Goal: Task Accomplishment & Management: Manage account settings

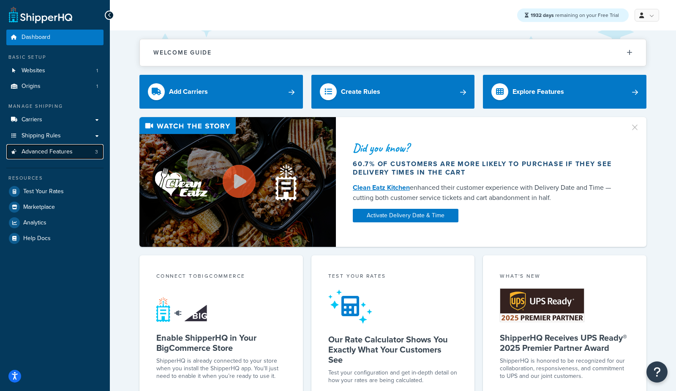
click at [51, 153] on span "Advanced Features" at bounding box center [47, 151] width 51 height 7
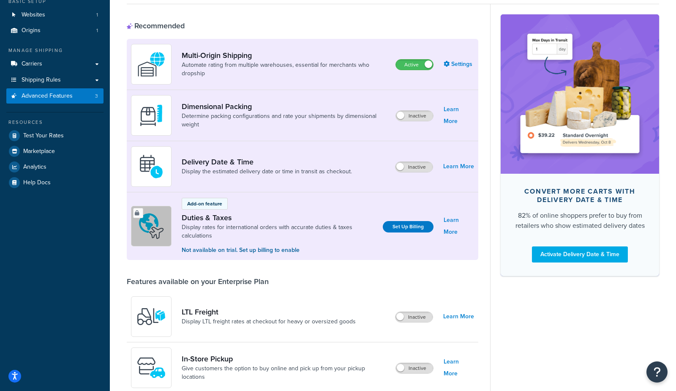
scroll to position [56, 0]
click at [423, 116] on label "Inactive" at bounding box center [414, 115] width 37 height 10
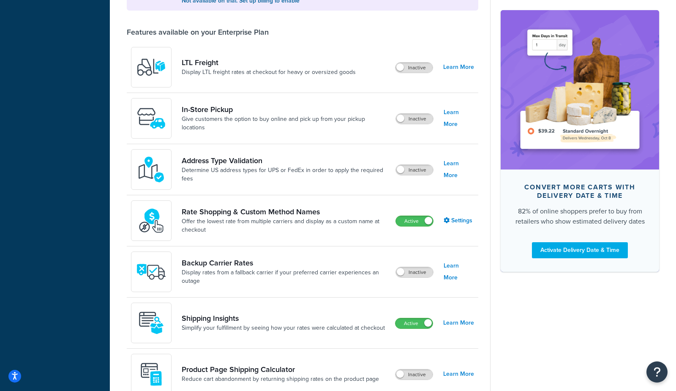
scroll to position [303, 0]
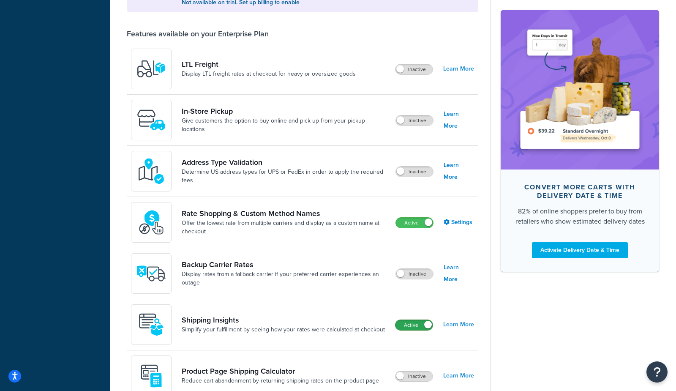
click at [417, 325] on label "Active" at bounding box center [413, 325] width 37 height 10
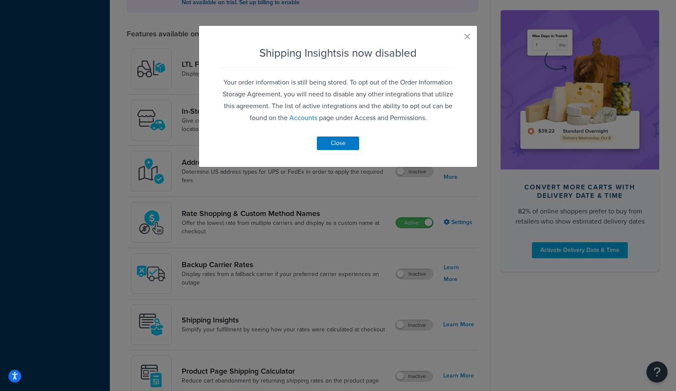
click at [344, 152] on div "Shipping Insights is now disabled Your order information is still being stored.…" at bounding box center [338, 96] width 279 height 142
click at [344, 146] on button "Close" at bounding box center [338, 143] width 42 height 14
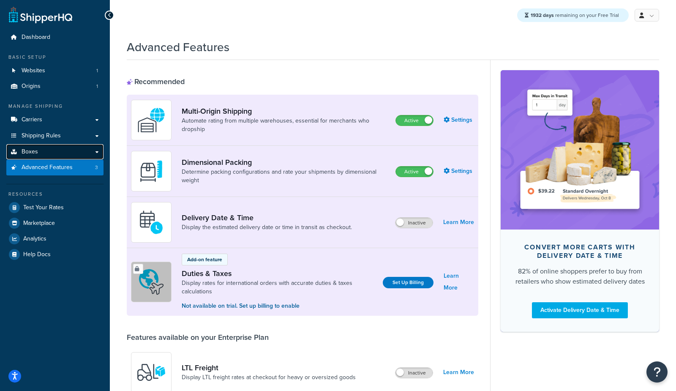
click at [51, 153] on link "Boxes" at bounding box center [54, 152] width 97 height 16
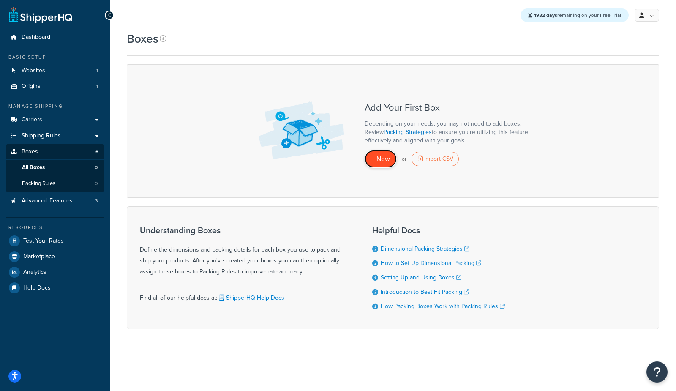
click at [384, 159] on span "+ New" at bounding box center [380, 159] width 19 height 10
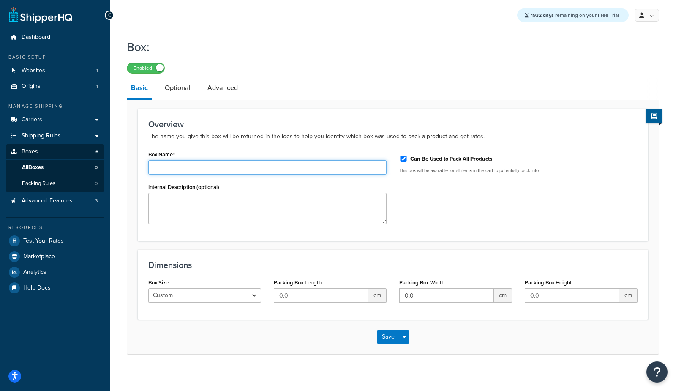
click at [157, 168] on input "Box Name" at bounding box center [267, 167] width 238 height 14
type input "test"
click at [338, 301] on input "0.0" at bounding box center [321, 295] width 95 height 14
drag, startPoint x: 339, startPoint y: 298, endPoint x: 137, endPoint y: 276, distance: 203.2
click at [137, 276] on form "Overview The name you give this box will be returned in the logs to help you id…" at bounding box center [392, 231] width 531 height 245
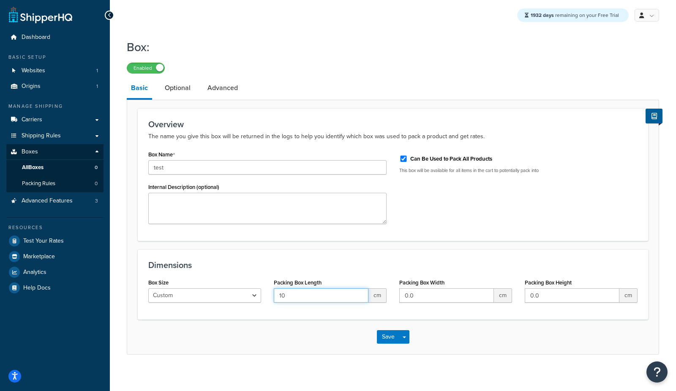
type input "10"
type input "5"
click at [381, 335] on button "Save" at bounding box center [388, 337] width 23 height 14
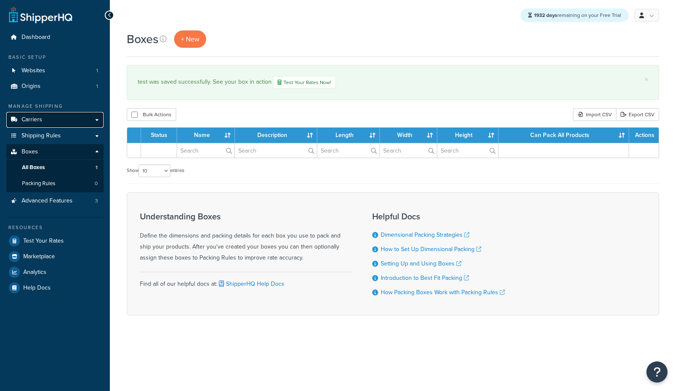
click at [39, 117] on span "Carriers" at bounding box center [32, 119] width 21 height 7
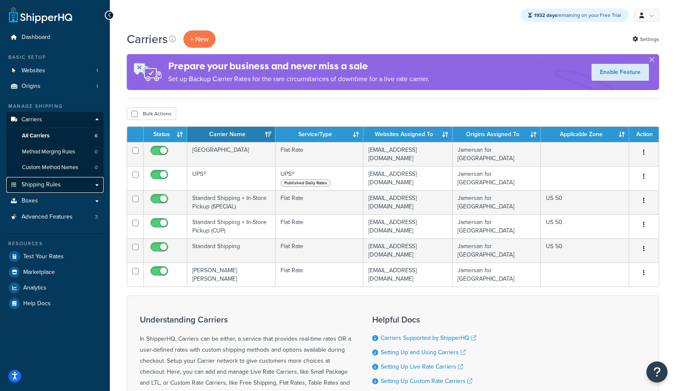
click at [66, 187] on link "Shipping Rules" at bounding box center [54, 185] width 97 height 16
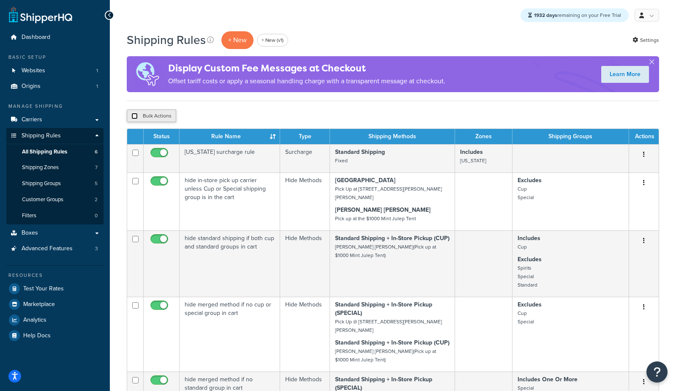
click at [136, 116] on input "checkbox" at bounding box center [134, 116] width 6 height 6
checkbox input "true"
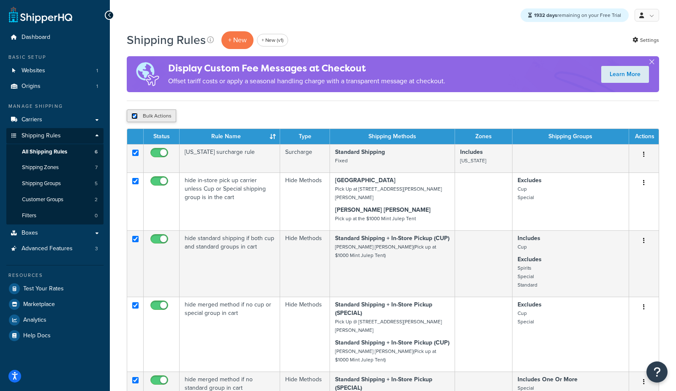
checkbox input "true"
click at [229, 116] on button "Delete" at bounding box center [225, 115] width 29 height 13
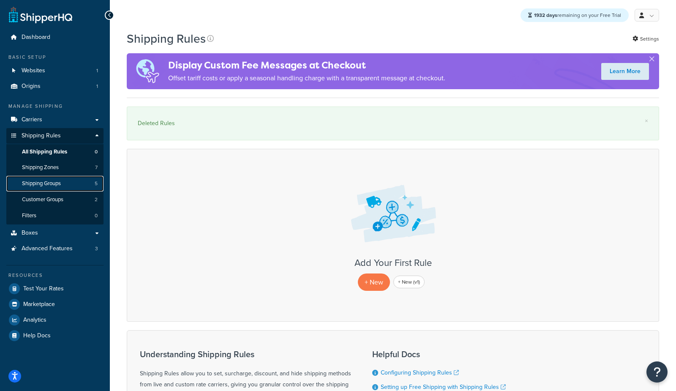
click at [69, 184] on link "Shipping Groups 5" at bounding box center [54, 184] width 97 height 16
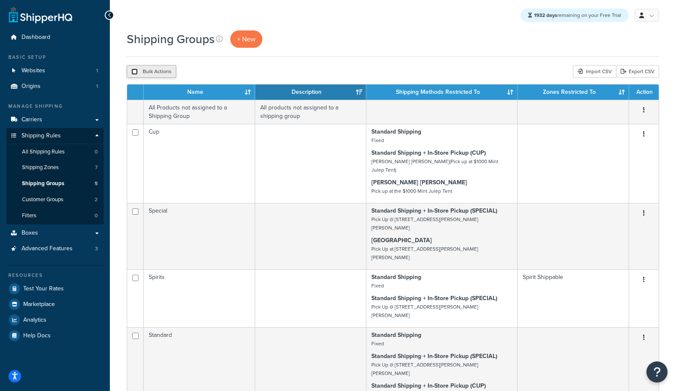
click at [135, 72] on input "checkbox" at bounding box center [134, 71] width 6 height 6
checkbox input "true"
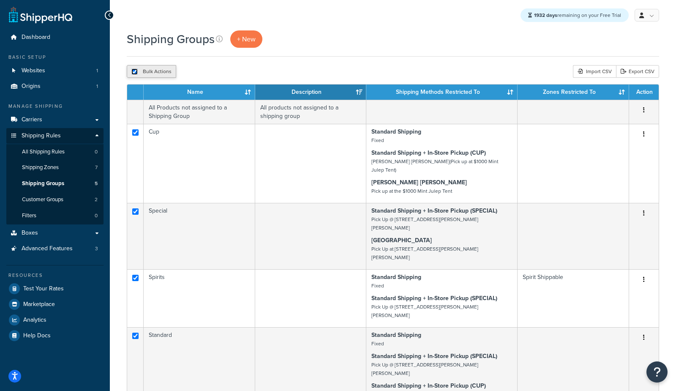
checkbox input "true"
click at [226, 75] on button "Delete" at bounding box center [225, 71] width 29 height 13
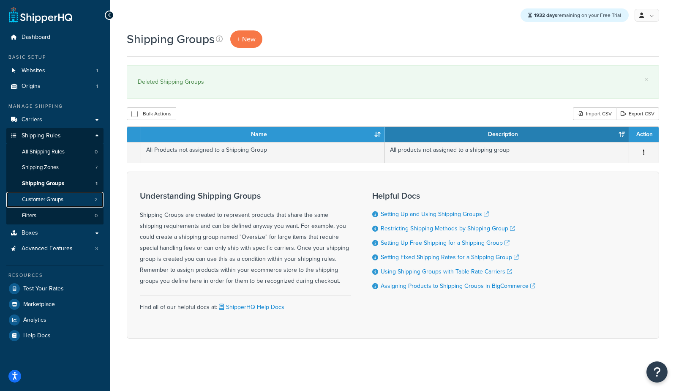
click at [60, 200] on span "Customer Groups" at bounding box center [42, 199] width 41 height 7
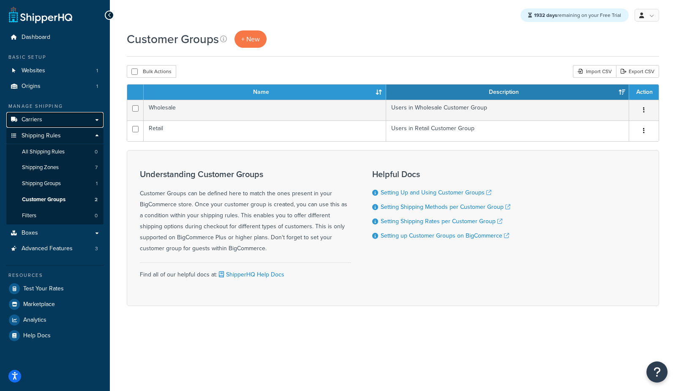
click at [51, 124] on link "Carriers" at bounding box center [54, 120] width 97 height 16
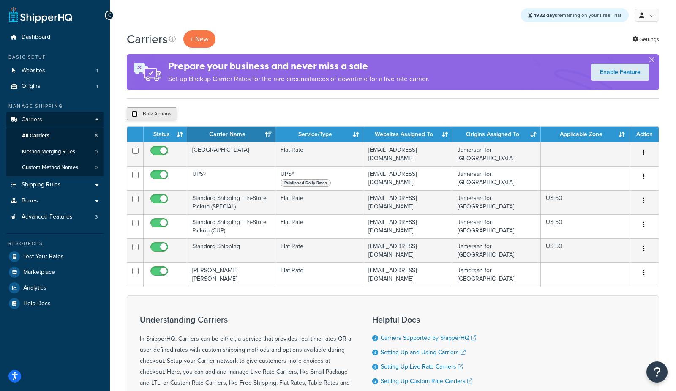
click at [135, 115] on input "checkbox" at bounding box center [134, 114] width 6 height 6
checkbox input "true"
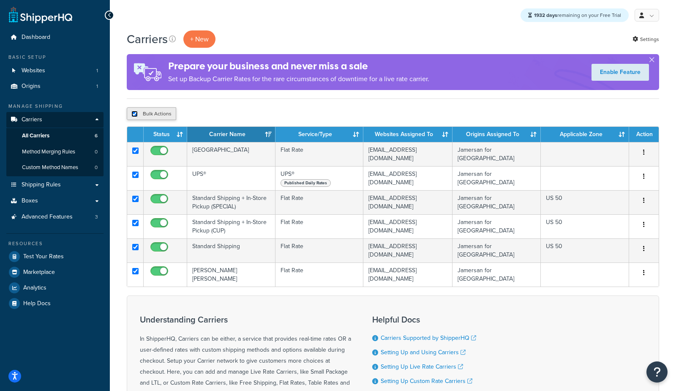
checkbox input "true"
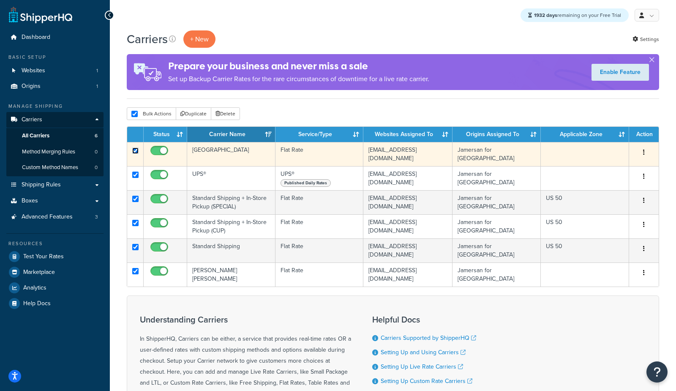
click at [134, 150] on input "checkbox" at bounding box center [135, 150] width 6 height 6
checkbox input "false"
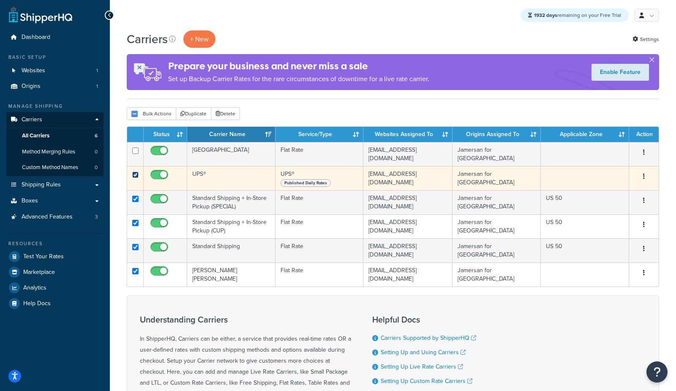
click at [136, 173] on input "checkbox" at bounding box center [135, 175] width 6 height 6
checkbox input "false"
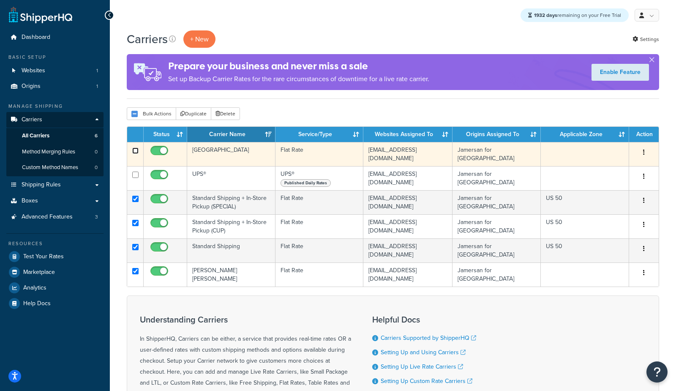
click at [135, 150] on input "checkbox" at bounding box center [135, 150] width 6 height 6
checkbox input "true"
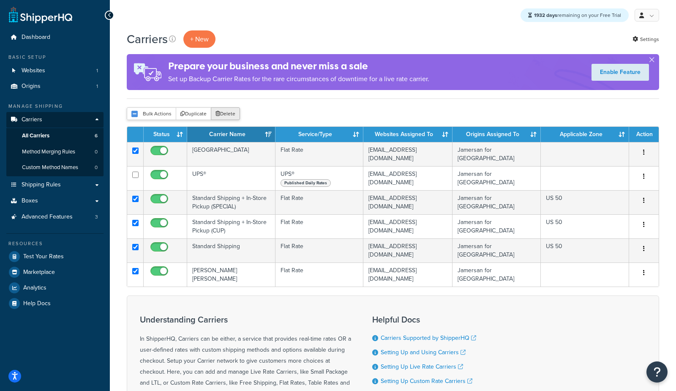
click at [229, 116] on button "Delete" at bounding box center [225, 113] width 29 height 13
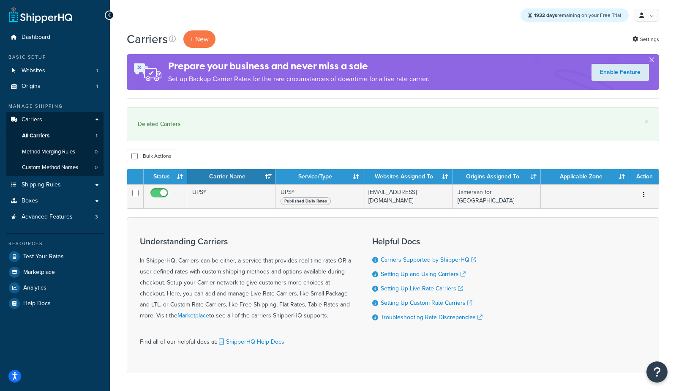
click at [261, 153] on div "Bulk Actions Duplicate Delete" at bounding box center [393, 156] width 532 height 13
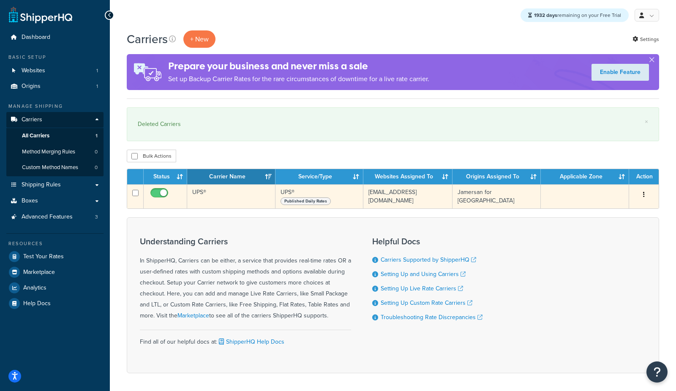
click at [207, 197] on td "UPS®" at bounding box center [231, 196] width 88 height 24
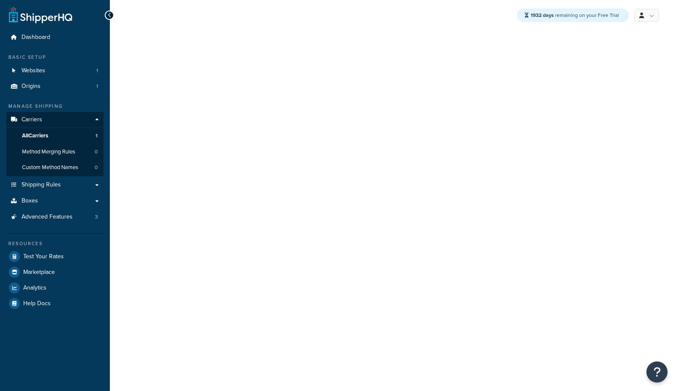
select select "ups"
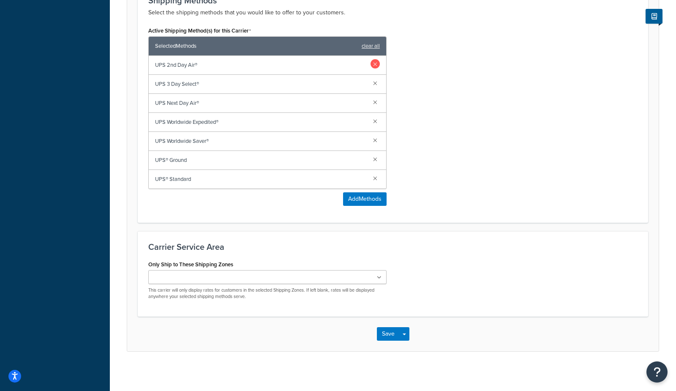
click at [373, 80] on link at bounding box center [375, 82] width 9 height 9
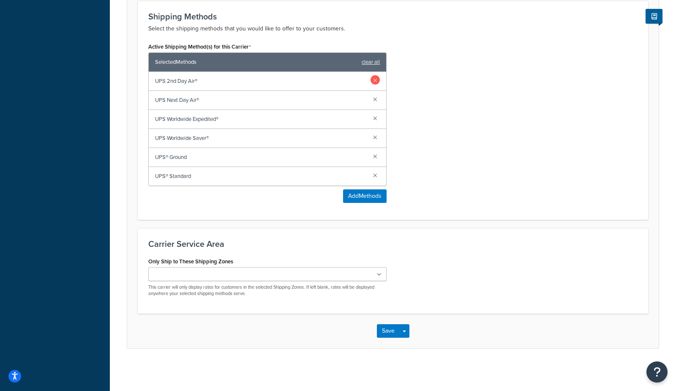
scroll to position [473, 0]
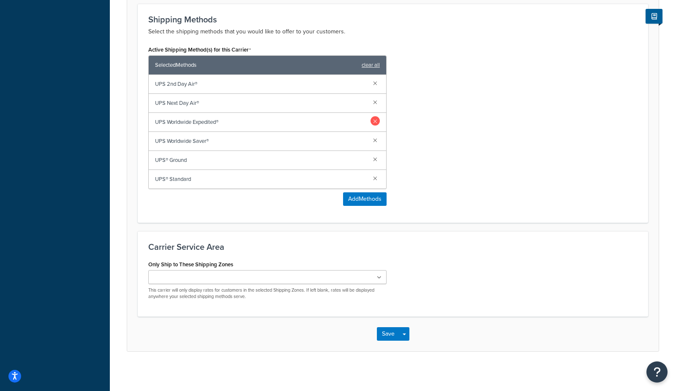
click at [375, 119] on link at bounding box center [375, 120] width 9 height 9
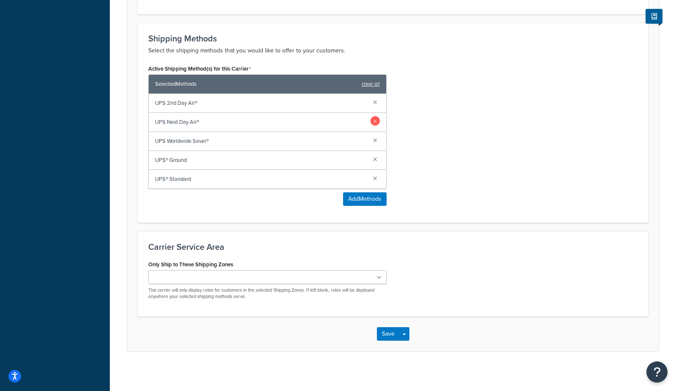
click at [378, 137] on link at bounding box center [375, 139] width 9 height 9
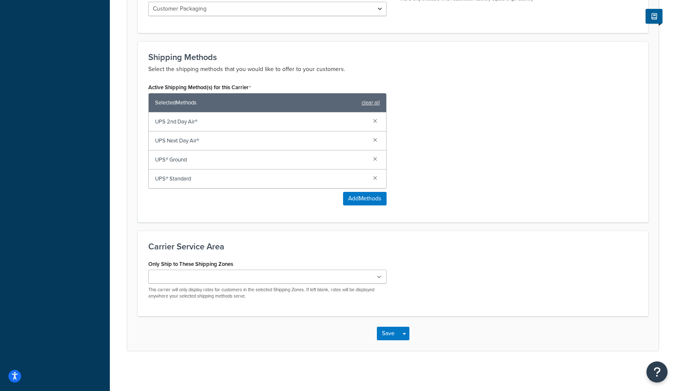
drag, startPoint x: 375, startPoint y: 174, endPoint x: 423, endPoint y: 203, distance: 56.3
click at [376, 174] on link at bounding box center [375, 177] width 9 height 9
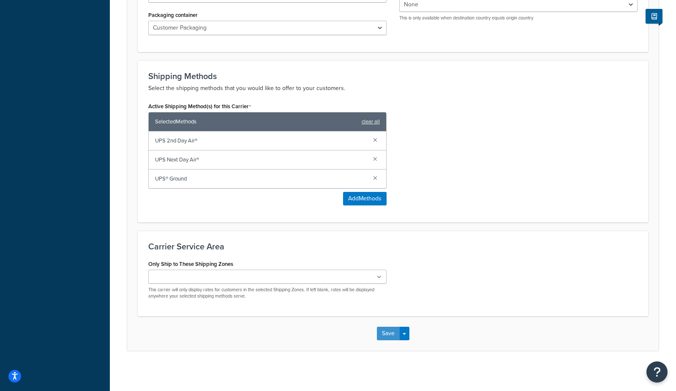
click at [386, 334] on button "Save" at bounding box center [388, 334] width 23 height 14
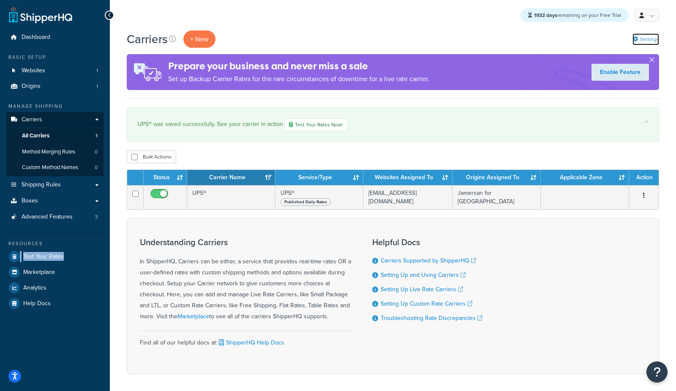
click at [650, 37] on link "Settings" at bounding box center [645, 39] width 27 height 12
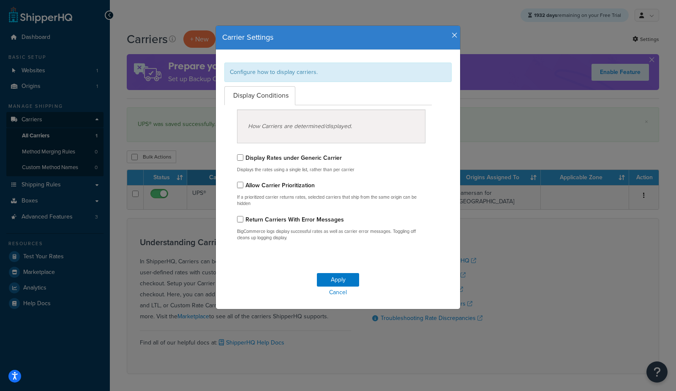
click at [335, 156] on label "Display Rates under Generic Carrier" at bounding box center [293, 157] width 96 height 9
click at [243, 156] on input "Display Rates under Generic Carrier" at bounding box center [240, 157] width 6 height 6
checkbox input "true"
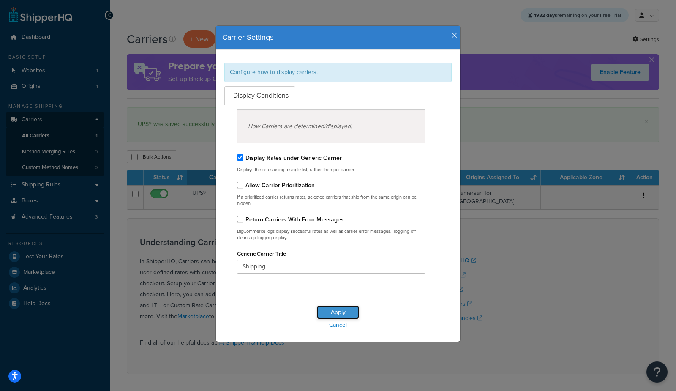
click at [342, 308] on button "Apply" at bounding box center [338, 312] width 42 height 14
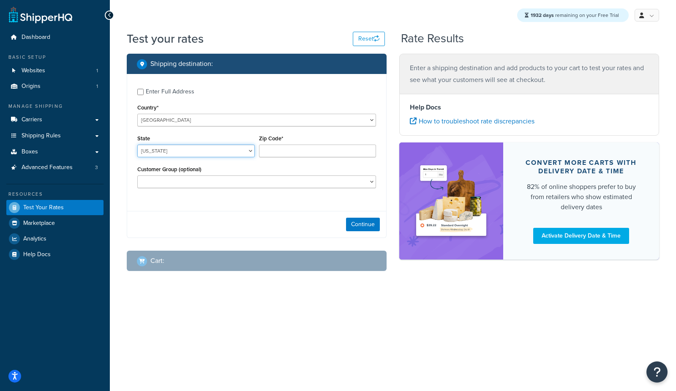
click at [173, 151] on select "Alabama Alaska American Samoa Arizona Arkansas Armed Forces Americas Armed Forc…" at bounding box center [195, 150] width 117 height 13
select select "TX"
click at [137, 144] on select "Alabama Alaska American Samoa Arizona Arkansas Armed Forces Americas Armed Forc…" at bounding box center [195, 150] width 117 height 13
type input "78745"
click at [368, 225] on button "Continue" at bounding box center [363, 225] width 34 height 14
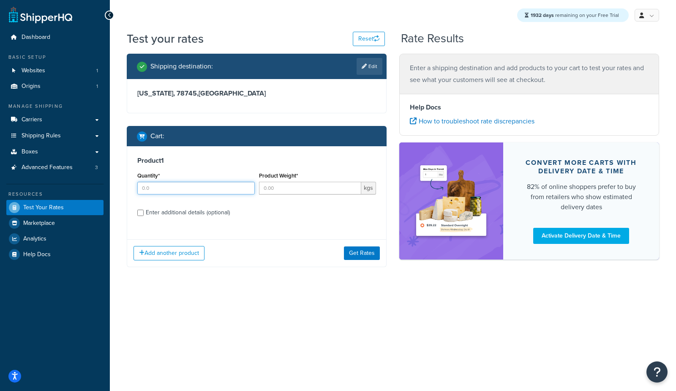
click at [159, 185] on input "Quantity*" at bounding box center [195, 188] width 117 height 13
type input "1"
click at [283, 185] on input "Product Weight*" at bounding box center [310, 188] width 103 height 13
type input "5"
click at [208, 210] on div "Enter additional details (optional)" at bounding box center [188, 213] width 84 height 12
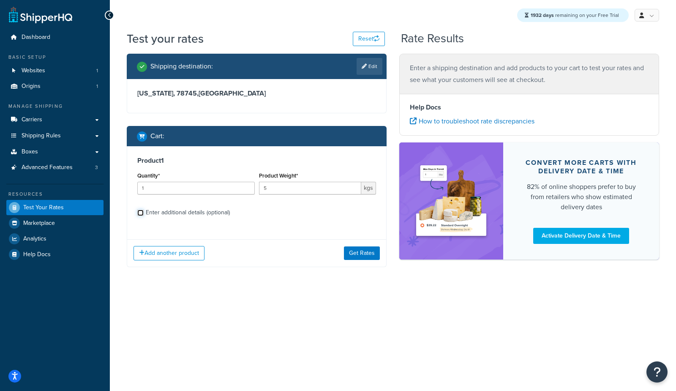
click at [144, 210] on input "Enter additional details (optional)" at bounding box center [140, 213] width 6 height 6
checkbox input "true"
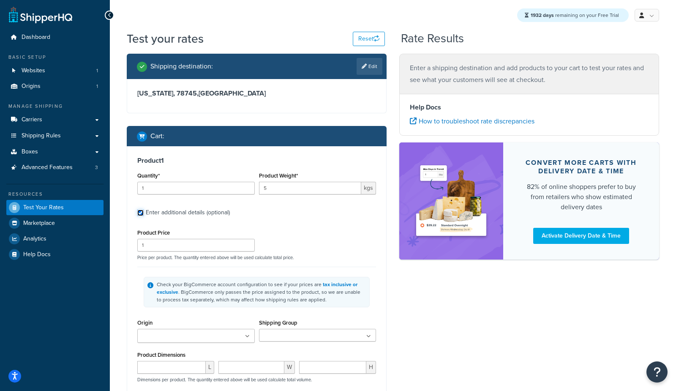
scroll to position [48, 0]
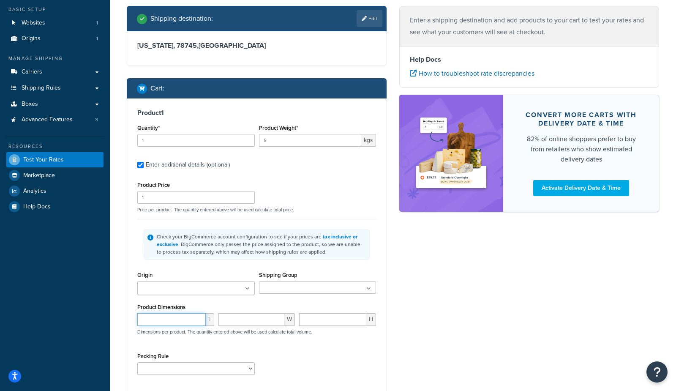
click at [163, 321] on input "number" at bounding box center [171, 319] width 68 height 13
type input "2"
type input "4"
type input "5"
click at [509, 343] on div "Shipping destination : Edit Texas, 78745 , United States Cart : Product 1 Quant…" at bounding box center [392, 222] width 545 height 432
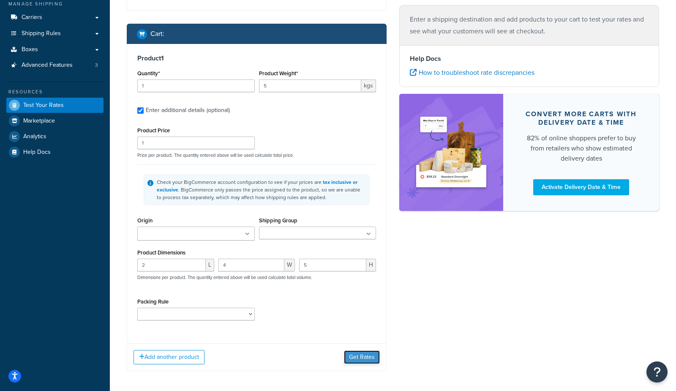
click at [364, 361] on button "Get Rates" at bounding box center [362, 357] width 36 height 14
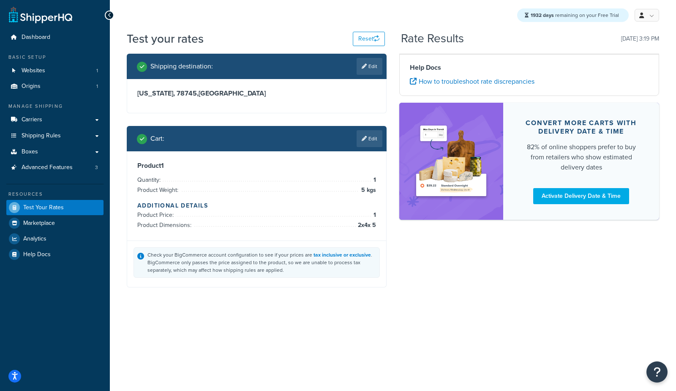
scroll to position [0, 0]
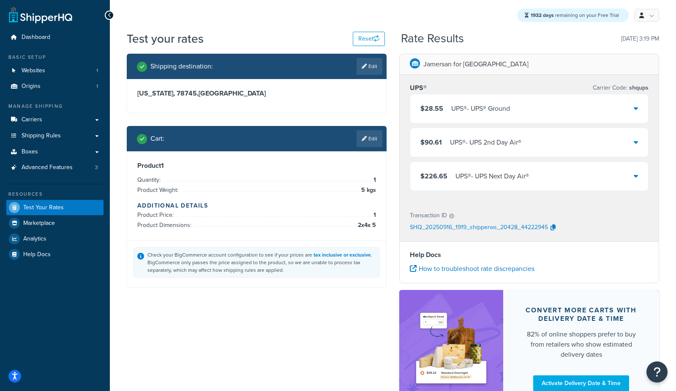
click at [458, 112] on div "UPS® - UPS® Ground" at bounding box center [480, 109] width 59 height 12
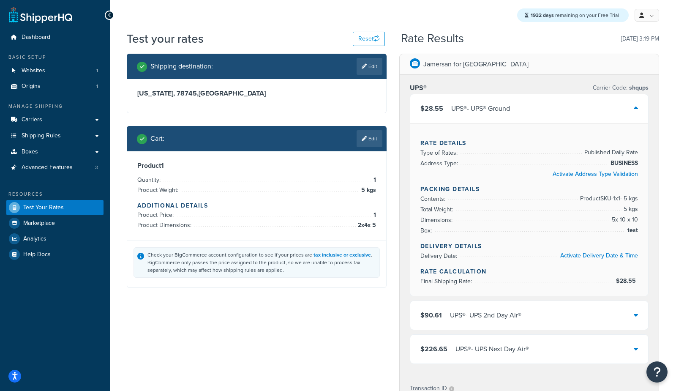
click at [458, 112] on div "UPS® - UPS® Ground" at bounding box center [480, 109] width 59 height 12
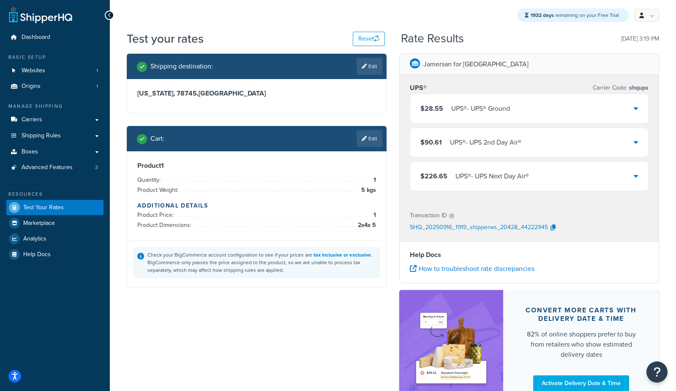
click at [374, 140] on link "Edit" at bounding box center [370, 138] width 26 height 17
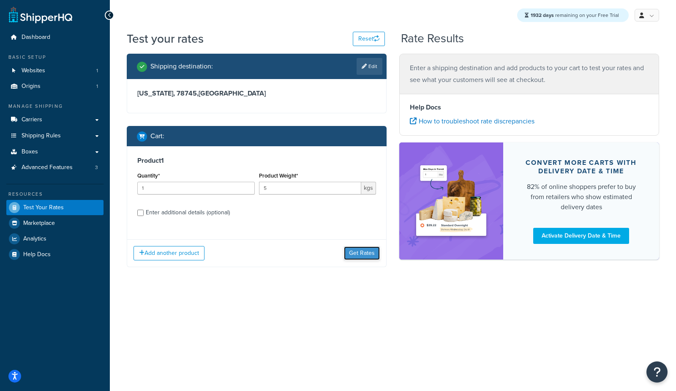
click at [357, 254] on button "Get Rates" at bounding box center [362, 253] width 36 height 14
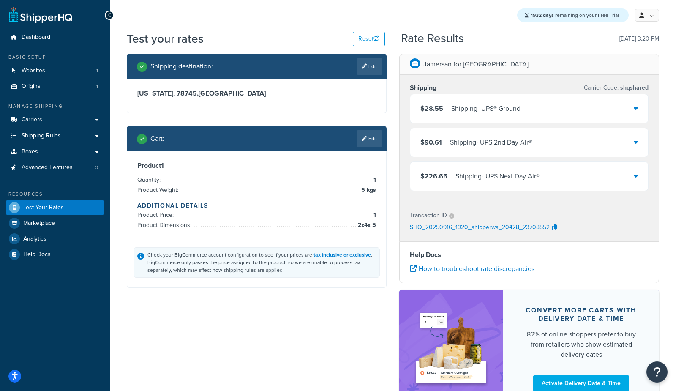
click at [460, 108] on div "Shipping - UPS® Ground" at bounding box center [485, 109] width 69 height 12
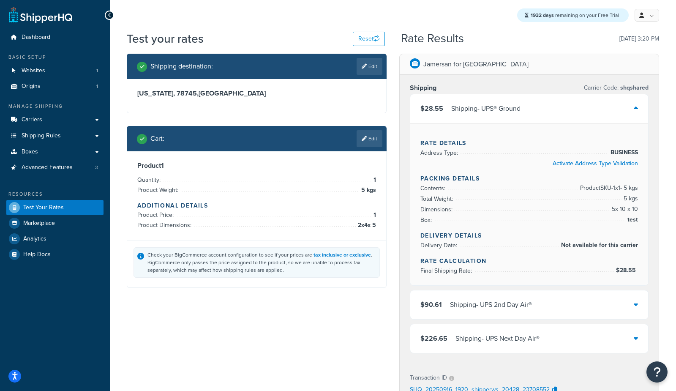
click at [381, 143] on link "Edit" at bounding box center [370, 138] width 26 height 17
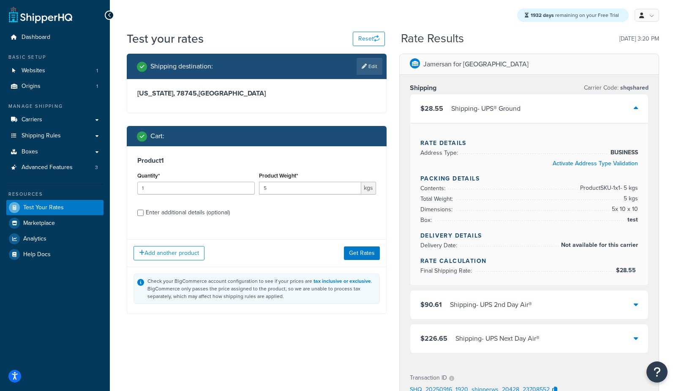
click at [166, 208] on div "Enter additional details (optional)" at bounding box center [188, 213] width 84 height 12
click at [144, 210] on input "Enter additional details (optional)" at bounding box center [140, 213] width 6 height 6
checkbox input "true"
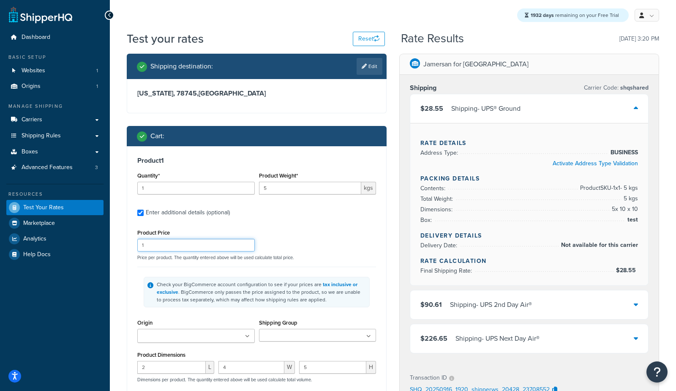
click at [158, 245] on input "1" at bounding box center [195, 245] width 117 height 13
type input "11"
click at [133, 293] on div "Product 1 Quantity* 1 Product Weight* 5 kgs Enter additional details (optional)…" at bounding box center [256, 292] width 259 height 292
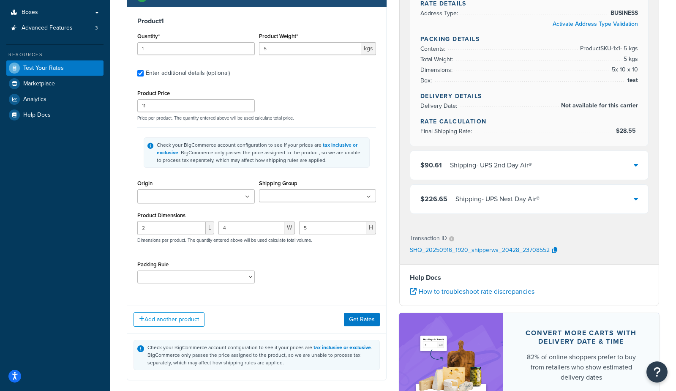
scroll to position [151, 0]
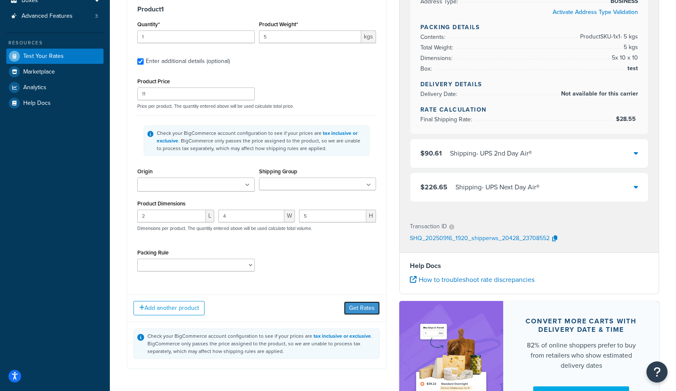
click at [370, 313] on button "Get Rates" at bounding box center [362, 308] width 36 height 14
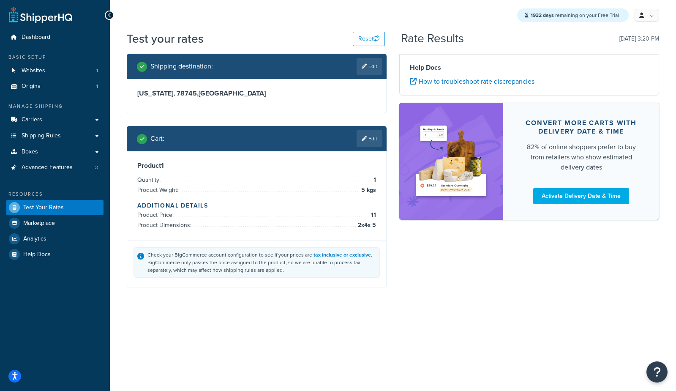
scroll to position [0, 0]
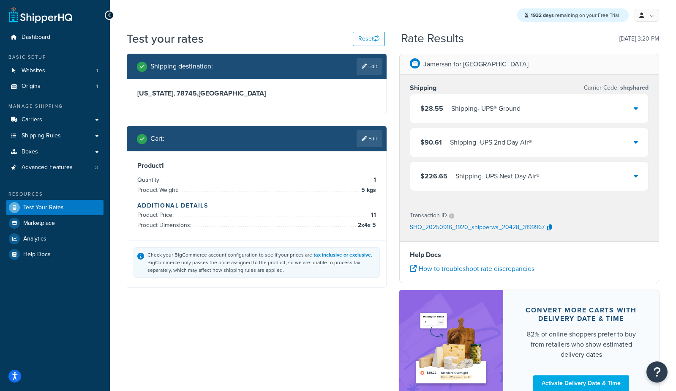
click at [445, 108] on div "$28.55 Shipping - UPS® Ground" at bounding box center [470, 109] width 100 height 12
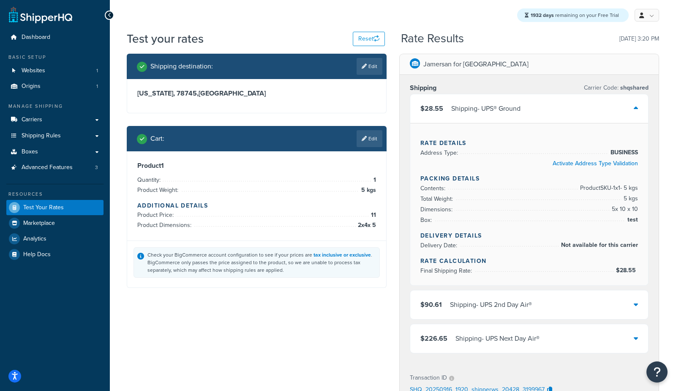
click at [373, 136] on link "Edit" at bounding box center [370, 138] width 26 height 17
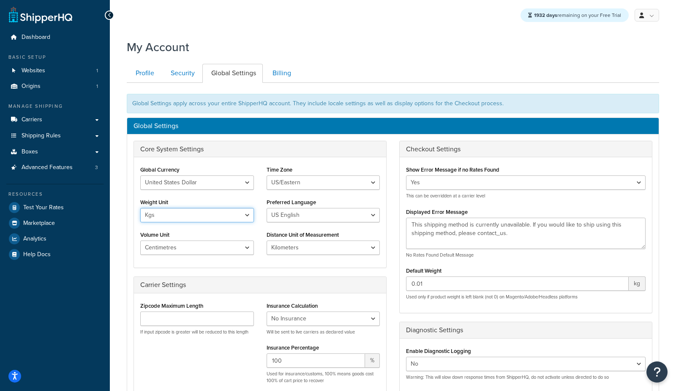
click at [173, 214] on select "Lbs Kgs" at bounding box center [197, 215] width 114 height 14
select select "lb"
click at [140, 208] on select "Lbs Kgs" at bounding box center [197, 215] width 114 height 14
click at [283, 248] on select "Miles Kilometers" at bounding box center [324, 247] width 114 height 14
select select "MI"
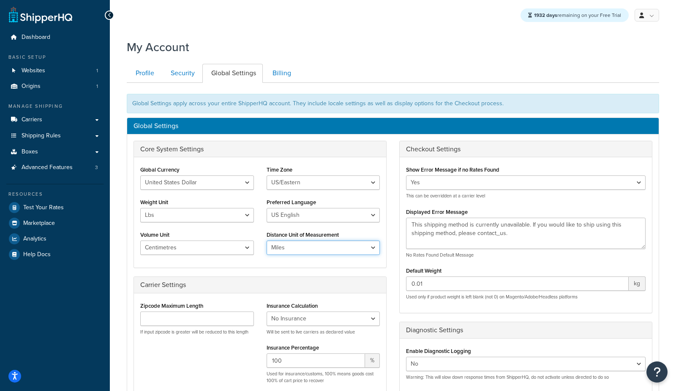
click at [267, 240] on select "Miles Kilometers" at bounding box center [324, 247] width 114 height 14
click at [175, 250] on select "Inches Centimetres Feet Yards Metres" at bounding box center [197, 247] width 114 height 14
select select "in"
click at [140, 240] on select "Inches Centimetres Feet Yards Metres" at bounding box center [197, 247] width 114 height 14
click at [124, 270] on div "My Account Contact Us Send Us A Message Contact Information Name * Email * Comp…" at bounding box center [393, 311] width 566 height 552
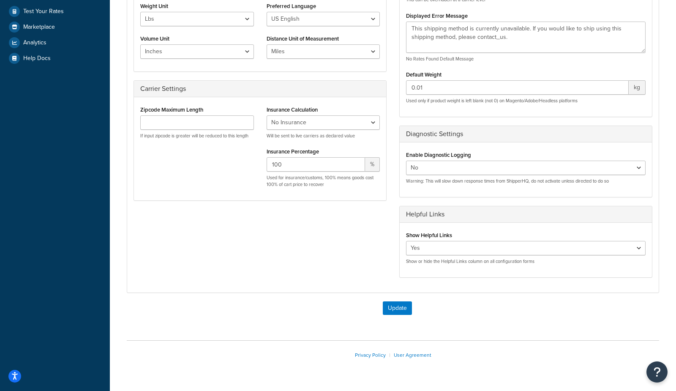
scroll to position [197, 0]
click at [400, 305] on button "Update" at bounding box center [397, 307] width 29 height 14
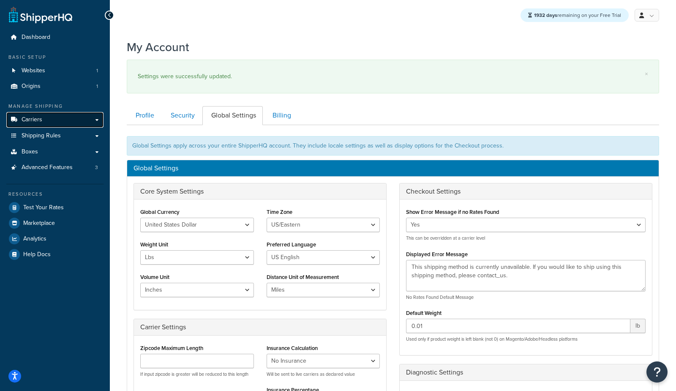
click at [54, 119] on link "Carriers" at bounding box center [54, 120] width 97 height 16
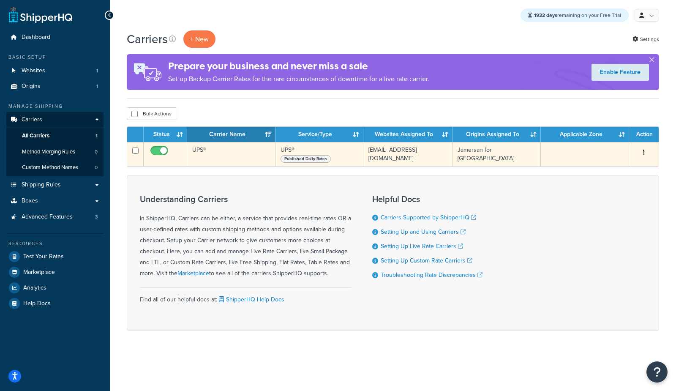
click at [233, 156] on td "UPS®" at bounding box center [231, 154] width 88 height 24
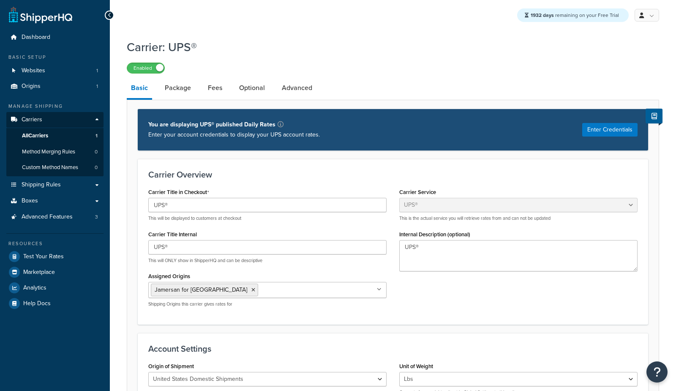
select select "ups"
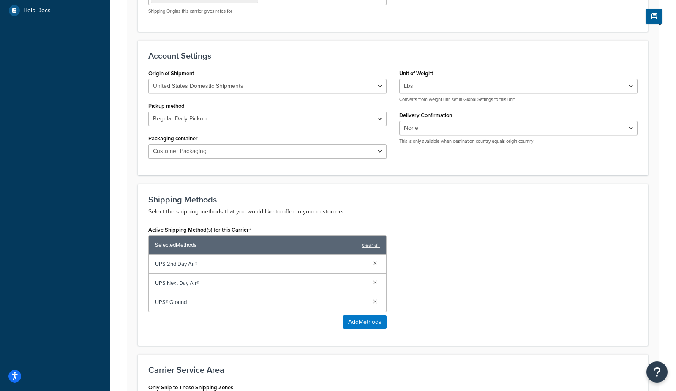
scroll to position [416, 0]
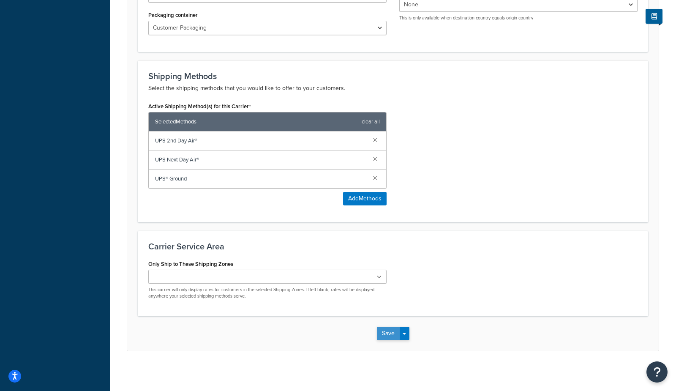
click at [382, 333] on button "Save" at bounding box center [388, 334] width 23 height 14
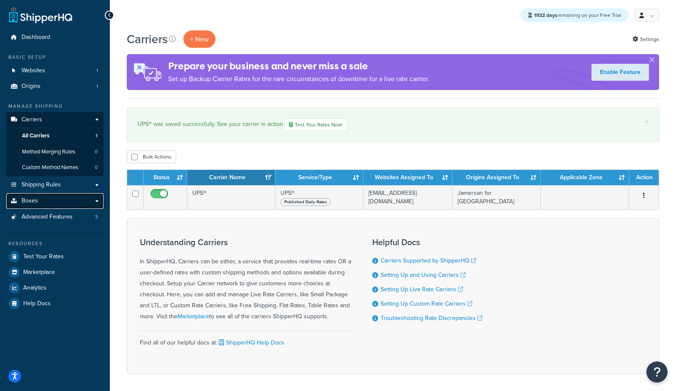
click at [33, 205] on link "Boxes" at bounding box center [54, 201] width 97 height 16
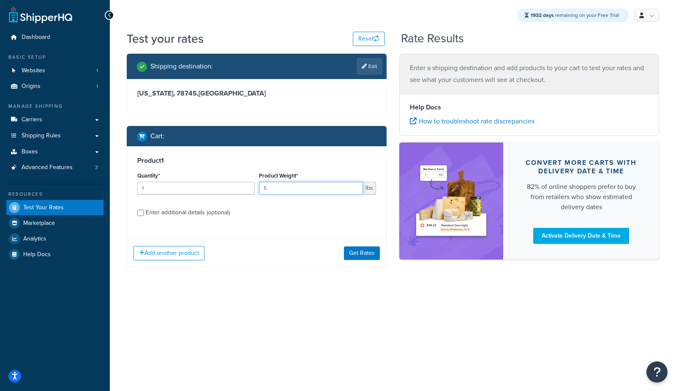
drag, startPoint x: 277, startPoint y: 189, endPoint x: 208, endPoint y: 182, distance: 68.8
click at [210, 183] on div "Quantity* 1 Product Weight* 5 lbs" at bounding box center [256, 185] width 243 height 31
type input "6"
click at [354, 253] on button "Get Rates" at bounding box center [362, 253] width 36 height 14
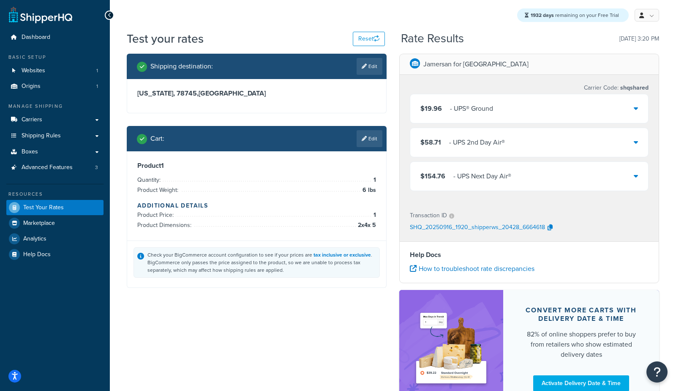
click at [453, 103] on div "- UPS® Ground" at bounding box center [471, 109] width 43 height 12
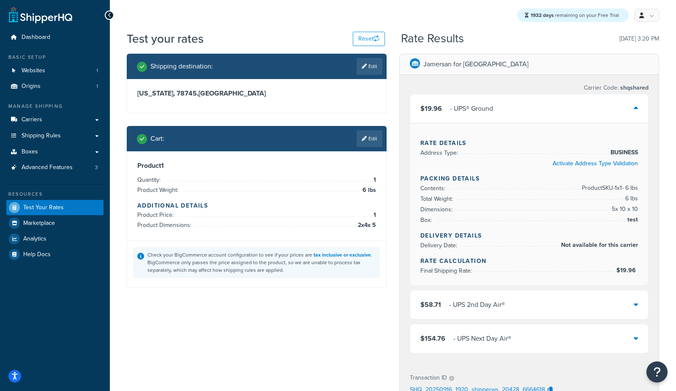
click at [501, 112] on div "$19.96 - UPS® Ground" at bounding box center [529, 108] width 238 height 29
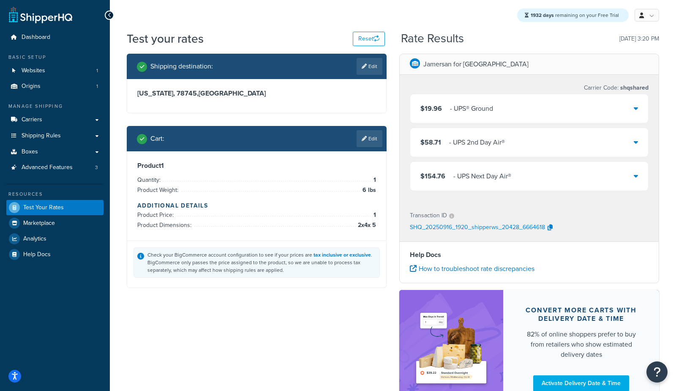
click at [469, 99] on div "$19.96 - UPS® Ground" at bounding box center [529, 108] width 238 height 29
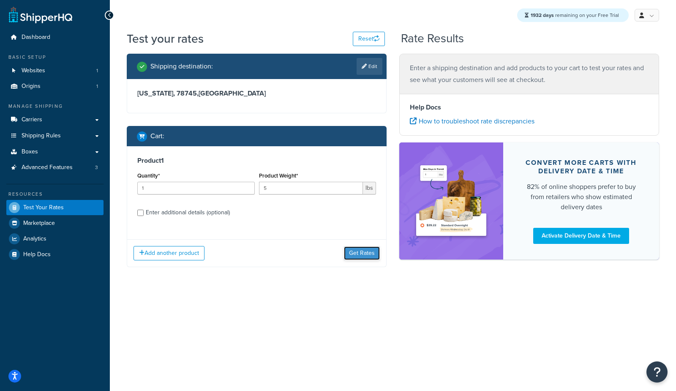
click at [351, 255] on button "Get Rates" at bounding box center [362, 253] width 36 height 14
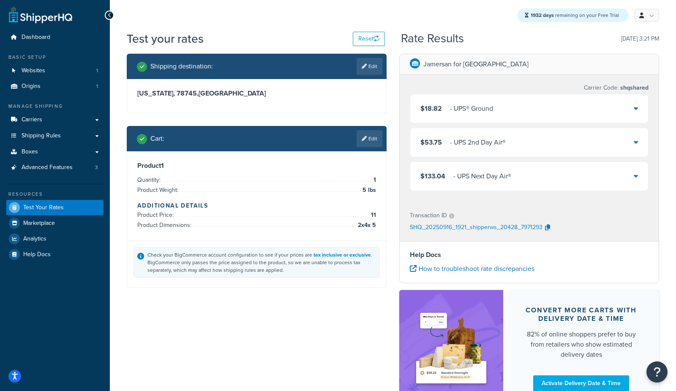
click at [475, 106] on div "- UPS® Ground" at bounding box center [471, 109] width 43 height 12
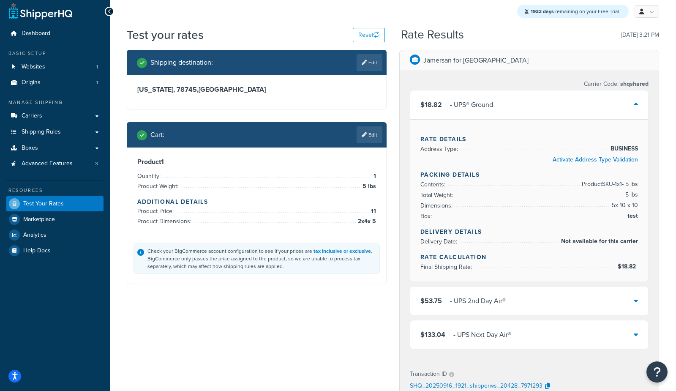
scroll to position [3, 0]
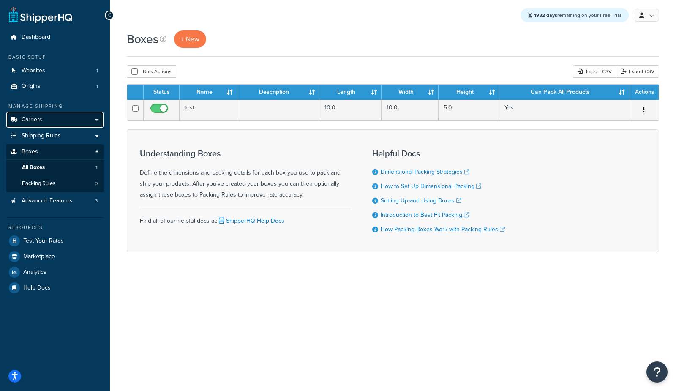
click at [38, 121] on span "Carriers" at bounding box center [32, 119] width 21 height 7
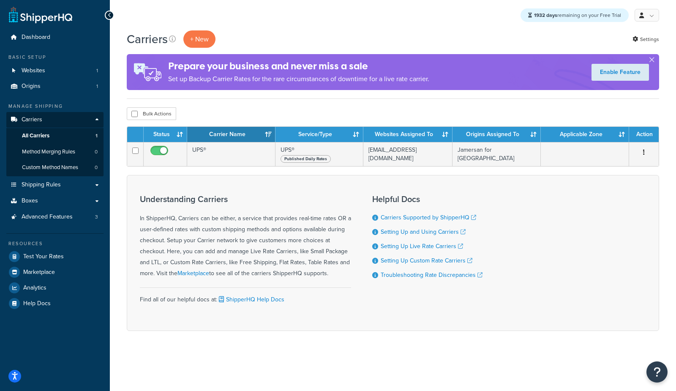
click at [631, 41] on div "Carriers + New Settings" at bounding box center [393, 38] width 532 height 17
click at [640, 41] on link "Settings" at bounding box center [645, 39] width 27 height 12
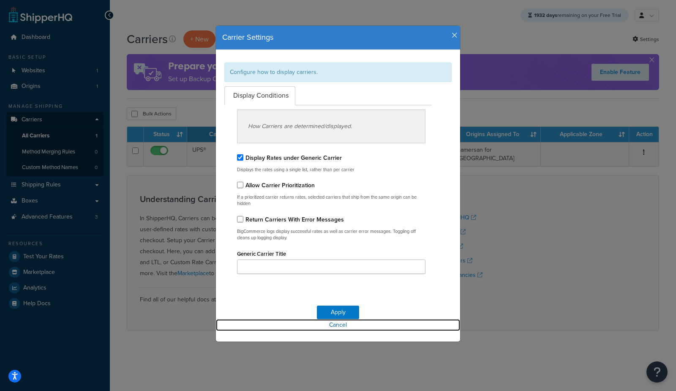
click at [338, 326] on link "Cancel" at bounding box center [338, 325] width 244 height 12
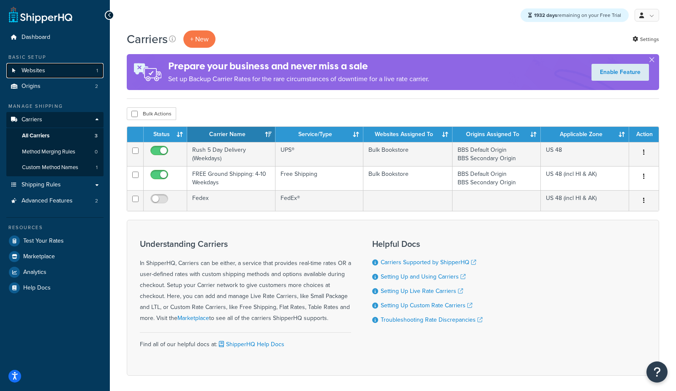
click at [34, 74] on span "Websites" at bounding box center [34, 70] width 24 height 7
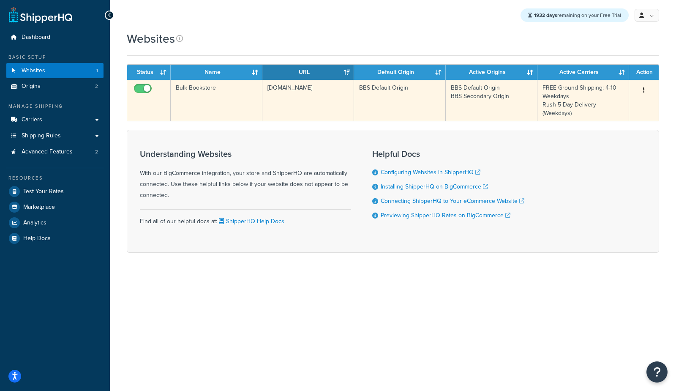
click at [224, 107] on td "Bulk Bookstore" at bounding box center [217, 100] width 92 height 41
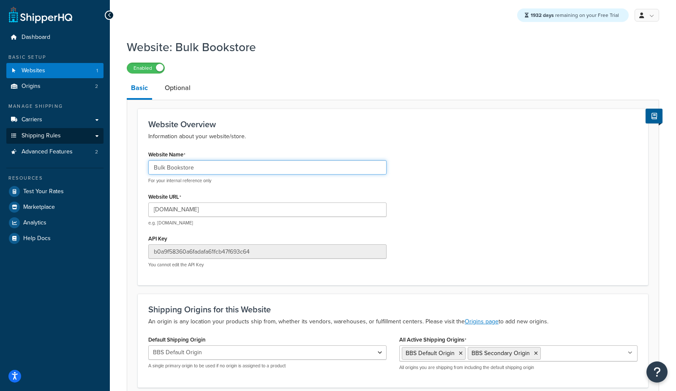
drag, startPoint x: 225, startPoint y: 170, endPoint x: 79, endPoint y: 136, distance: 149.5
click at [79, 142] on div "Dashboard Basic Setup Websites 1 Origins 2 Manage Shipping Carriers Carriers Al…" at bounding box center [338, 232] width 676 height 465
type input "[PERSON_NAME]'s test"
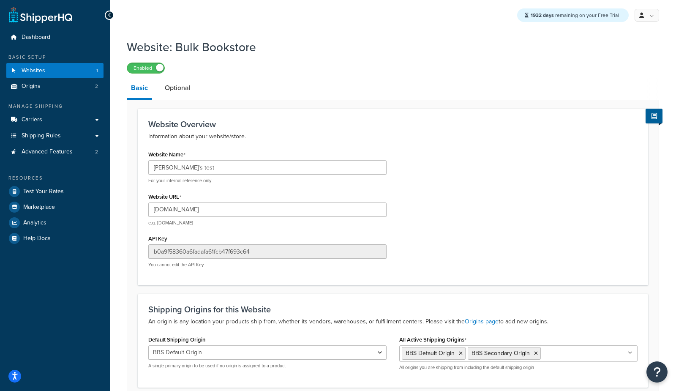
click at [458, 179] on div "Website Name brad's test For your internal reference only Website URL bulkbooks…" at bounding box center [393, 211] width 502 height 126
click at [175, 208] on input "bulkbookstore.com" at bounding box center [267, 209] width 238 height 14
type input "bradstest.com"
click at [536, 190] on div "Website Name brad's test For your internal reference only Website URL bradstest…" at bounding box center [393, 211] width 502 height 126
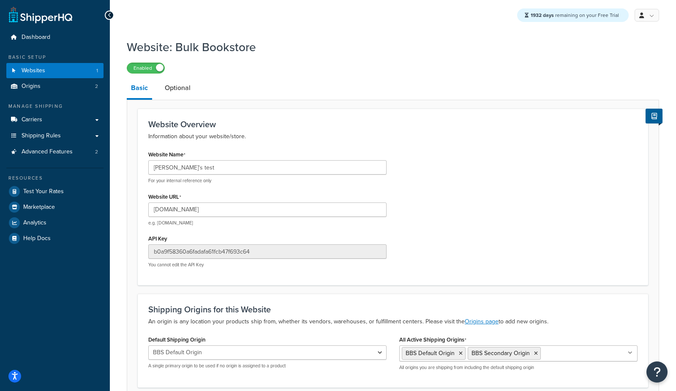
scroll to position [73, 0]
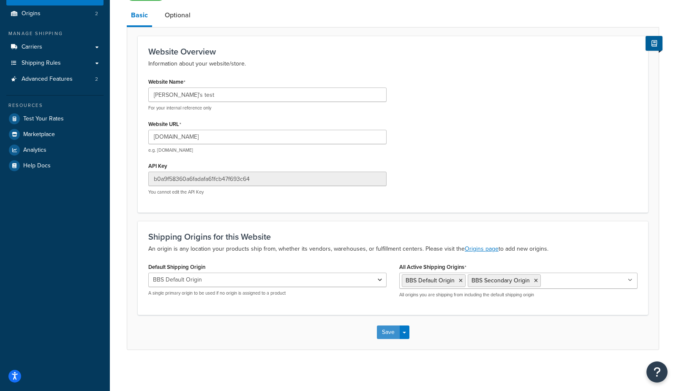
click at [380, 335] on button "Save" at bounding box center [388, 332] width 23 height 14
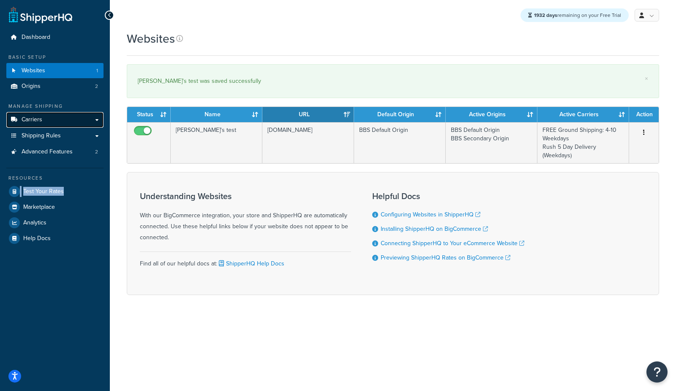
click at [38, 119] on span "Carriers" at bounding box center [32, 119] width 21 height 7
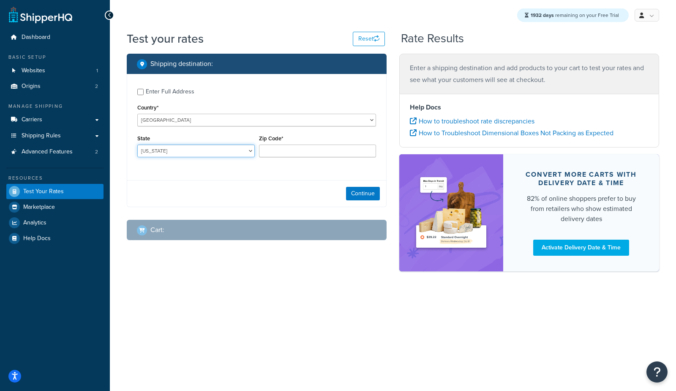
click at [158, 150] on select "[US_STATE] [US_STATE] [US_STATE] [US_STATE] [US_STATE] Armed Forces Americas Ar…" at bounding box center [195, 150] width 117 height 13
select select "[GEOGRAPHIC_DATA]"
click at [137, 144] on select "[US_STATE] [US_STATE] [US_STATE] [US_STATE] [US_STATE] Armed Forces Americas Ar…" at bounding box center [195, 150] width 117 height 13
type input "78745"
click at [372, 196] on button "Continue" at bounding box center [363, 194] width 34 height 14
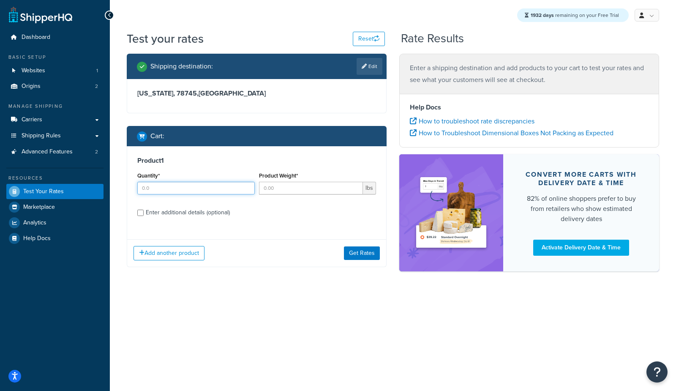
drag, startPoint x: 167, startPoint y: 190, endPoint x: 255, endPoint y: 190, distance: 87.5
click at [176, 190] on input "Quantity*" at bounding box center [195, 188] width 117 height 13
type input "1"
click at [277, 189] on input "Product Weight*" at bounding box center [311, 188] width 104 height 13
type input "5"
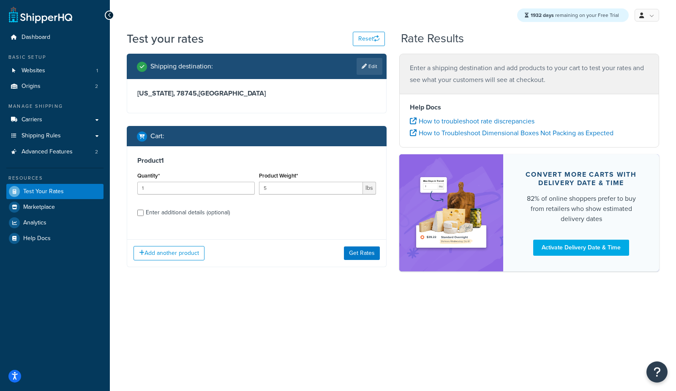
click at [215, 210] on div "Enter additional details (optional)" at bounding box center [188, 213] width 84 height 12
click at [144, 210] on input "Enter additional details (optional)" at bounding box center [140, 213] width 6 height 6
checkbox input "true"
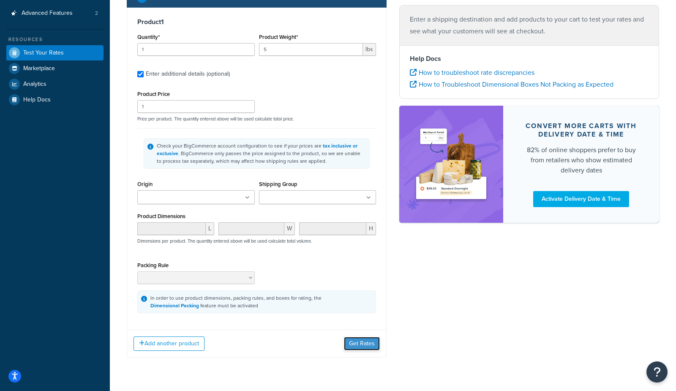
click at [369, 340] on button "Get Rates" at bounding box center [362, 344] width 36 height 14
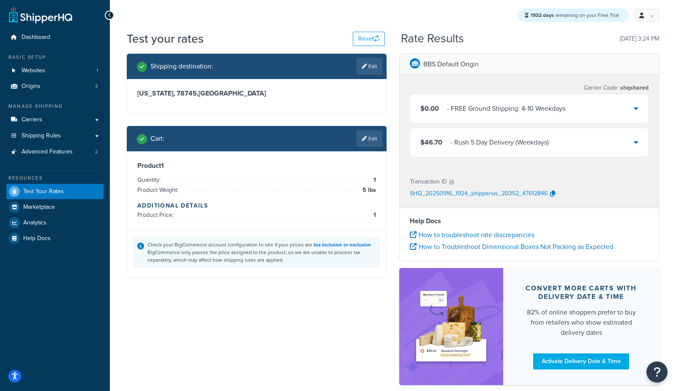
click at [482, 138] on div "- Rush 5 Day Delivery (Weekdays)" at bounding box center [499, 142] width 98 height 12
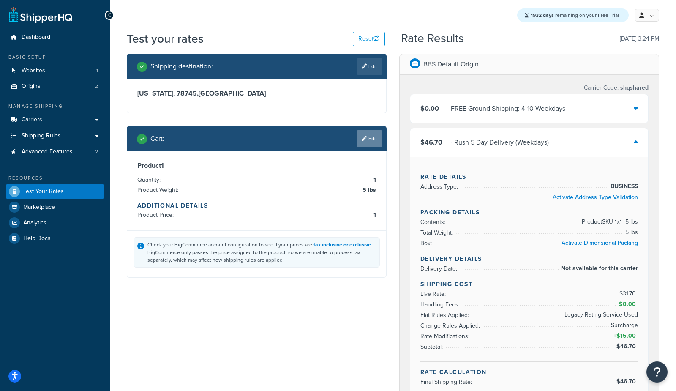
click at [372, 141] on link "Edit" at bounding box center [370, 138] width 26 height 17
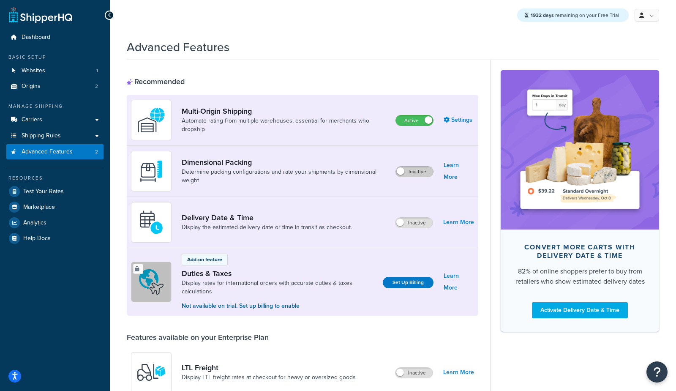
click at [421, 172] on label "Inactive" at bounding box center [414, 171] width 37 height 10
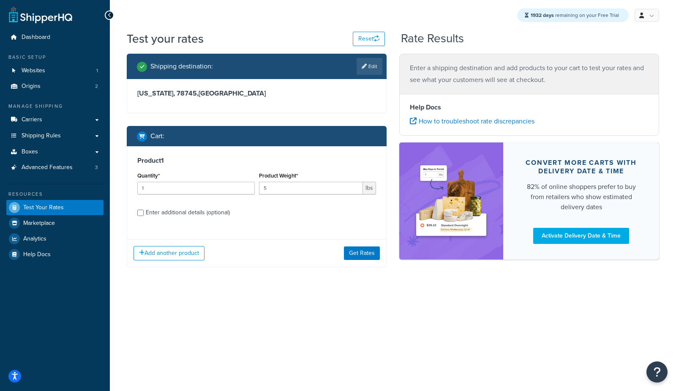
click at [175, 210] on div "Enter additional details (optional)" at bounding box center [188, 213] width 84 height 12
click at [144, 210] on input "Enter additional details (optional)" at bounding box center [140, 213] width 6 height 6
checkbox input "true"
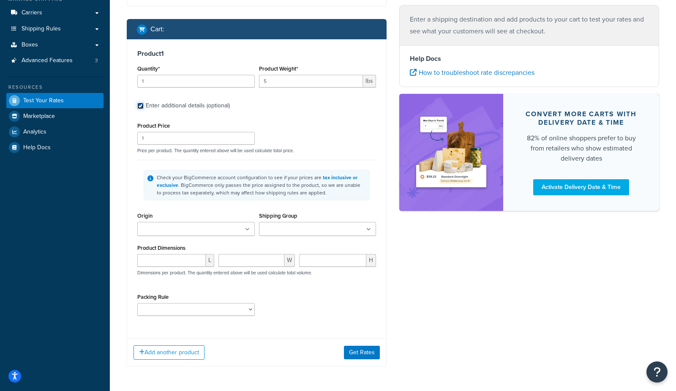
scroll to position [106, 0]
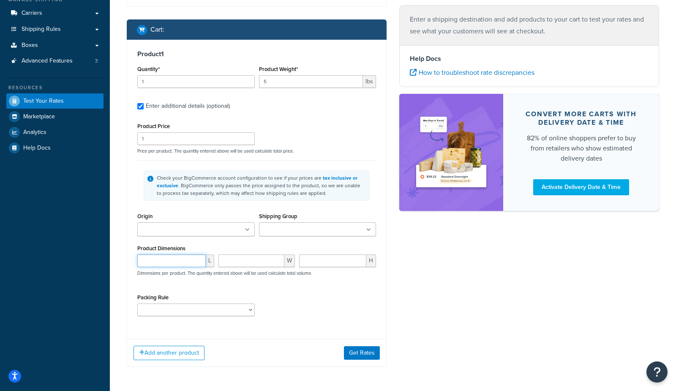
click at [158, 257] on input "number" at bounding box center [171, 260] width 68 height 13
type input "2"
type input "3"
type input "4"
click at [369, 354] on button "Get Rates" at bounding box center [362, 353] width 36 height 14
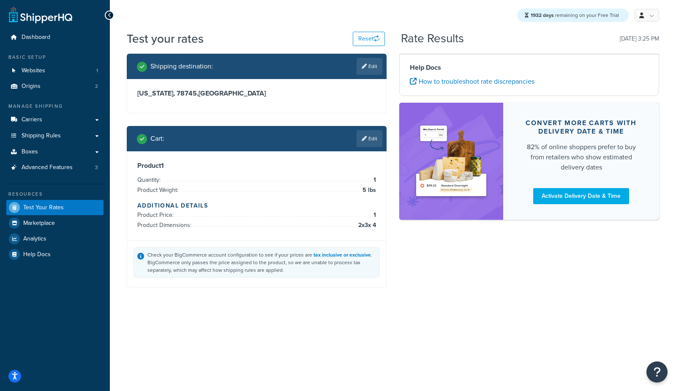
scroll to position [0, 0]
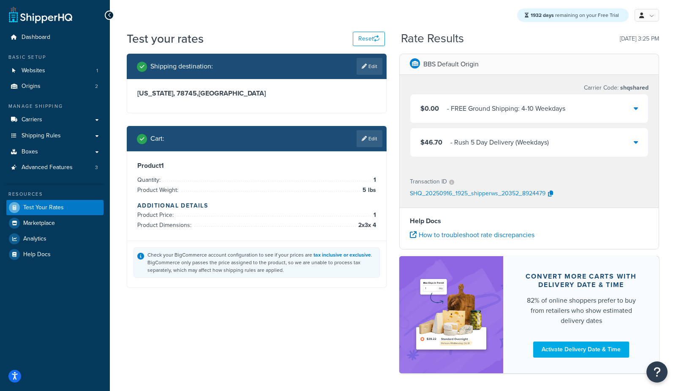
click at [459, 144] on div "- Rush 5 Day Delivery (Weekdays)" at bounding box center [499, 142] width 98 height 12
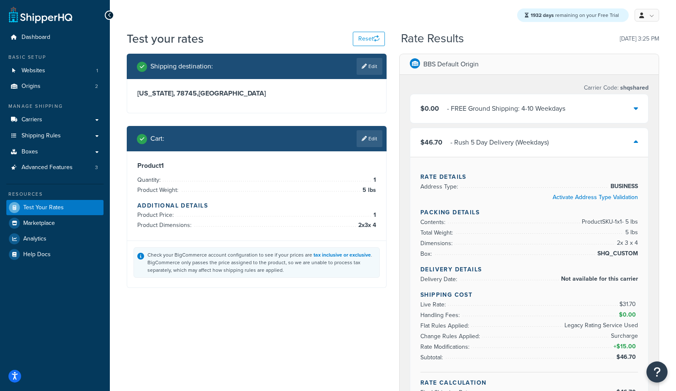
click at [369, 142] on link "Edit" at bounding box center [370, 138] width 26 height 17
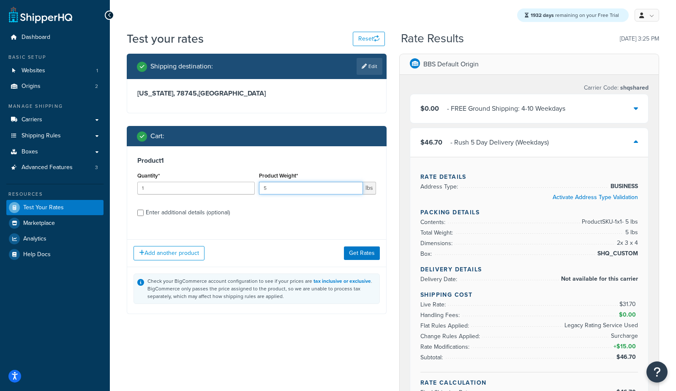
drag, startPoint x: 292, startPoint y: 190, endPoint x: 191, endPoint y: 183, distance: 101.6
click at [191, 183] on div "Quantity* 1 Product Weight* 5 lbs" at bounding box center [256, 185] width 243 height 31
type input "6"
click at [368, 253] on button "Get Rates" at bounding box center [362, 253] width 36 height 14
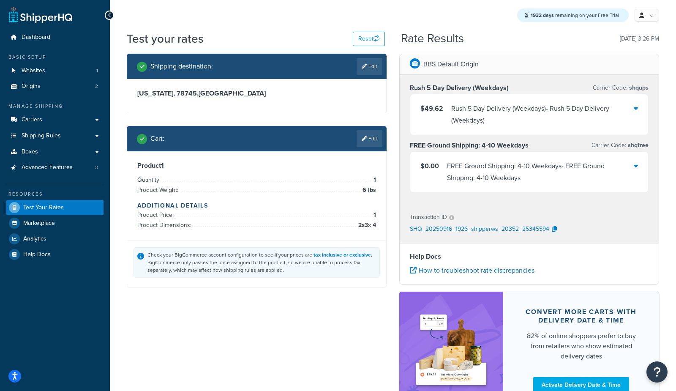
click at [489, 120] on div "Rush 5 Day Delivery (Weekdays) - Rush 5 Day Delivery (Weekdays)" at bounding box center [542, 115] width 183 height 24
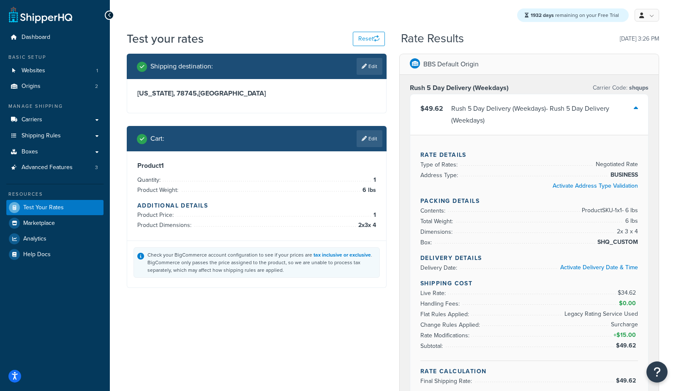
click at [530, 112] on div "Rush 5 Day Delivery (Weekdays) - Rush 5 Day Delivery (Weekdays)" at bounding box center [542, 115] width 183 height 24
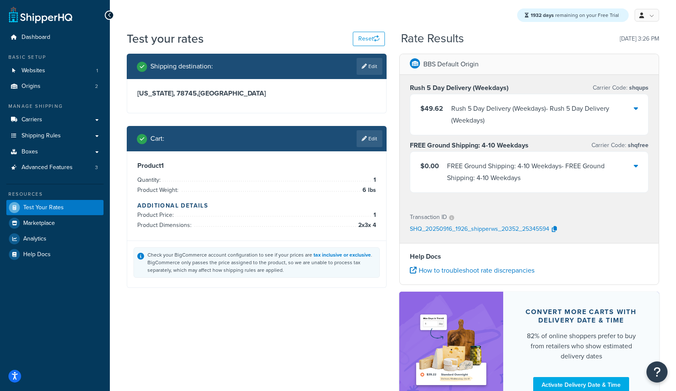
click at [534, 108] on div "Rush 5 Day Delivery (Weekdays) - Rush 5 Day Delivery (Weekdays)" at bounding box center [542, 115] width 183 height 24
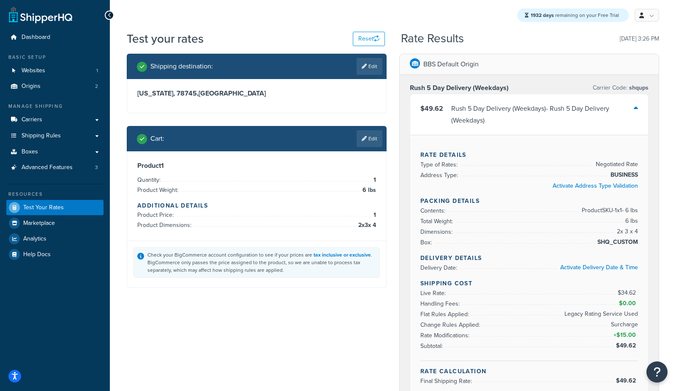
click at [534, 108] on div "Rush 5 Day Delivery (Weekdays) - Rush 5 Day Delivery (Weekdays)" at bounding box center [542, 115] width 183 height 24
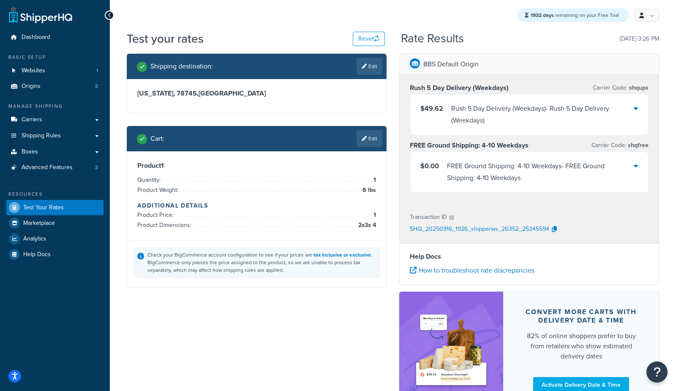
click at [371, 128] on div "Cart : Edit" at bounding box center [257, 138] width 260 height 25
click at [368, 136] on link "Edit" at bounding box center [370, 138] width 26 height 17
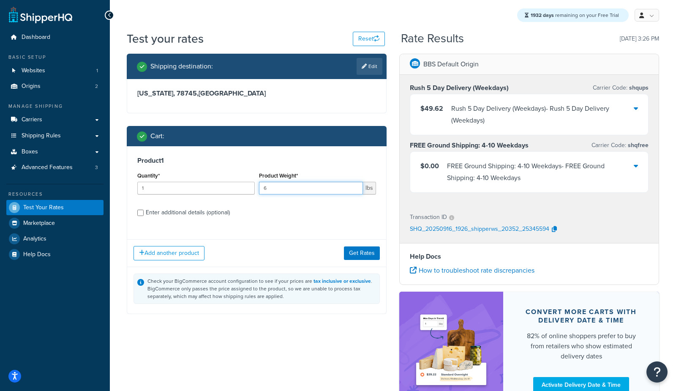
drag, startPoint x: 316, startPoint y: 191, endPoint x: 225, endPoint y: 189, distance: 91.3
click at [225, 189] on div "Quantity* 1 Product Weight* 6 lbs" at bounding box center [256, 185] width 243 height 31
type input "7"
click at [362, 253] on button "Get Rates" at bounding box center [362, 253] width 36 height 14
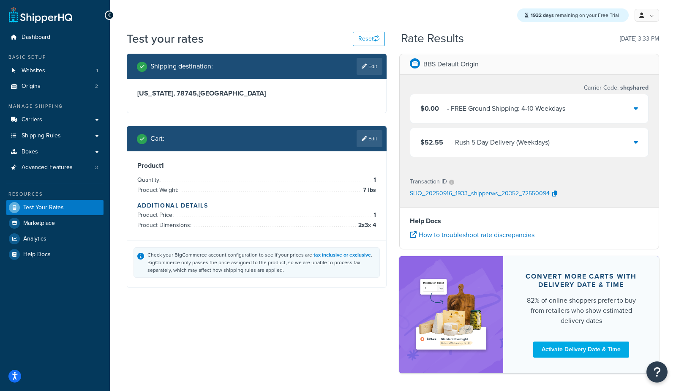
click at [451, 144] on div "- Rush 5 Day Delivery (Weekdays)" at bounding box center [500, 142] width 98 height 12
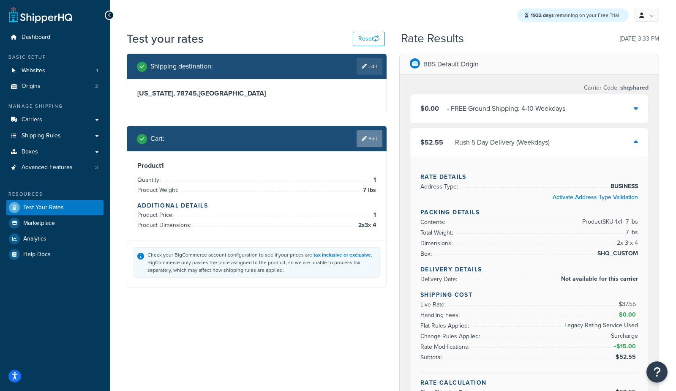
click at [364, 140] on icon at bounding box center [364, 138] width 5 height 5
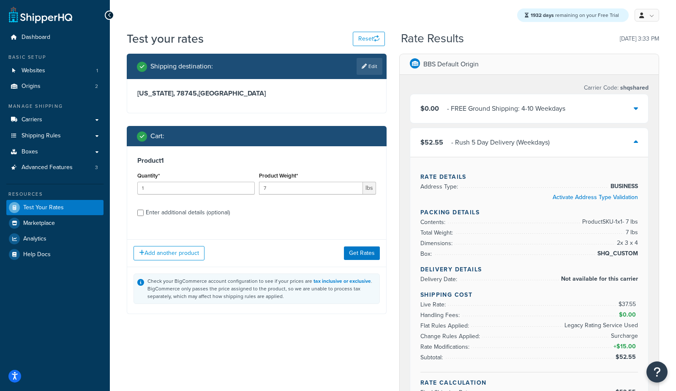
click at [200, 213] on div "Enter additional details (optional)" at bounding box center [188, 213] width 84 height 12
click at [144, 213] on input "Enter additional details (optional)" at bounding box center [140, 213] width 6 height 6
checkbox input "true"
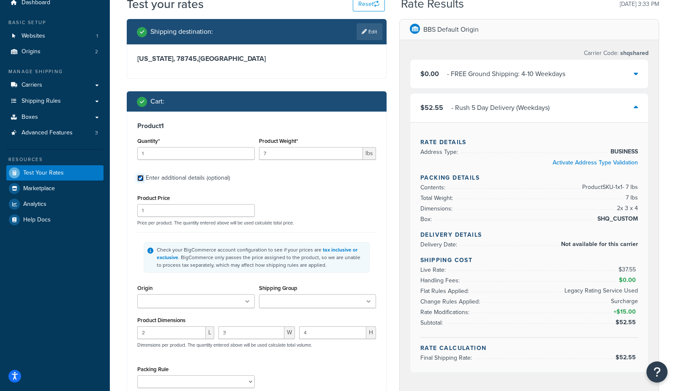
scroll to position [36, 0]
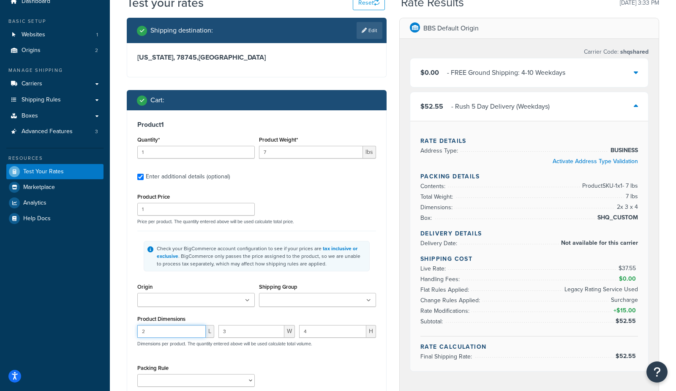
drag, startPoint x: 159, startPoint y: 334, endPoint x: 87, endPoint y: 319, distance: 73.5
click at [90, 321] on div "Dashboard Basic Setup Websites 1 Origins 2 Manage Shipping Carriers Carriers Al…" at bounding box center [338, 301] width 676 height 674
type input "1"
type input "2"
type input "3"
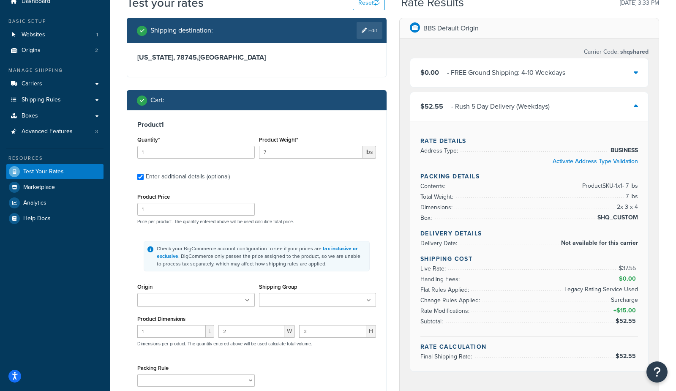
drag, startPoint x: 87, startPoint y: 335, endPoint x: 117, endPoint y: 321, distance: 32.7
click at [88, 335] on div "Dashboard Basic Setup Websites 1 Origins 2 Manage Shipping Carriers Carriers Al…" at bounding box center [55, 301] width 110 height 674
click at [292, 160] on div "Product Weight* 7 lbs" at bounding box center [318, 149] width 122 height 31
drag, startPoint x: 295, startPoint y: 155, endPoint x: 161, endPoint y: 151, distance: 133.5
click at [161, 151] on div "Quantity* 1 Product Weight* 7 lbs" at bounding box center [256, 149] width 243 height 31
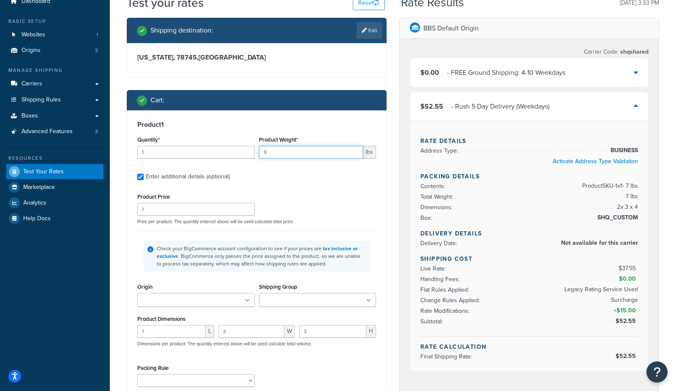
type input "9"
click at [389, 251] on div "Shipping destination : Edit Texas, 78745 , United States Cart : Product 1 Quant…" at bounding box center [256, 257] width 273 height 479
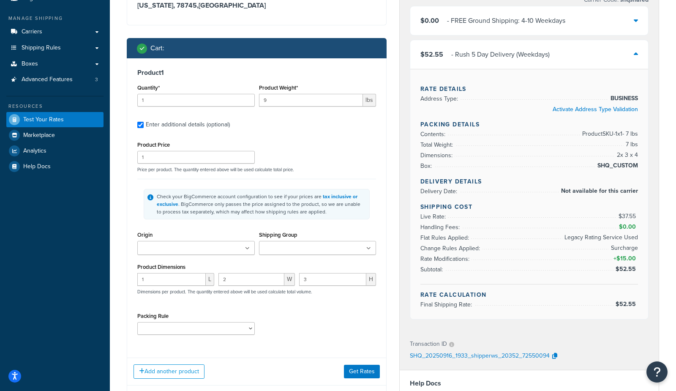
scroll to position [135, 0]
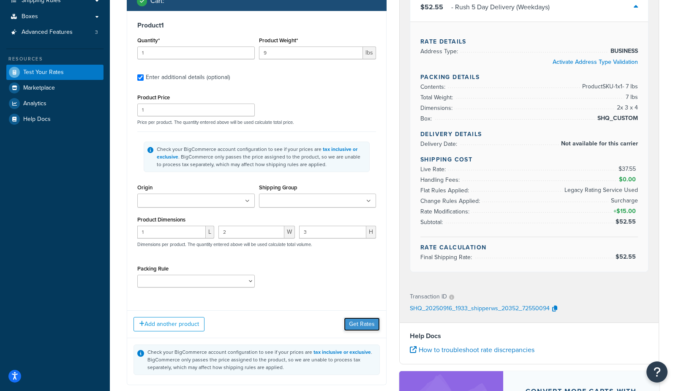
click at [368, 326] on button "Get Rates" at bounding box center [362, 324] width 36 height 14
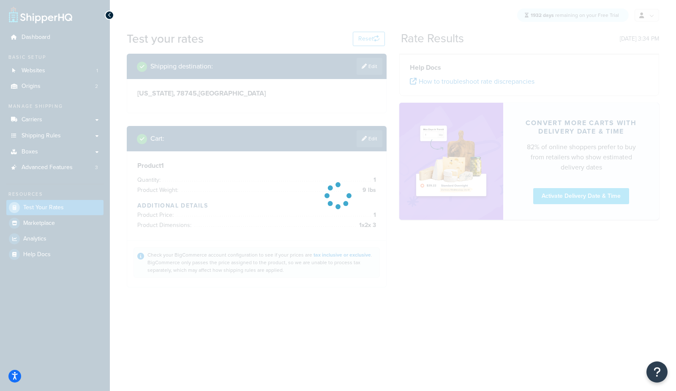
scroll to position [0, 0]
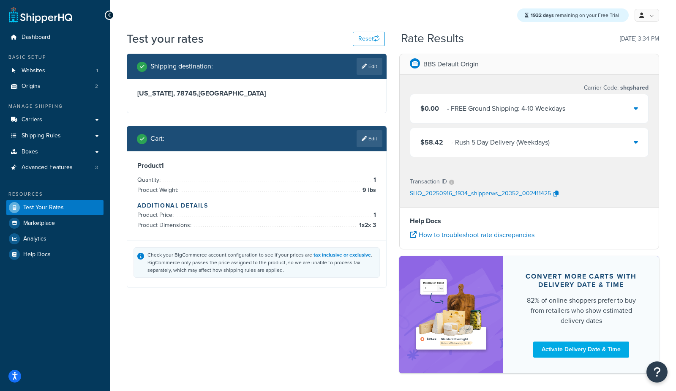
click at [467, 142] on div "- Rush 5 Day Delivery (Weekdays)" at bounding box center [500, 142] width 98 height 12
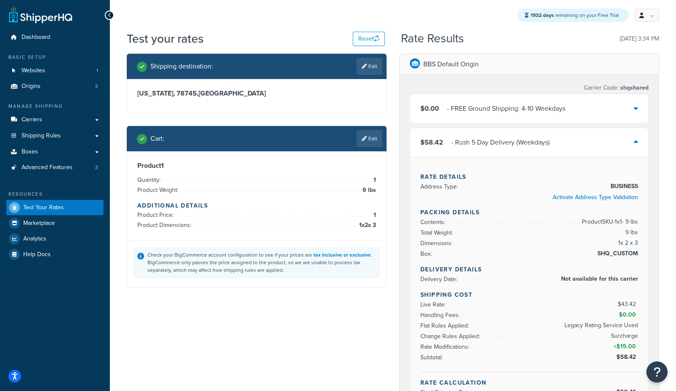
click at [350, 121] on div "Shipping destination : Edit Texas, 78745 , United States Cart : Edit Product 1 …" at bounding box center [256, 177] width 273 height 247
click at [367, 66] on link "Edit" at bounding box center [370, 66] width 26 height 17
select select "TX"
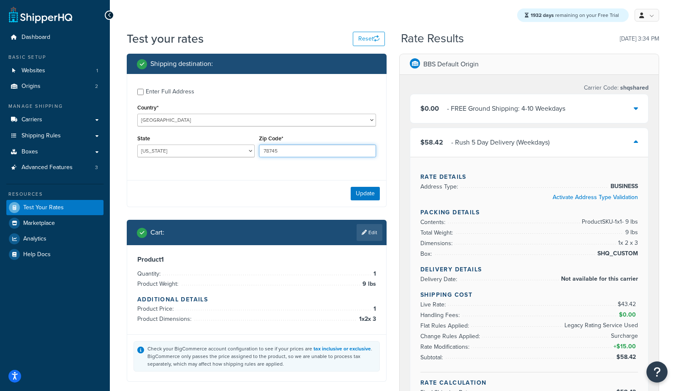
drag, startPoint x: 283, startPoint y: 155, endPoint x: 185, endPoint y: 146, distance: 98.8
click at [193, 149] on div "State Alabama Alaska American Samoa Arizona Arkansas Armed Forces Americas Arme…" at bounding box center [256, 148] width 243 height 31
type input "75115"
drag, startPoint x: 279, startPoint y: 200, endPoint x: 299, endPoint y: 202, distance: 19.9
click at [280, 200] on div "Update" at bounding box center [256, 193] width 259 height 27
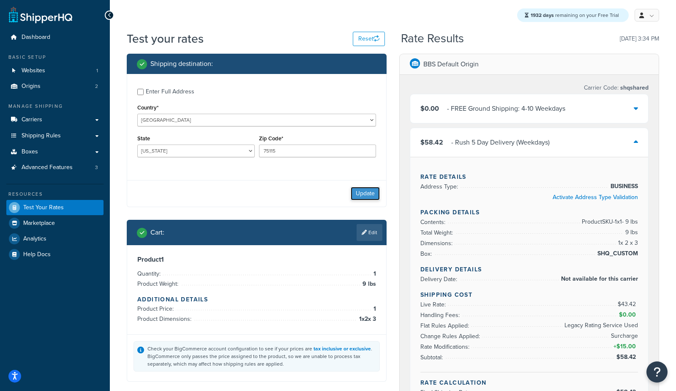
click at [371, 194] on button "Update" at bounding box center [365, 194] width 29 height 14
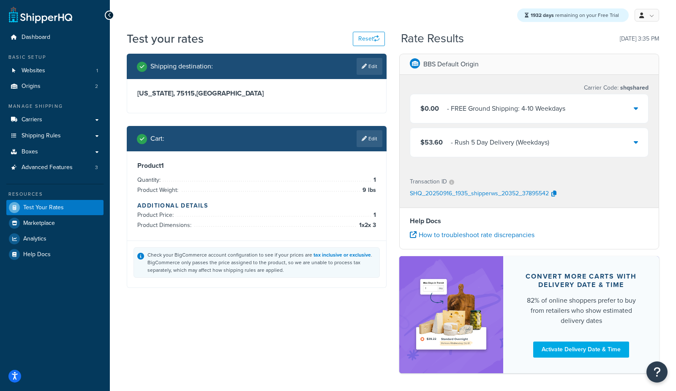
drag, startPoint x: 438, startPoint y: 157, endPoint x: 440, endPoint y: 152, distance: 4.9
click at [438, 156] on div "Carrier Code: shqshared $0.00 - FREE Ground Shipping: 4-10 Weekdays $53.60 - Ru…" at bounding box center [529, 122] width 259 height 94
click at [440, 150] on div "$53.60 - Rush 5 Day Delivery (Weekdays)" at bounding box center [529, 142] width 238 height 29
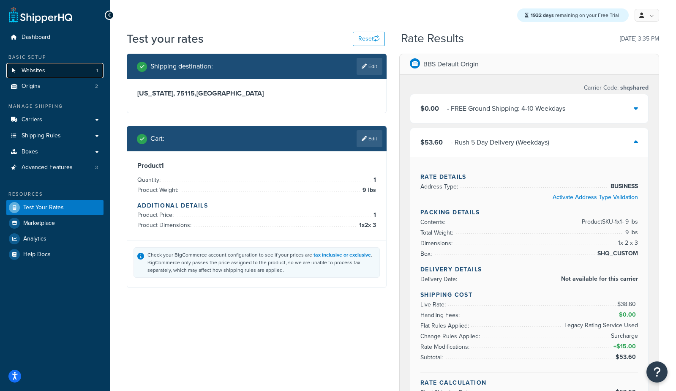
click at [14, 73] on icon at bounding box center [14, 70] width 8 height 5
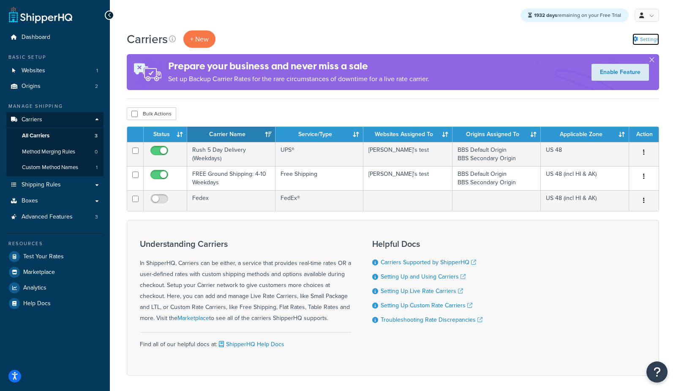
click at [658, 42] on link "Settings" at bounding box center [645, 39] width 27 height 12
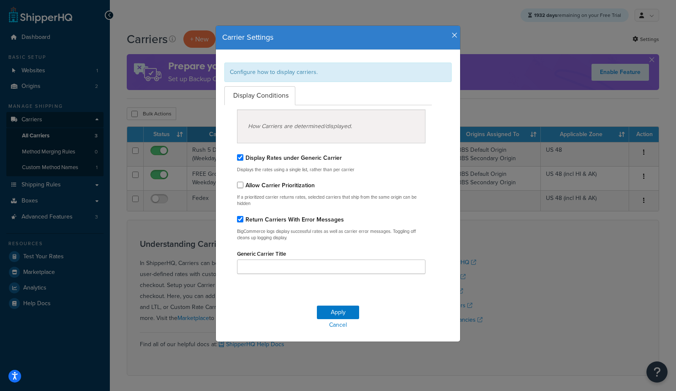
click at [318, 155] on label "Display Rates under Generic Carrier" at bounding box center [293, 157] width 96 height 9
click at [243, 155] on input "Display Rates under Generic Carrier" at bounding box center [240, 157] width 6 height 6
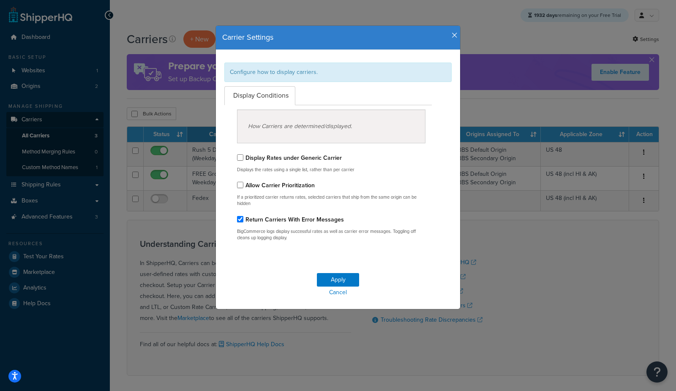
click at [318, 155] on label "Display Rates under Generic Carrier" at bounding box center [293, 157] width 96 height 9
click at [243, 155] on input "Display Rates under Generic Carrier" at bounding box center [240, 157] width 6 height 6
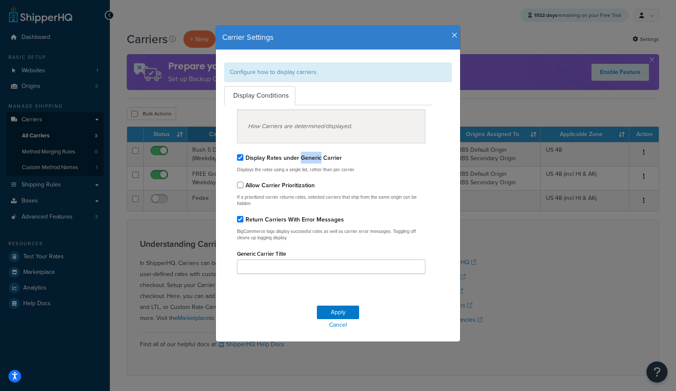
click at [318, 155] on label "Display Rates under Generic Carrier" at bounding box center [293, 157] width 96 height 9
click at [243, 155] on input "Display Rates under Generic Carrier" at bounding box center [240, 157] width 6 height 6
checkbox input "false"
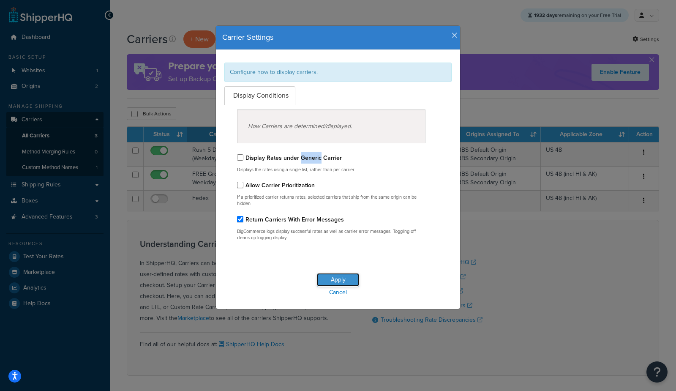
drag, startPoint x: 341, startPoint y: 280, endPoint x: 346, endPoint y: 277, distance: 6.4
click at [341, 280] on button "Apply" at bounding box center [338, 280] width 42 height 14
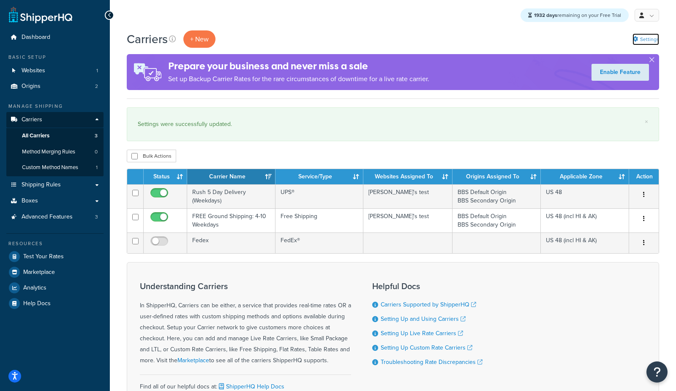
click at [654, 33] on link "Settings" at bounding box center [645, 39] width 27 height 12
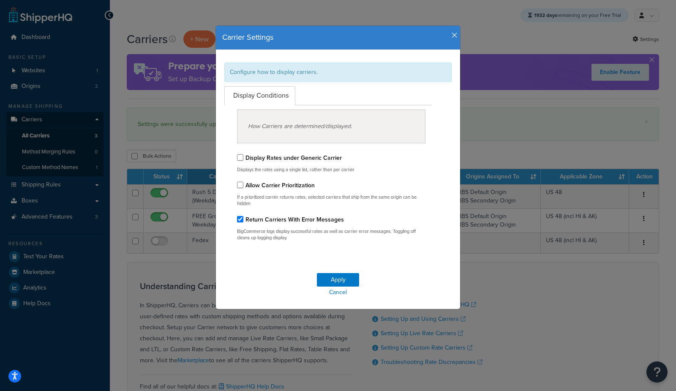
click at [300, 155] on label "Display Rates under Generic Carrier" at bounding box center [293, 157] width 96 height 9
click at [243, 155] on input "Display Rates under Generic Carrier" at bounding box center [240, 157] width 6 height 6
checkbox input "true"
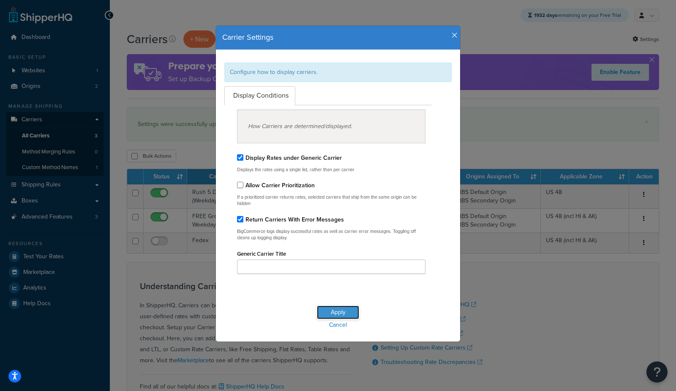
click at [338, 311] on button "Apply" at bounding box center [338, 312] width 42 height 14
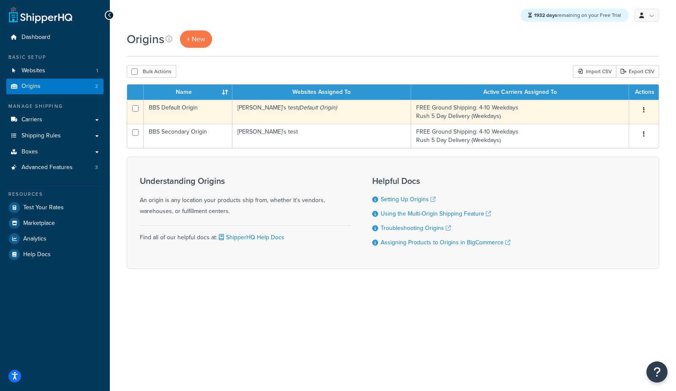
click at [298, 105] on icon "(Default Origin)" at bounding box center [317, 107] width 39 height 9
click at [259, 112] on td "[PERSON_NAME]'s test (Default Origin)" at bounding box center [321, 112] width 179 height 24
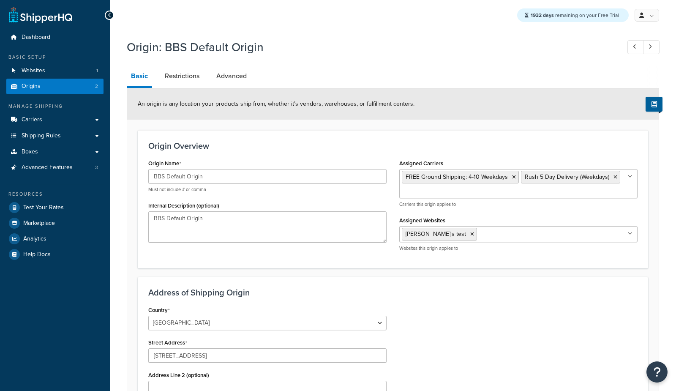
select select "30"
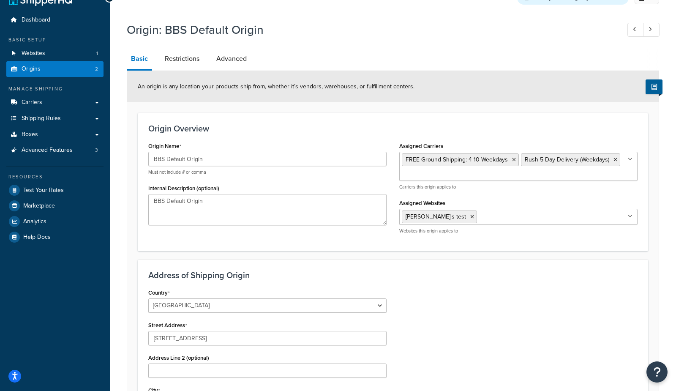
scroll to position [14, 0]
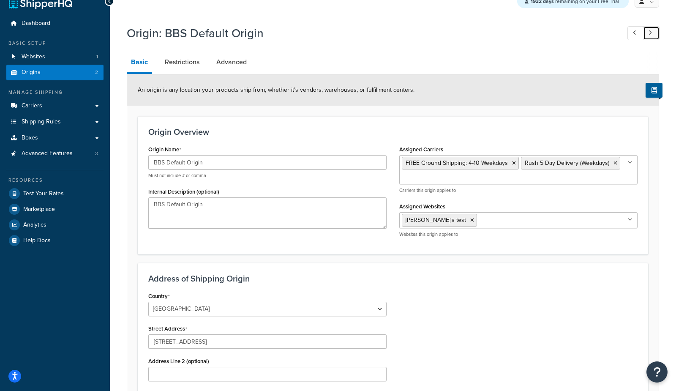
click at [654, 33] on link at bounding box center [651, 33] width 16 height 14
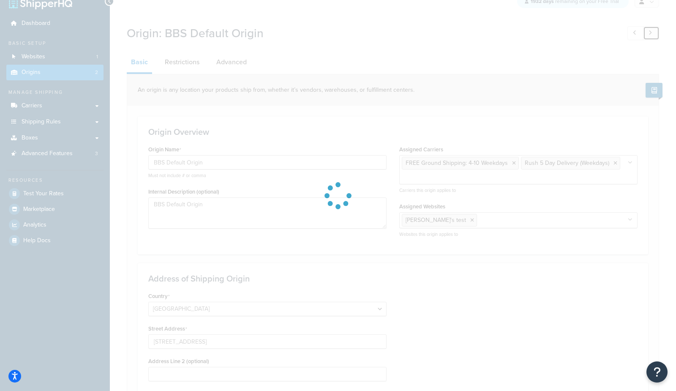
type input "BBS Secondary Origin"
type input "[STREET_ADDRESS]"
type input "Missoula"
select select "26"
type input "59802"
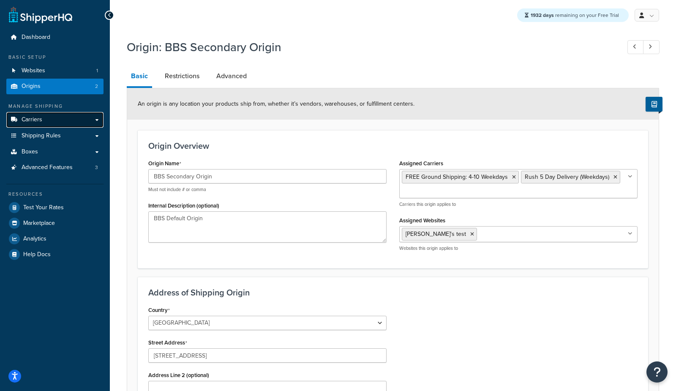
click at [52, 120] on link "Carriers" at bounding box center [54, 120] width 97 height 16
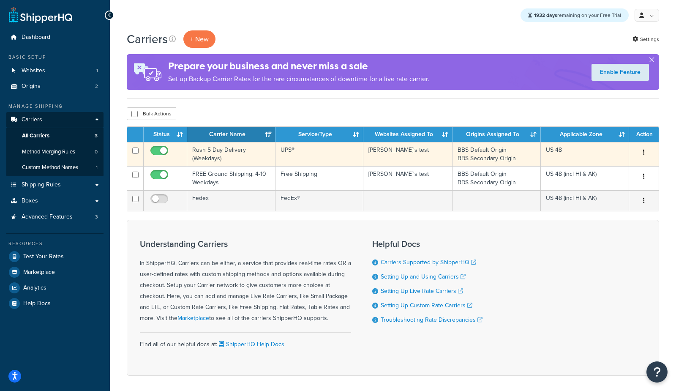
click at [232, 160] on td "Rush 5 Day Delivery (Weekdays)" at bounding box center [231, 154] width 88 height 24
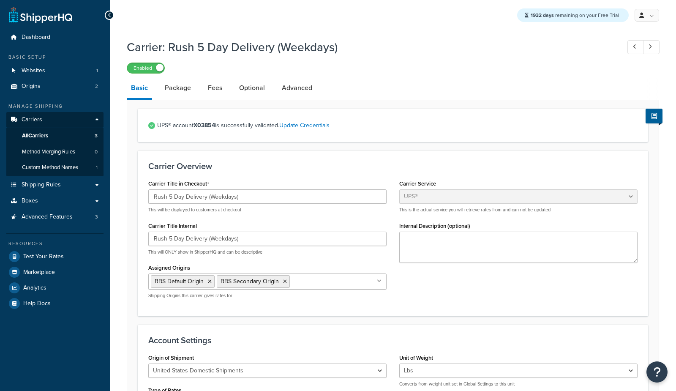
select select "ups"
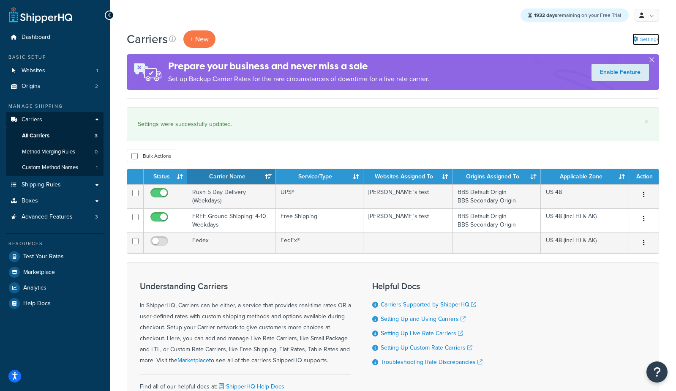
click at [649, 35] on link "Settings" at bounding box center [645, 39] width 27 height 12
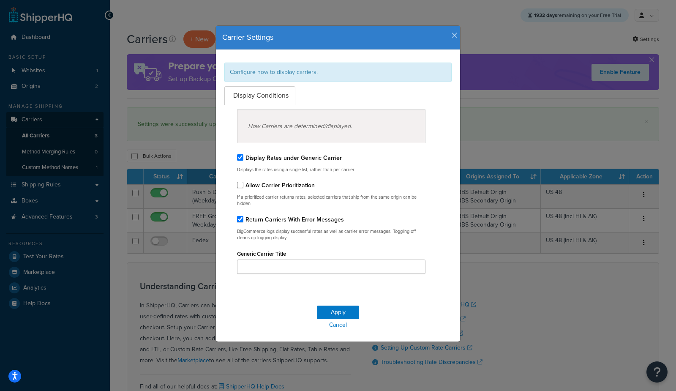
click at [454, 37] on icon "button" at bounding box center [455, 36] width 6 height 8
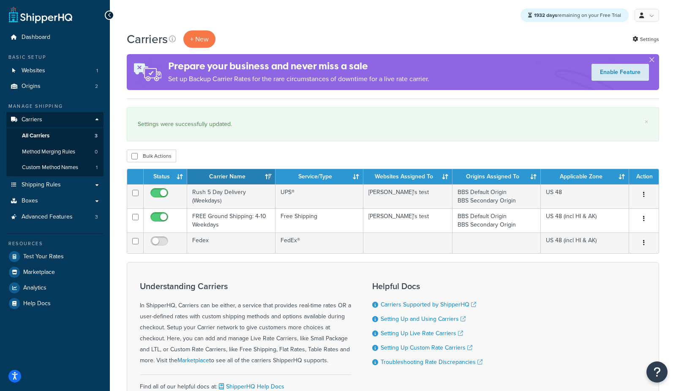
click at [451, 38] on div "Carriers + New Settings" at bounding box center [393, 38] width 532 height 17
click at [649, 39] on link "Settings" at bounding box center [645, 39] width 27 height 12
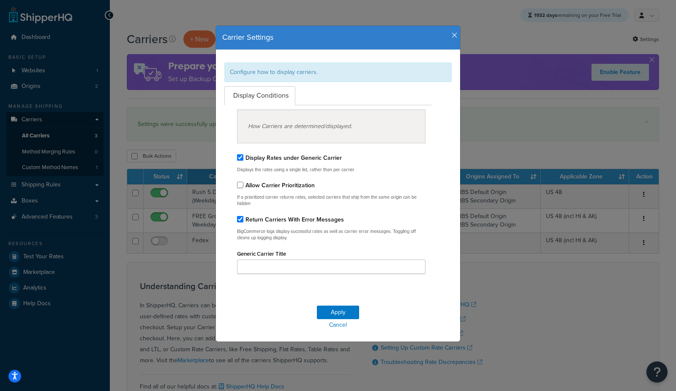
click at [453, 35] on icon "button" at bounding box center [455, 36] width 6 height 8
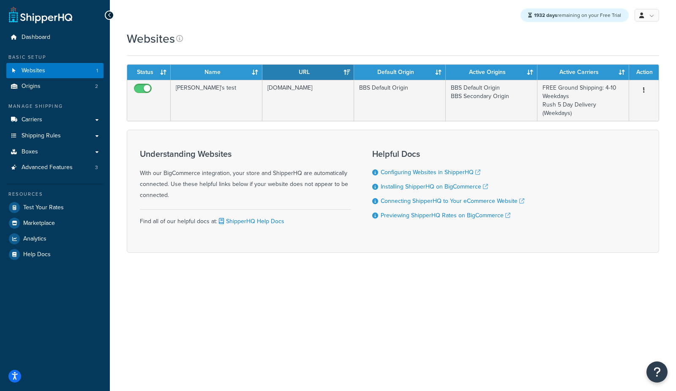
click at [570, 45] on div "Websites" at bounding box center [393, 38] width 532 height 16
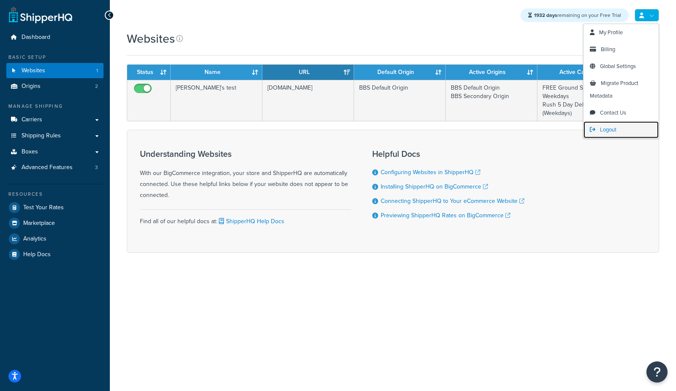
click at [606, 130] on span "Logout" at bounding box center [608, 129] width 16 height 8
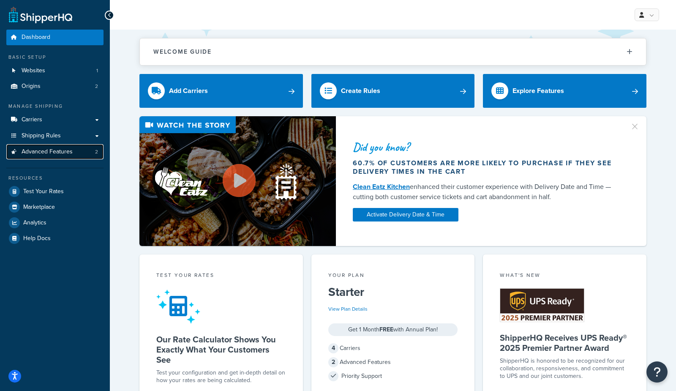
click at [57, 153] on span "Advanced Features" at bounding box center [47, 151] width 51 height 7
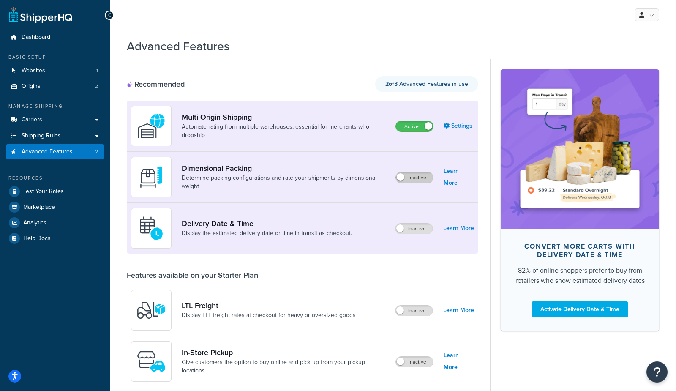
click at [420, 178] on label "Inactive" at bounding box center [414, 177] width 37 height 10
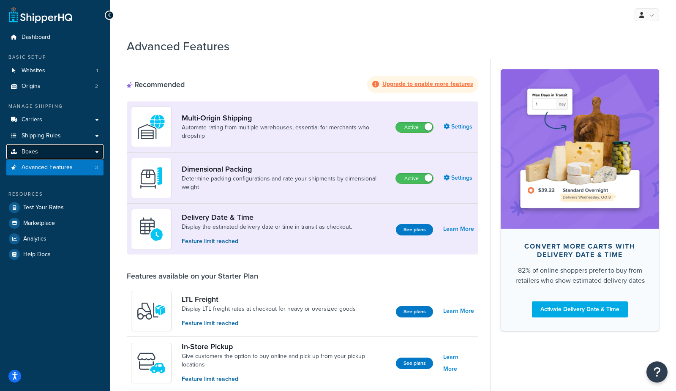
click at [48, 154] on link "Boxes" at bounding box center [54, 152] width 97 height 16
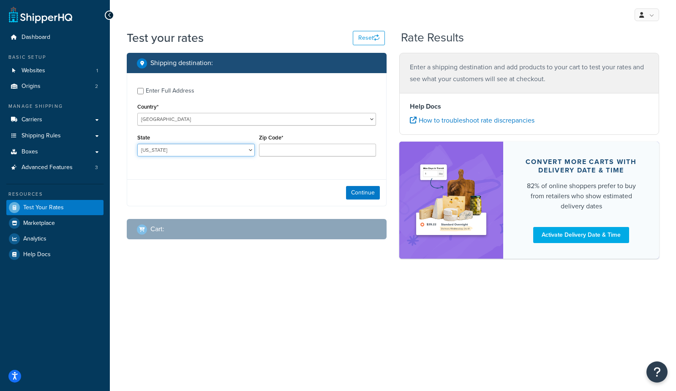
click at [178, 150] on select "Alabama Alaska American Samoa Arizona Arkansas Armed Forces Americas Armed Forc…" at bounding box center [195, 150] width 117 height 13
select select "TX"
click at [137, 144] on select "Alabama Alaska American Samoa Arizona Arkansas Armed Forces Americas Armed Forc…" at bounding box center [195, 150] width 117 height 13
type input "78745"
click at [372, 198] on button "Continue" at bounding box center [363, 193] width 34 height 14
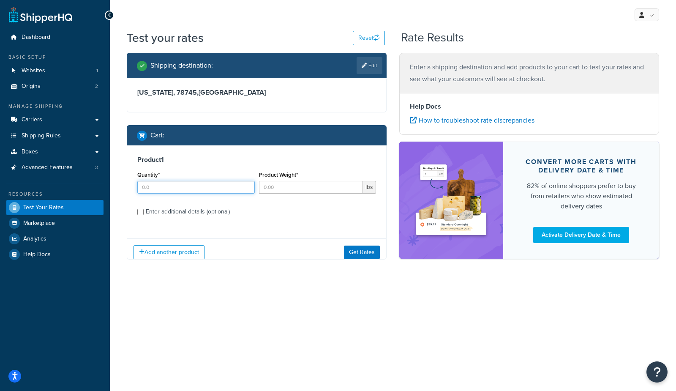
drag, startPoint x: 169, startPoint y: 194, endPoint x: 202, endPoint y: 185, distance: 34.1
click at [170, 193] on div "Quantity*" at bounding box center [196, 184] width 122 height 31
type input "1"
click at [284, 188] on input "Product Weight*" at bounding box center [311, 187] width 104 height 13
type input "5"
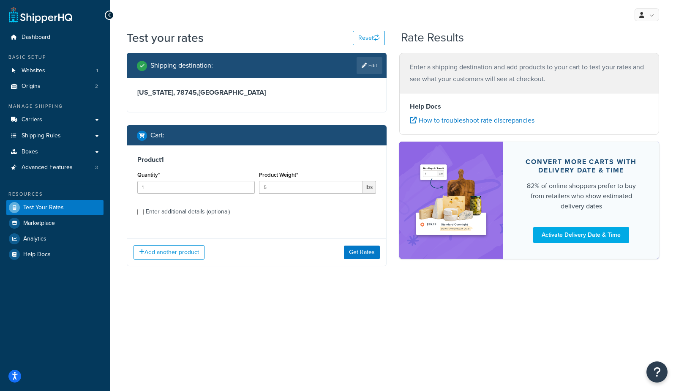
click at [185, 213] on div "Enter additional details (optional)" at bounding box center [188, 212] width 84 height 12
click at [144, 213] on input "Enter additional details (optional)" at bounding box center [140, 212] width 6 height 6
checkbox input "true"
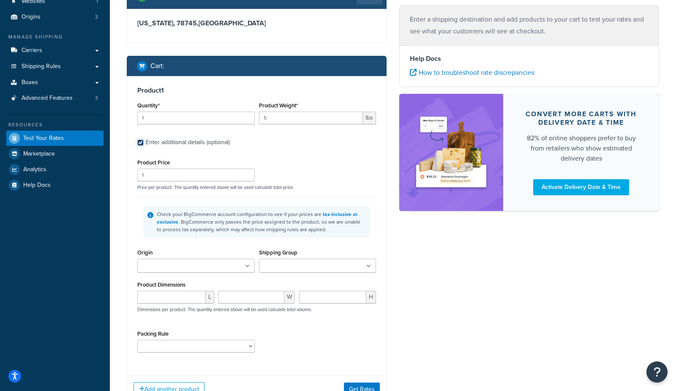
scroll to position [70, 0]
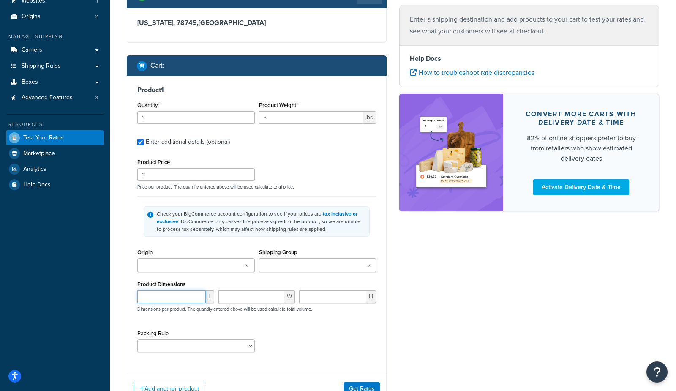
click at [150, 292] on input "number" at bounding box center [171, 296] width 68 height 13
type input "10"
type input "8"
type input "9"
click at [431, 334] on div "Shipping destination : Edit Texas, 78745 , United States Cart : Product 1 Quant…" at bounding box center [392, 199] width 545 height 432
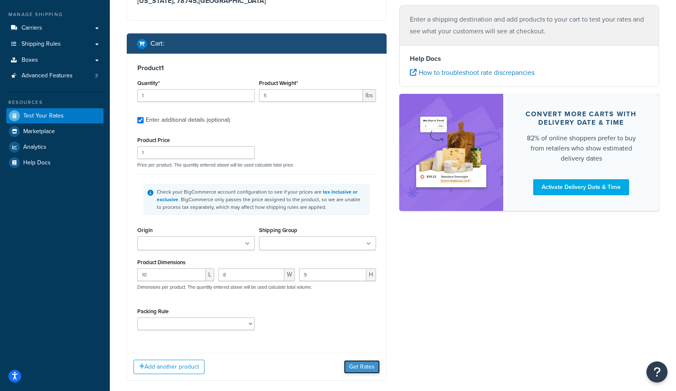
click at [363, 368] on button "Get Rates" at bounding box center [362, 367] width 36 height 14
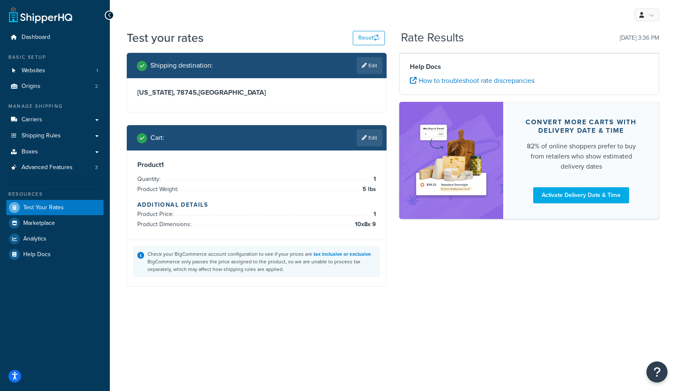
scroll to position [0, 0]
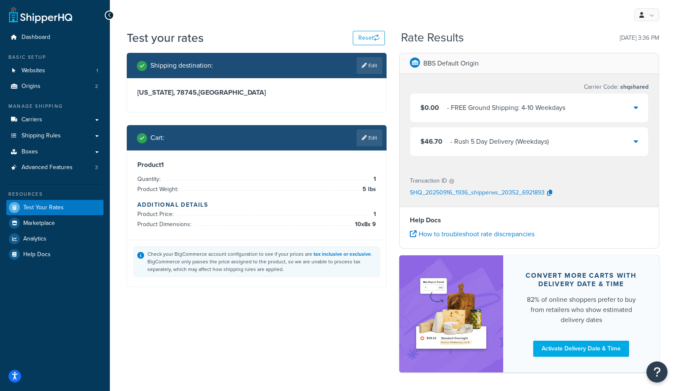
click at [471, 140] on div "- Rush 5 Day Delivery (Weekdays)" at bounding box center [499, 142] width 98 height 12
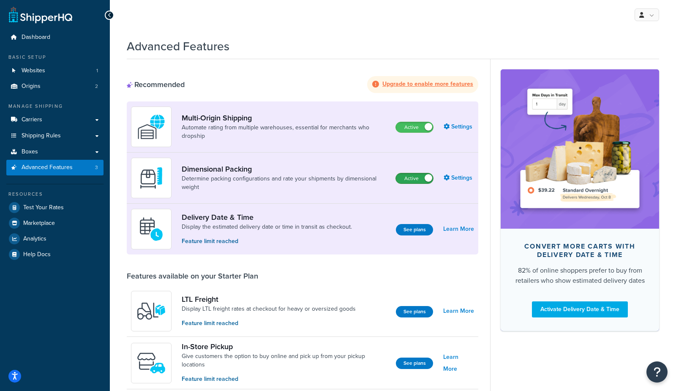
click at [403, 177] on label "Active" at bounding box center [414, 178] width 37 height 10
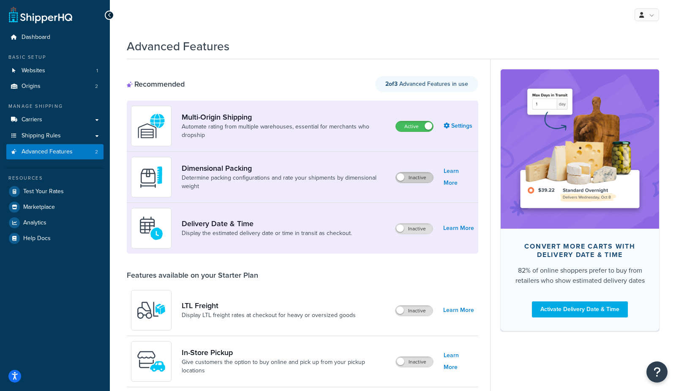
click at [421, 175] on label "Inactive" at bounding box center [414, 177] width 37 height 10
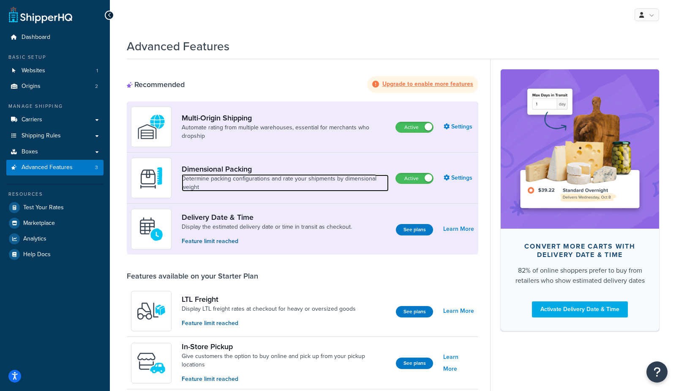
click at [186, 175] on link "Determine packing configurations and rate your shipments by dimensional weight" at bounding box center [285, 182] width 207 height 17
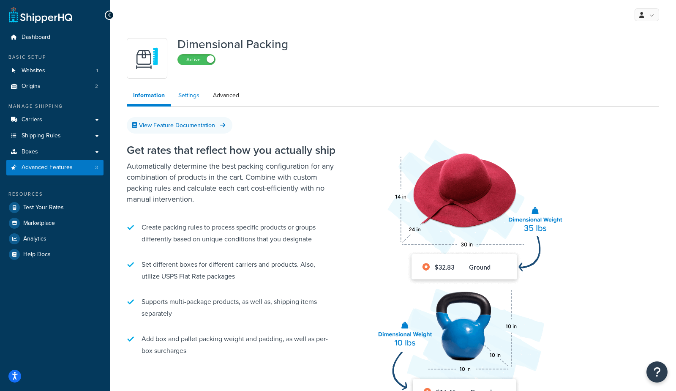
click at [190, 99] on link "Settings" at bounding box center [189, 95] width 34 height 17
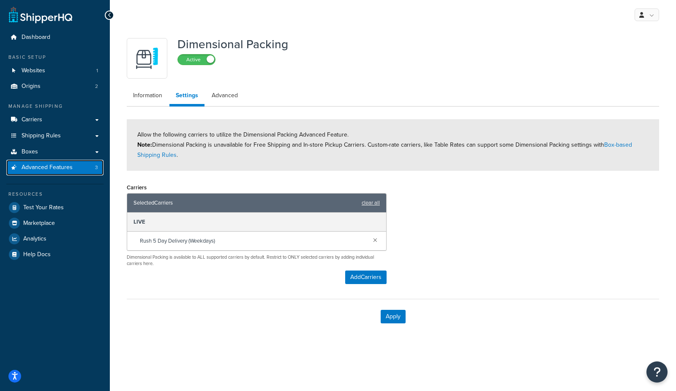
click at [65, 168] on span "Advanced Features" at bounding box center [47, 167] width 51 height 7
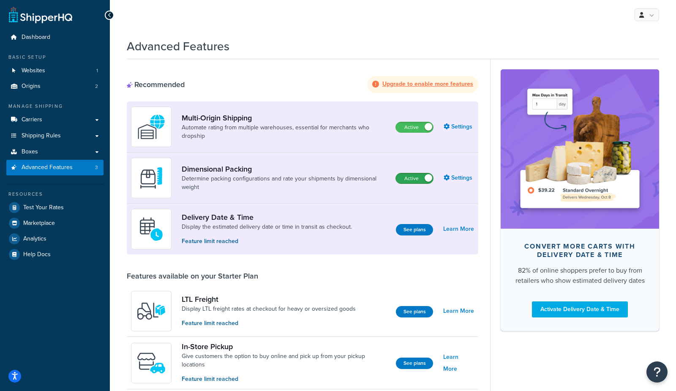
click at [407, 180] on label "Active" at bounding box center [414, 178] width 37 height 10
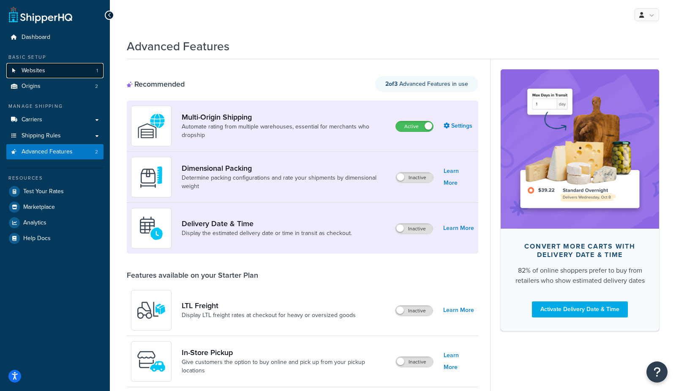
click at [64, 69] on link "Websites 1" at bounding box center [54, 71] width 97 height 16
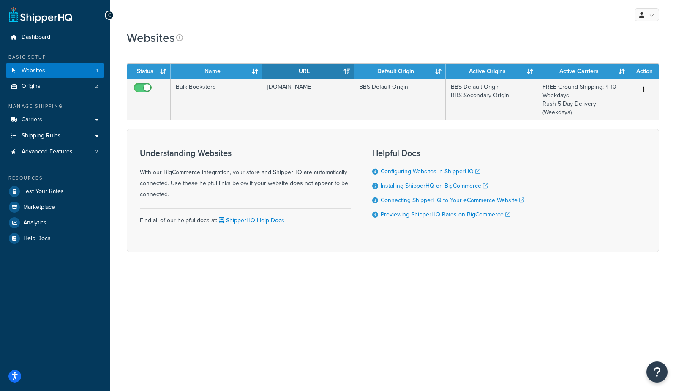
click at [496, 45] on div "Websites" at bounding box center [393, 38] width 532 height 16
click at [46, 157] on link "Advanced Features 2" at bounding box center [54, 152] width 97 height 16
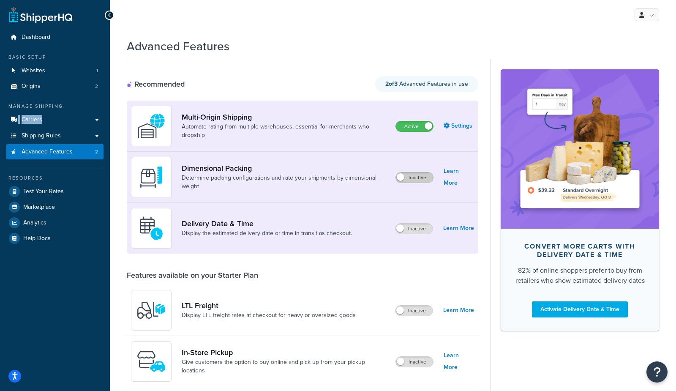
click at [419, 175] on label "Inactive" at bounding box center [414, 177] width 37 height 10
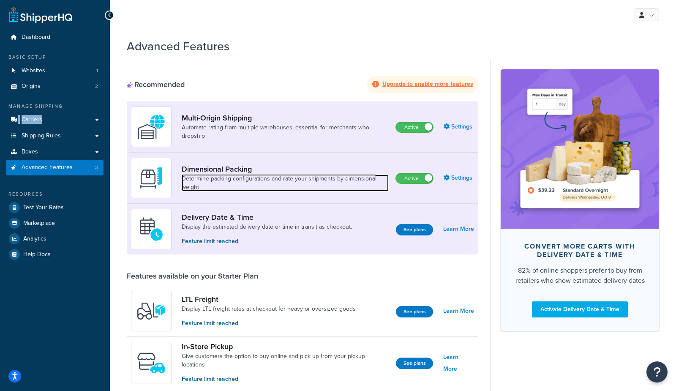
click at [227, 180] on link "Determine packing configurations and rate your shipments by dimensional weight" at bounding box center [285, 182] width 207 height 17
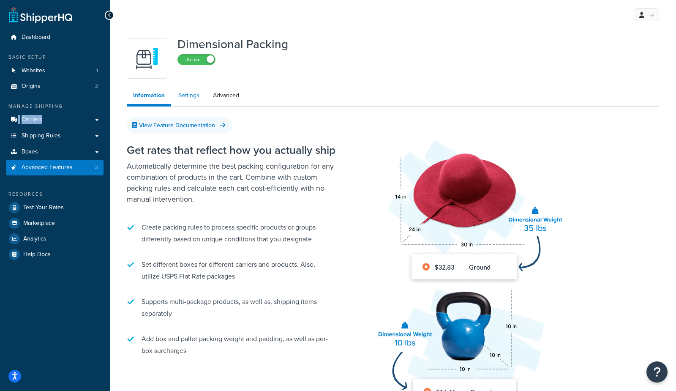
click at [183, 98] on link "Settings" at bounding box center [189, 95] width 34 height 17
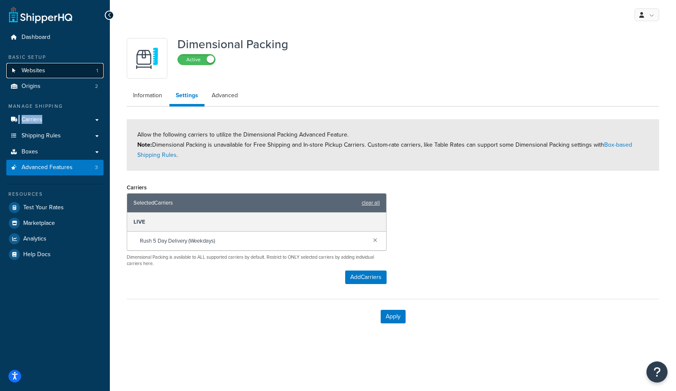
click at [54, 69] on link "Websites 1" at bounding box center [54, 71] width 97 height 16
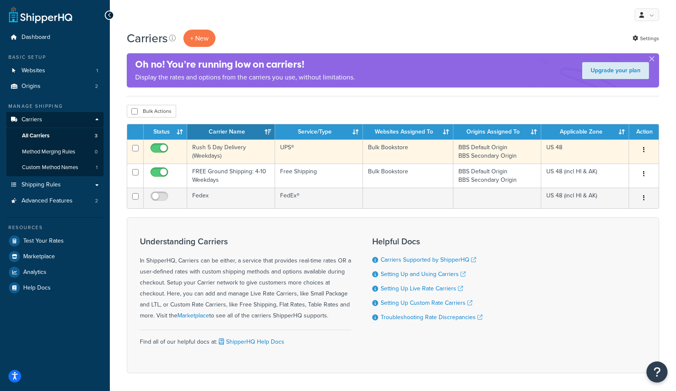
click at [227, 150] on td "Rush 5 Day Delivery (Weekdays)" at bounding box center [231, 151] width 88 height 24
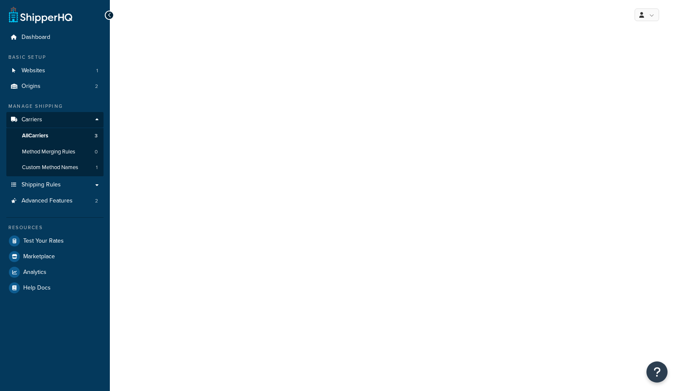
select select "ups"
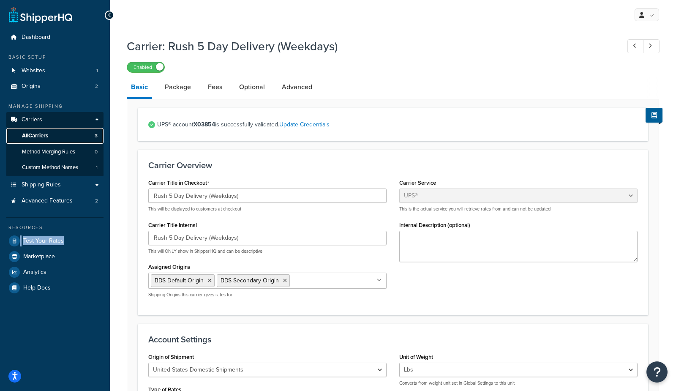
click at [48, 134] on span "All Carriers" at bounding box center [35, 135] width 26 height 7
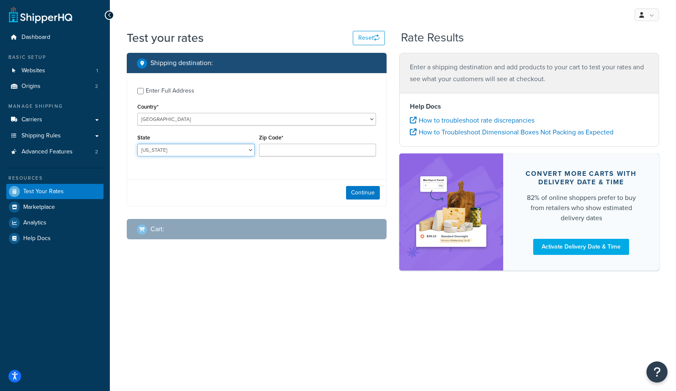
click at [165, 151] on select "[US_STATE] [US_STATE] [US_STATE] [US_STATE] [US_STATE] Armed Forces Americas Ar…" at bounding box center [195, 150] width 117 height 13
select select "[GEOGRAPHIC_DATA]"
click at [137, 144] on select "[US_STATE] [US_STATE] [US_STATE] [US_STATE] [US_STATE] Armed Forces Americas Ar…" at bounding box center [195, 150] width 117 height 13
type input "78745"
click at [168, 203] on div "Continue" at bounding box center [256, 192] width 259 height 27
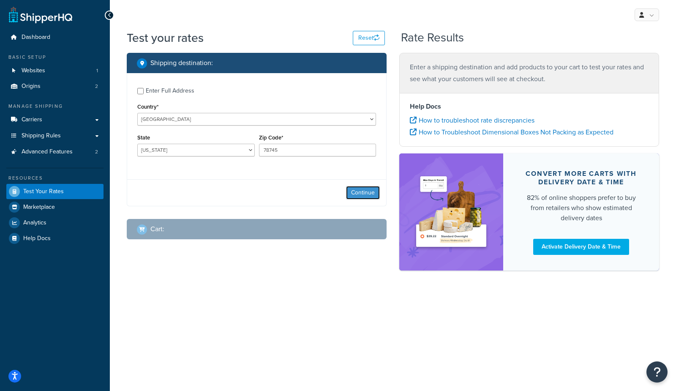
click at [353, 192] on button "Continue" at bounding box center [363, 193] width 34 height 14
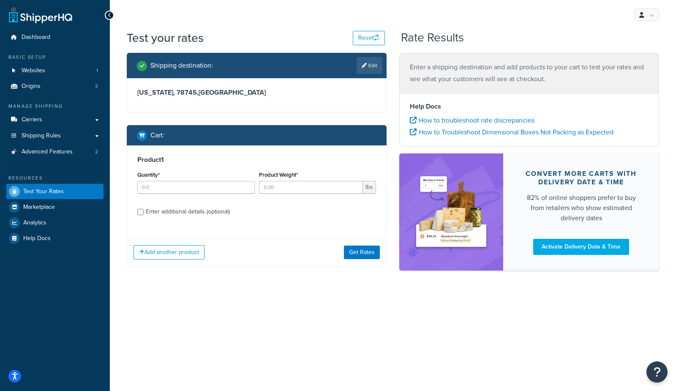
click at [180, 215] on div "Enter additional details (optional)" at bounding box center [188, 212] width 84 height 12
click at [144, 215] on input "Enter additional details (optional)" at bounding box center [140, 212] width 6 height 6
checkbox input "true"
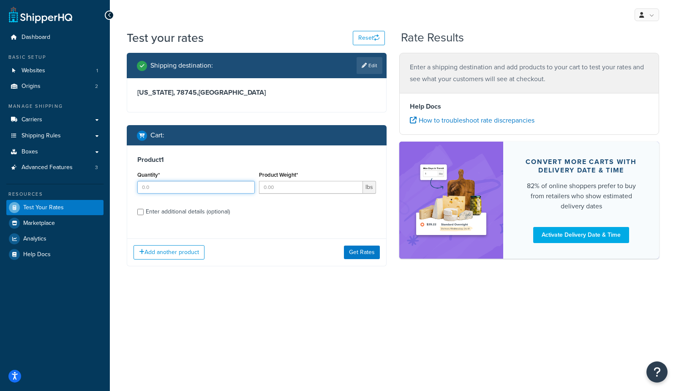
click at [199, 186] on input "Quantity*" at bounding box center [195, 187] width 117 height 13
type input "1"
click at [311, 189] on input "Product Weight*" at bounding box center [311, 187] width 104 height 13
type input "5"
click at [213, 212] on div "Enter additional details (optional)" at bounding box center [188, 212] width 84 height 12
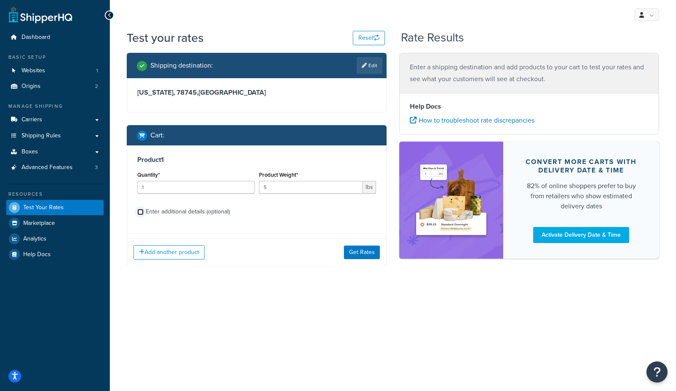
click at [144, 212] on input "Enter additional details (optional)" at bounding box center [140, 212] width 6 height 6
checkbox input "true"
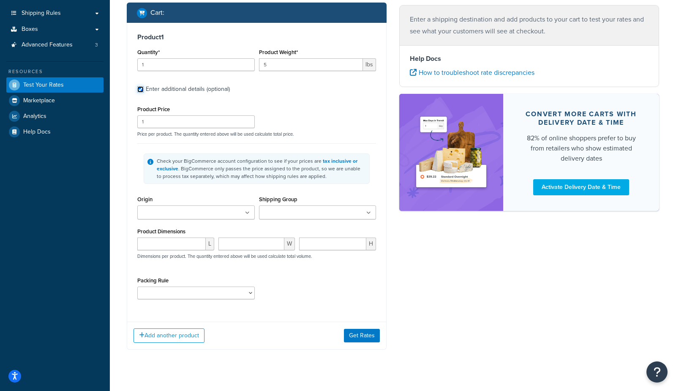
scroll to position [124, 0]
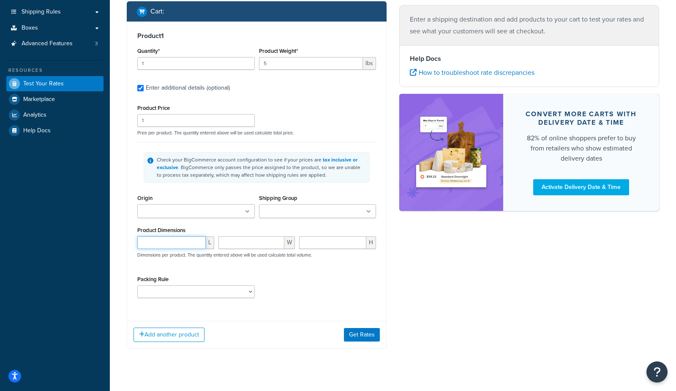
click at [164, 243] on input "number" at bounding box center [171, 242] width 68 height 13
type input "5"
type input "8"
type input "10"
click at [367, 332] on button "Get Rates" at bounding box center [362, 335] width 36 height 14
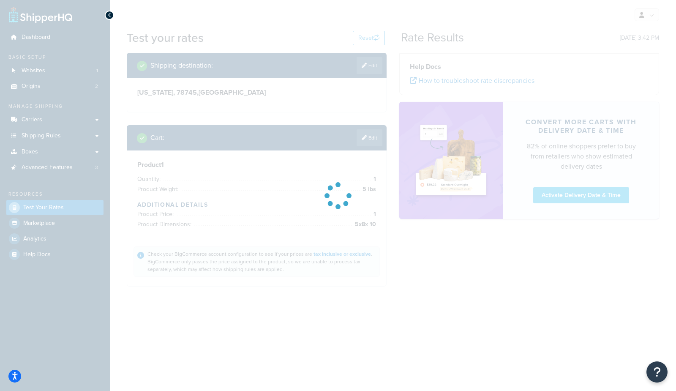
scroll to position [0, 0]
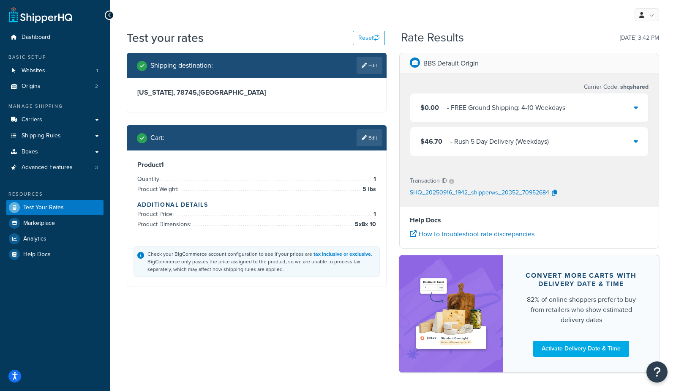
click at [444, 145] on div "$46.70 - Rush 5 Day Delivery (Weekdays)" at bounding box center [484, 142] width 128 height 12
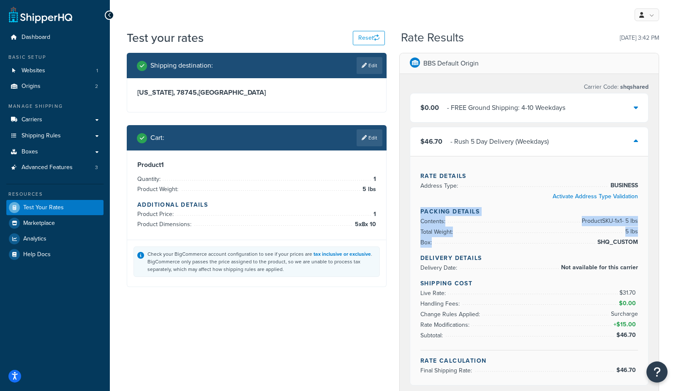
drag, startPoint x: 642, startPoint y: 241, endPoint x: 403, endPoint y: 214, distance: 241.0
click at [403, 214] on div "Carrier Code: shqshared $0.00 - FREE Ground Shipping: 4-10 Weekdays $46.70 - Ru…" at bounding box center [529, 235] width 259 height 323
click at [626, 241] on span "SHQ_CUSTOM" at bounding box center [616, 242] width 43 height 10
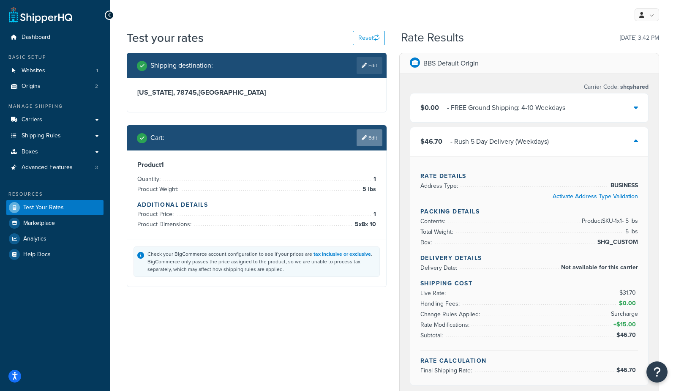
click at [378, 136] on link "Edit" at bounding box center [370, 137] width 26 height 17
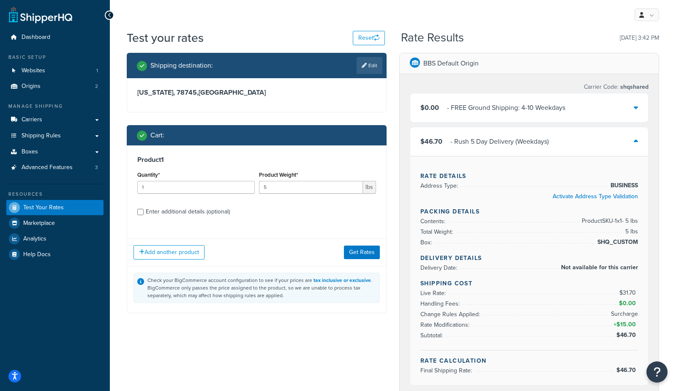
click at [190, 213] on div "Enter additional details (optional)" at bounding box center [188, 212] width 84 height 12
click at [144, 213] on input "Enter additional details (optional)" at bounding box center [140, 212] width 6 height 6
checkbox input "true"
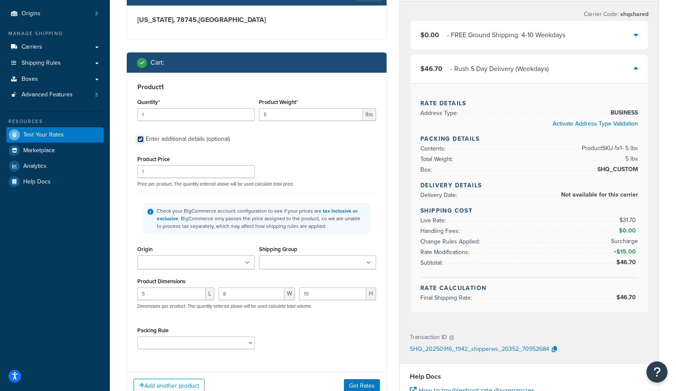
scroll to position [76, 0]
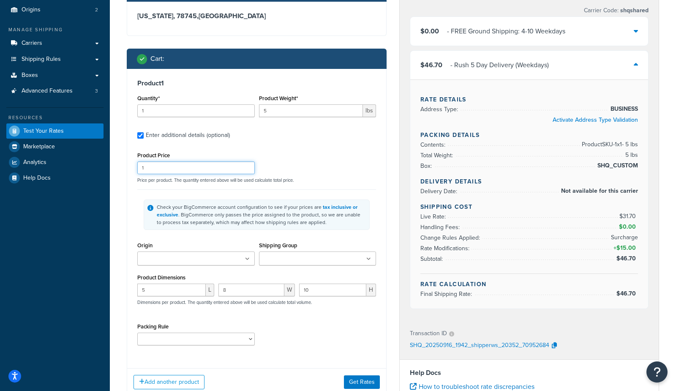
click at [173, 169] on input "1" at bounding box center [195, 167] width 117 height 13
type input "12"
click at [364, 379] on button "Get Rates" at bounding box center [362, 382] width 36 height 14
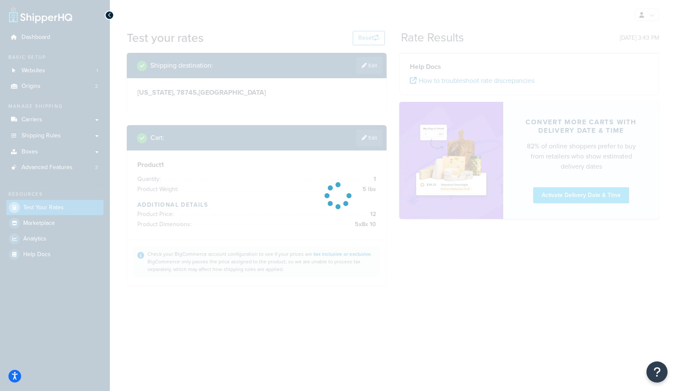
scroll to position [0, 0]
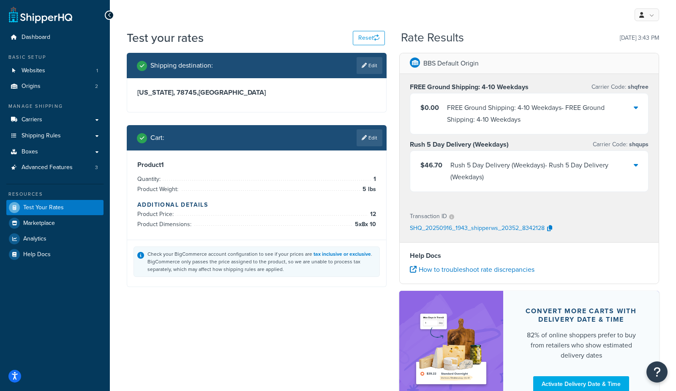
click at [484, 168] on div "Rush 5 Day Delivery (Weekdays) - Rush 5 Day Delivery (Weekdays)" at bounding box center [541, 171] width 183 height 24
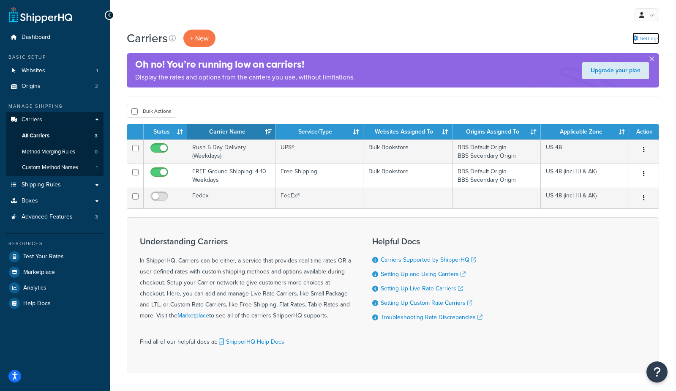
click at [638, 38] on link "Settings" at bounding box center [645, 39] width 27 height 12
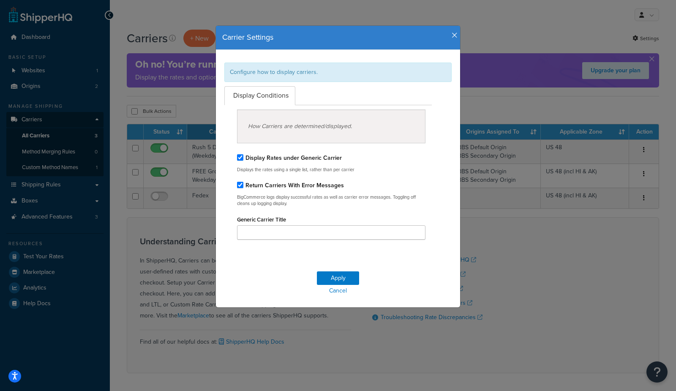
click at [297, 155] on label "Display Rates under Generic Carrier" at bounding box center [293, 157] width 96 height 9
click at [243, 155] on input "Display Rates under Generic Carrier" at bounding box center [240, 157] width 6 height 6
checkbox input "false"
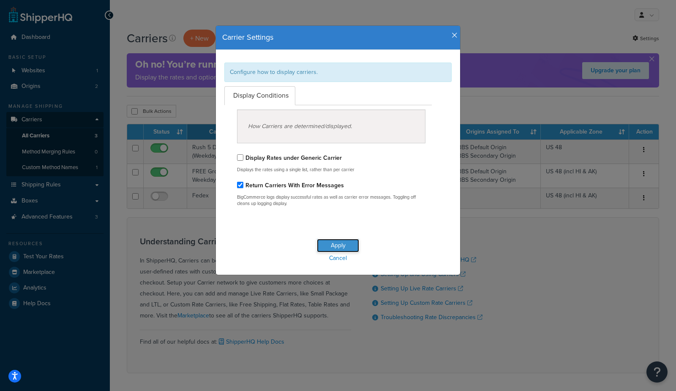
click at [340, 246] on button "Apply" at bounding box center [338, 246] width 42 height 14
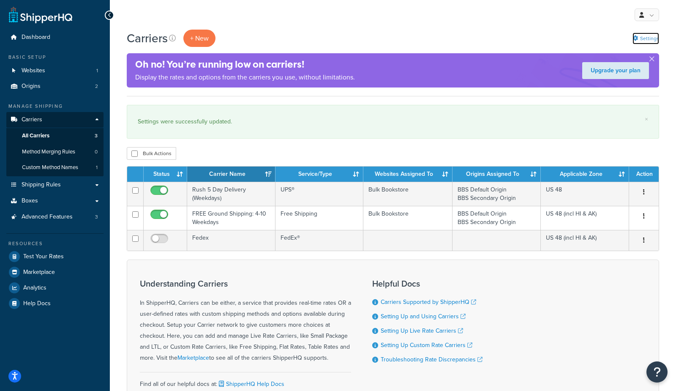
click at [635, 34] on link "Settings" at bounding box center [645, 39] width 27 height 12
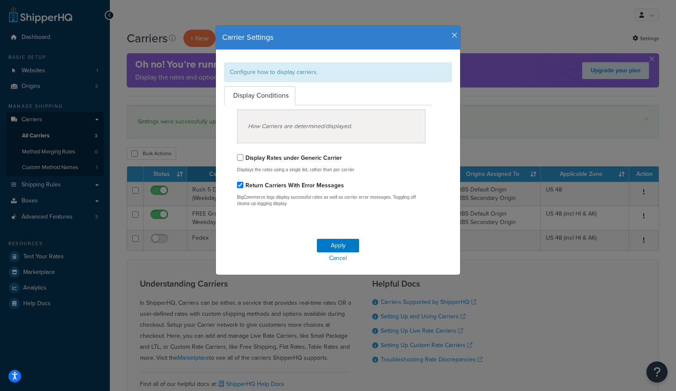
click at [308, 152] on div "Display Rates under Generic Carrier" at bounding box center [331, 158] width 188 height 12
click at [307, 153] on label "Display Rates under Generic Carrier" at bounding box center [293, 157] width 96 height 9
click at [243, 154] on input "Display Rates under Generic Carrier" at bounding box center [240, 157] width 6 height 6
checkbox input "true"
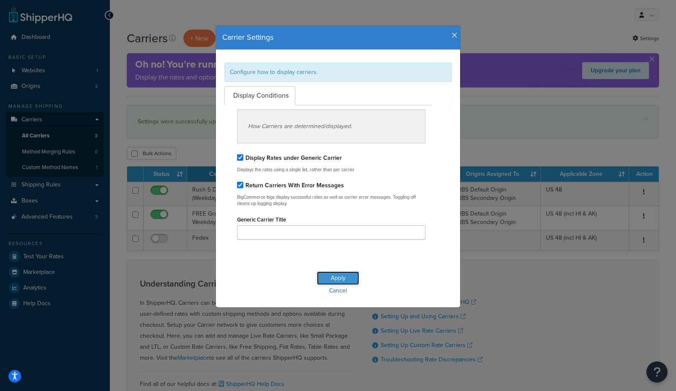
click at [326, 278] on button "Apply" at bounding box center [338, 278] width 42 height 14
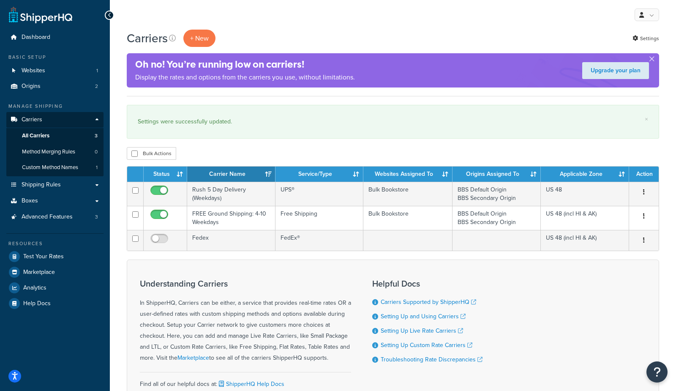
click at [354, 41] on div "Carriers + New Settings" at bounding box center [393, 38] width 532 height 17
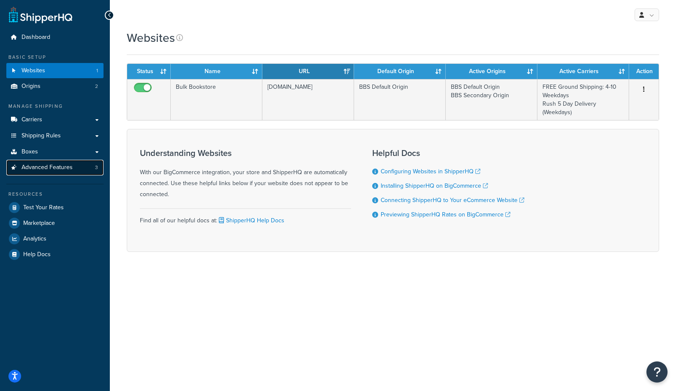
click at [65, 169] on span "Advanced Features" at bounding box center [47, 167] width 51 height 7
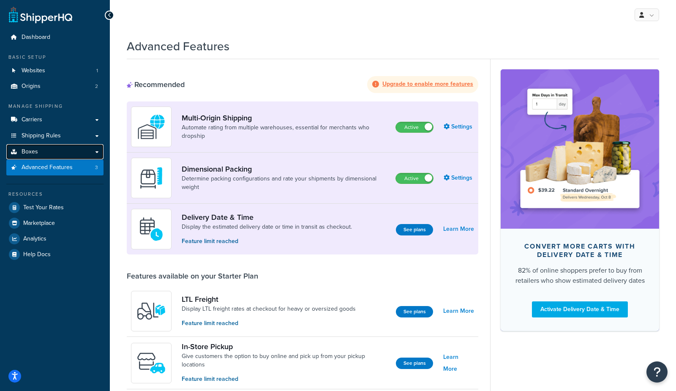
click at [35, 153] on span "Boxes" at bounding box center [30, 151] width 16 height 7
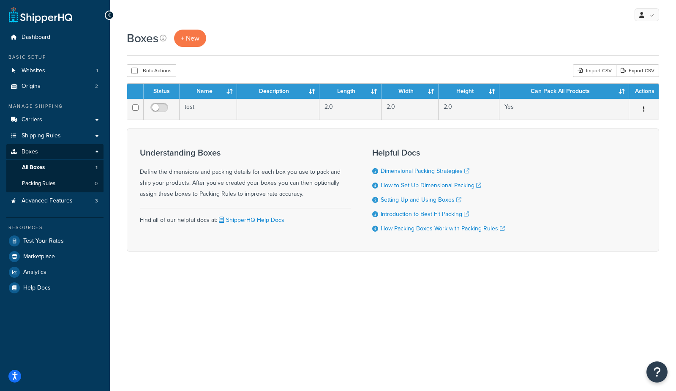
drag, startPoint x: 136, startPoint y: 108, endPoint x: 179, endPoint y: 98, distance: 44.2
click at [136, 108] on input "checkbox" at bounding box center [135, 107] width 6 height 6
checkbox input "true"
click at [220, 70] on button "Delete" at bounding box center [225, 70] width 29 height 13
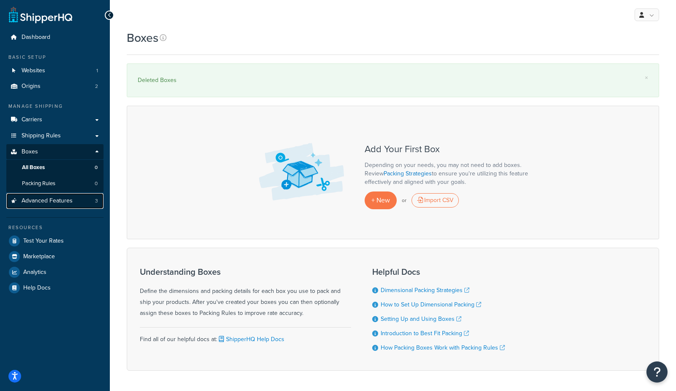
click at [65, 202] on span "Advanced Features" at bounding box center [47, 200] width 51 height 7
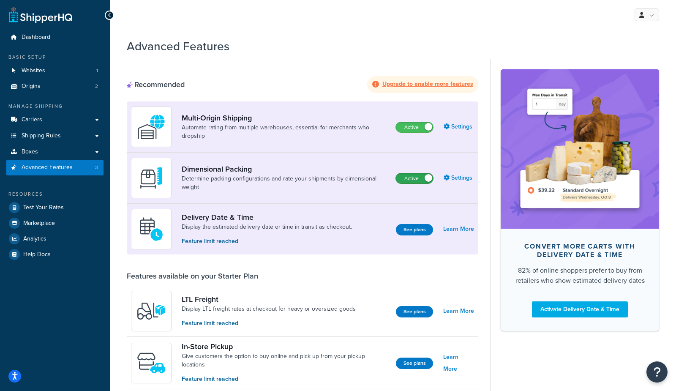
click at [404, 180] on label "Active" at bounding box center [414, 178] width 37 height 10
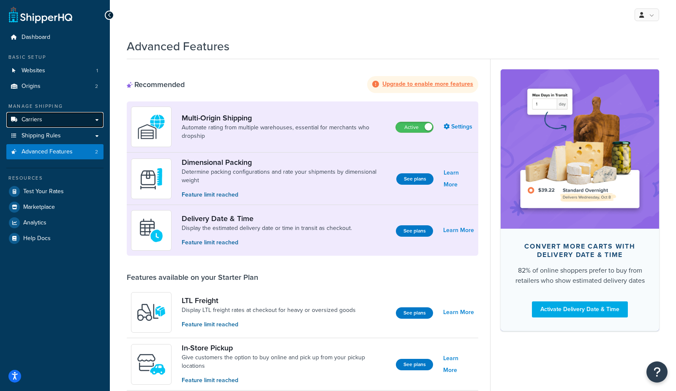
click at [50, 121] on link "Carriers" at bounding box center [54, 120] width 97 height 16
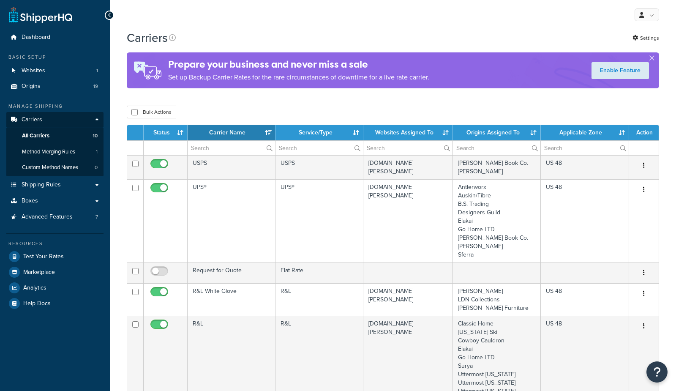
select select "15"
click at [50, 253] on span "Test Your Rates" at bounding box center [43, 256] width 41 height 7
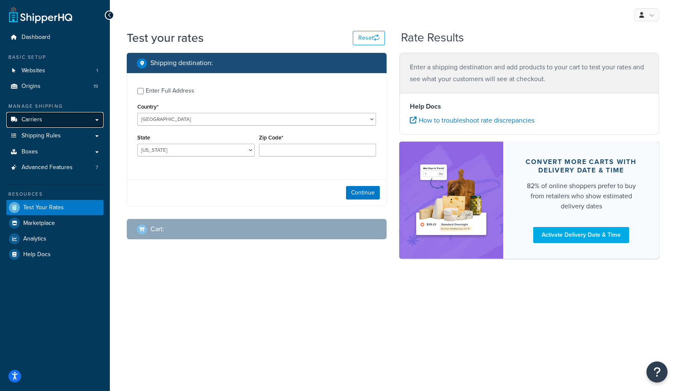
click at [44, 120] on link "Carriers" at bounding box center [54, 120] width 97 height 16
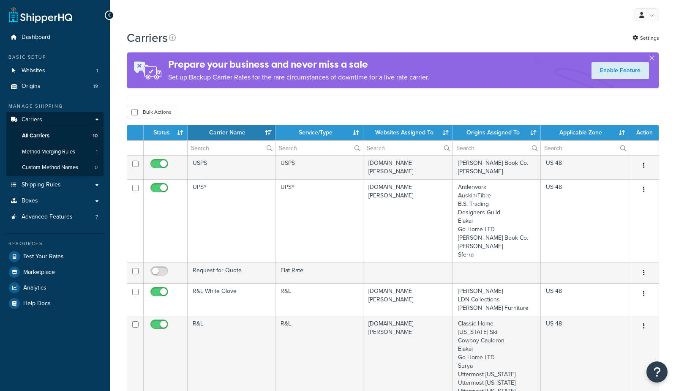
select select "15"
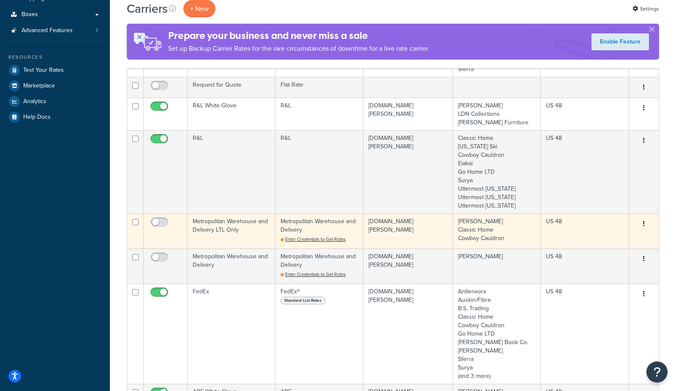
scroll to position [186, 0]
click at [300, 243] on span "Enter Credentials to Get Rates" at bounding box center [315, 239] width 60 height 7
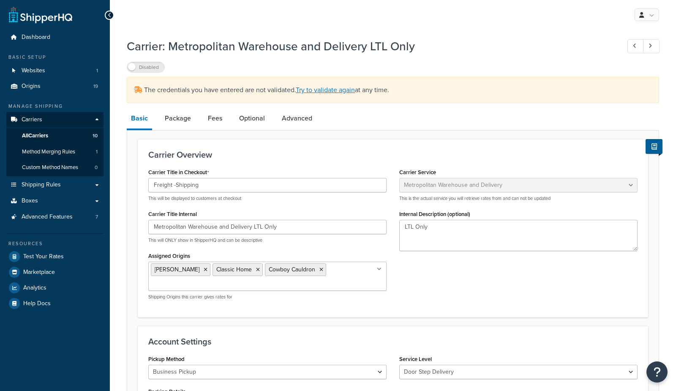
select select "metropolitanFreight"
select select "ds"
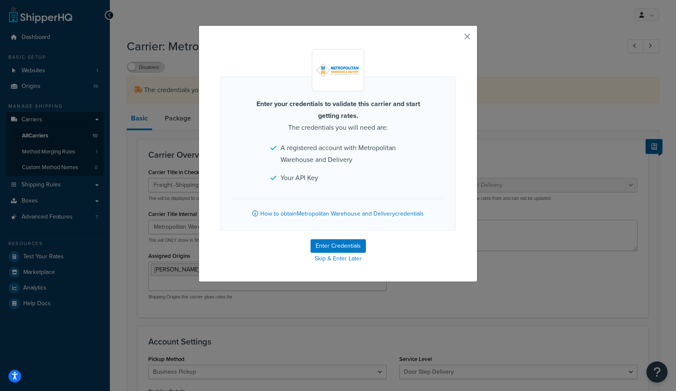
click at [456, 38] on button "button" at bounding box center [455, 39] width 2 height 2
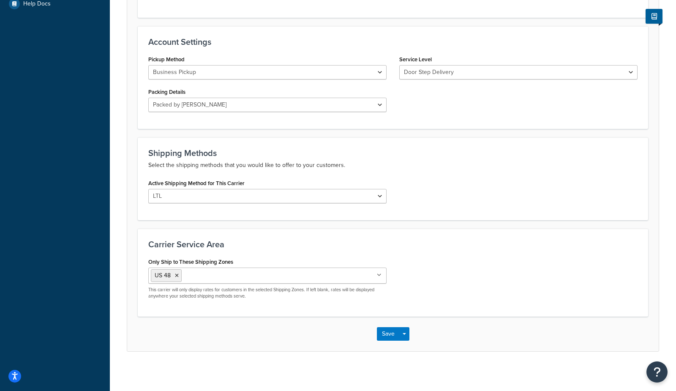
scroll to position [304, 0]
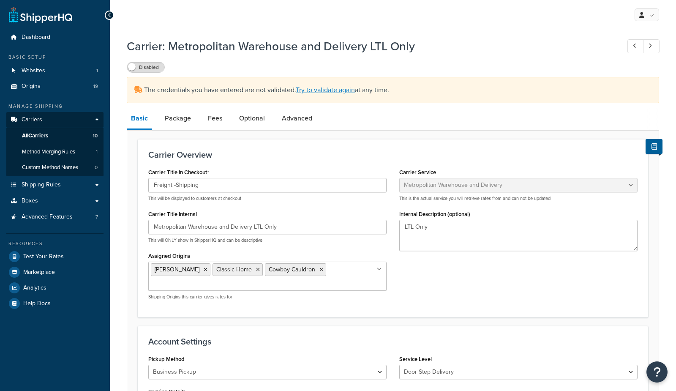
select select "metropolitanFreight"
select select "ds"
click at [324, 89] on link "Try to validate again" at bounding box center [325, 89] width 59 height 10
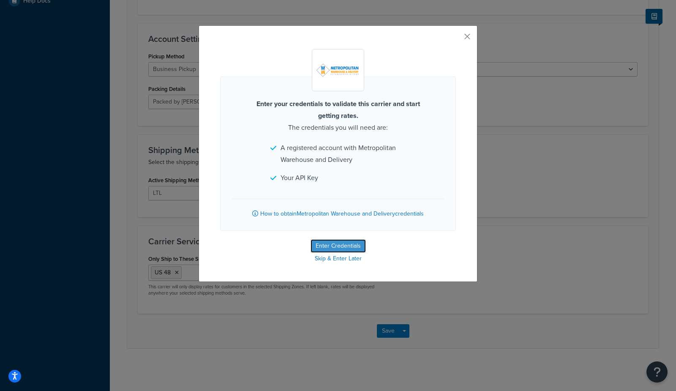
click at [320, 248] on button "Enter Credentials" at bounding box center [338, 246] width 55 height 14
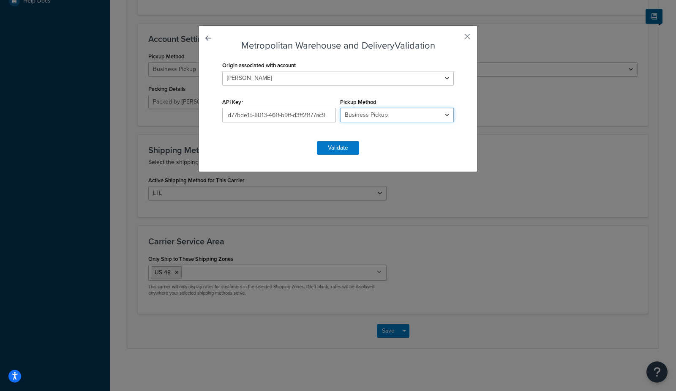
click at [432, 120] on select "Business Pickup Vendor Pickup Residential Pickup Drop-off at Metro Origin Termi…" at bounding box center [397, 115] width 114 height 14
click at [278, 116] on input "d77bde15-8013-461f-b9ff-d3ff21f77ac9" at bounding box center [279, 115] width 114 height 14
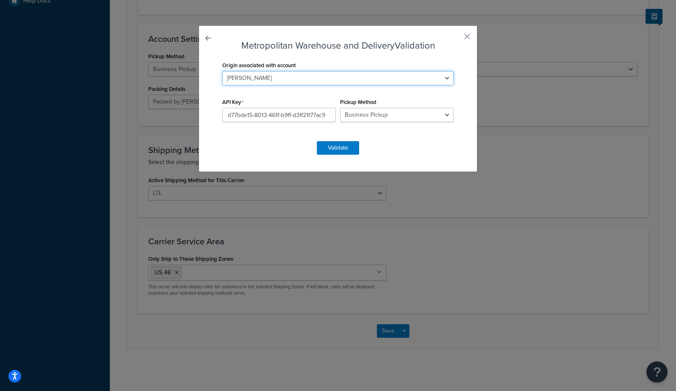
click at [260, 74] on select "Antlerworx Auskin/Fibre B.S. Trading Bernhardt Classic Home Colorado Ski Cowboy…" at bounding box center [338, 78] width 232 height 14
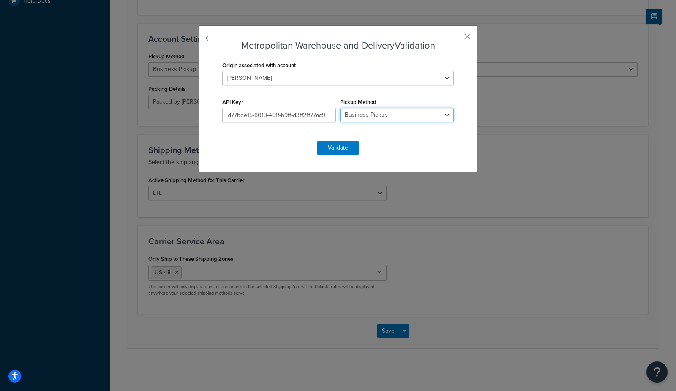
click at [364, 115] on select "Business Pickup Vendor Pickup Residential Pickup Drop-off at Metro Origin Termi…" at bounding box center [397, 115] width 114 height 14
click at [340, 108] on select "Business Pickup Vendor Pickup Residential Pickup Drop-off at Metro Origin Termi…" at bounding box center [397, 115] width 114 height 14
click at [330, 152] on button "Validate" at bounding box center [338, 148] width 42 height 14
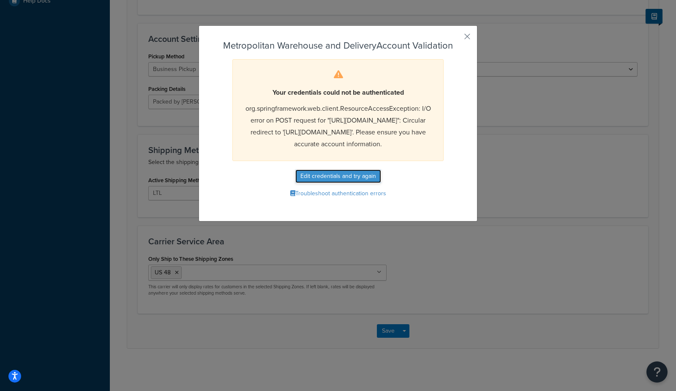
click at [334, 183] on button "Edit credentials and try again" at bounding box center [338, 176] width 86 height 14
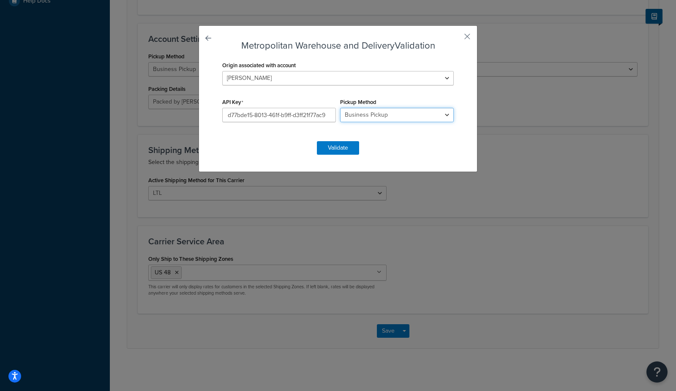
click at [357, 119] on select "Business Pickup Vendor Pickup Residential Pickup Drop-off at Metro Origin Termi…" at bounding box center [397, 115] width 114 height 14
select select "vp"
click at [340, 108] on select "Business Pickup Vendor Pickup Residential Pickup Drop-off at Metro Origin Termi…" at bounding box center [397, 115] width 114 height 14
click at [342, 150] on button "Validate" at bounding box center [338, 148] width 42 height 14
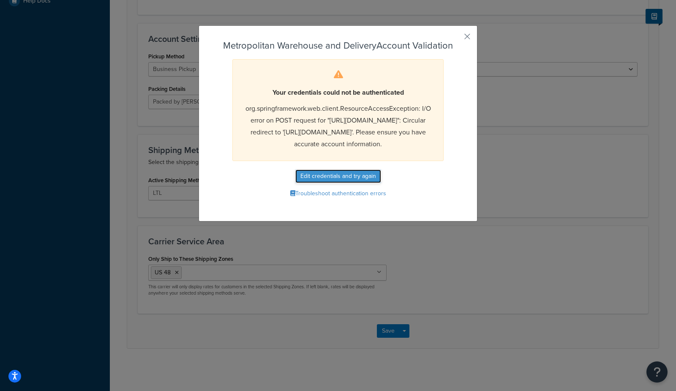
click at [337, 183] on button "Edit credentials and try again" at bounding box center [338, 176] width 86 height 14
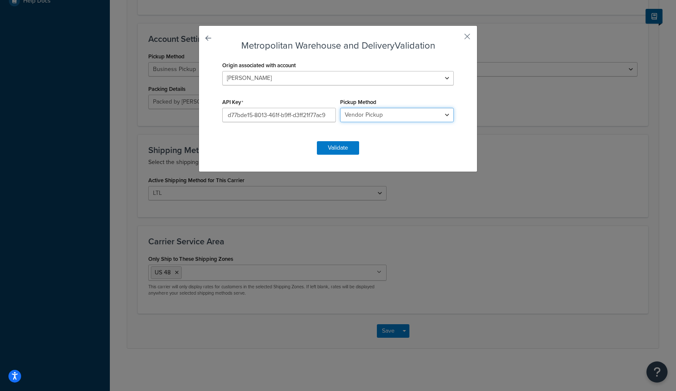
click at [366, 116] on select "Business Pickup Vendor Pickup Residential Pickup Drop-off at Metro Origin Termi…" at bounding box center [397, 115] width 114 height 14
select select "rp"
click at [340, 108] on select "Business Pickup Vendor Pickup Residential Pickup Drop-off at Metro Origin Termi…" at bounding box center [397, 115] width 114 height 14
click at [344, 149] on button "Validate" at bounding box center [338, 148] width 42 height 14
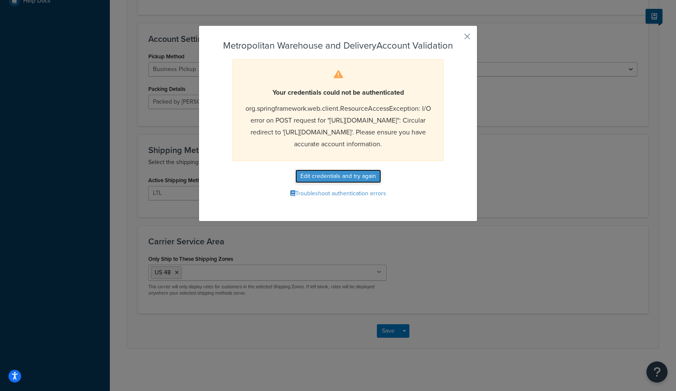
click at [355, 183] on button "Edit credentials and try again" at bounding box center [338, 176] width 86 height 14
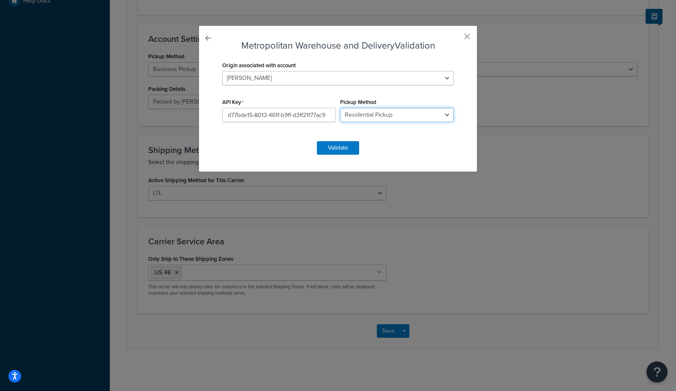
click at [381, 118] on select "Business Pickup Vendor Pickup Residential Pickup Drop-off at Metro Origin Termi…" at bounding box center [397, 115] width 114 height 14
select select "do"
click at [340, 108] on select "Business Pickup Vendor Pickup Residential Pickup Drop-off at Metro Origin Termi…" at bounding box center [397, 115] width 114 height 14
click at [344, 144] on button "Validate" at bounding box center [338, 148] width 42 height 14
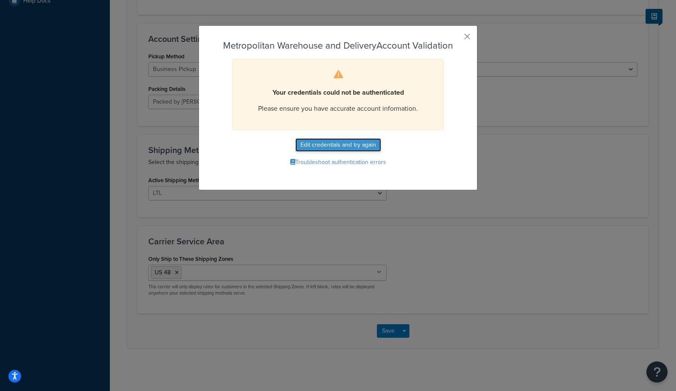
click at [346, 145] on button "Edit credentials and try again" at bounding box center [338, 145] width 86 height 14
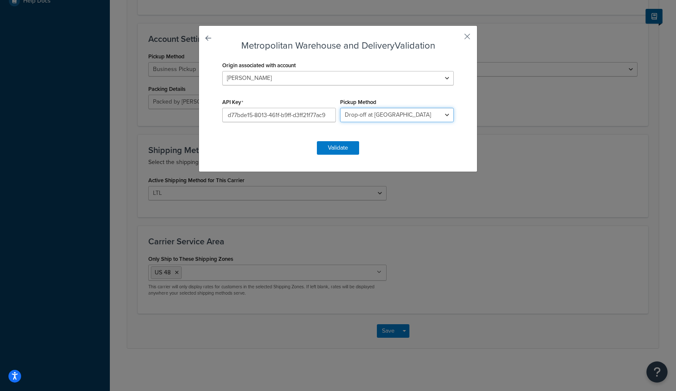
click at [370, 114] on select "Business Pickup Vendor Pickup Residential Pickup Drop-off at Metro Origin Termi…" at bounding box center [397, 115] width 114 height 14
select select "dd"
click at [340, 108] on select "Business Pickup Vendor Pickup Residential Pickup Drop-off at Metro Origin Termi…" at bounding box center [397, 115] width 114 height 14
click at [352, 150] on button "Validate" at bounding box center [338, 148] width 42 height 14
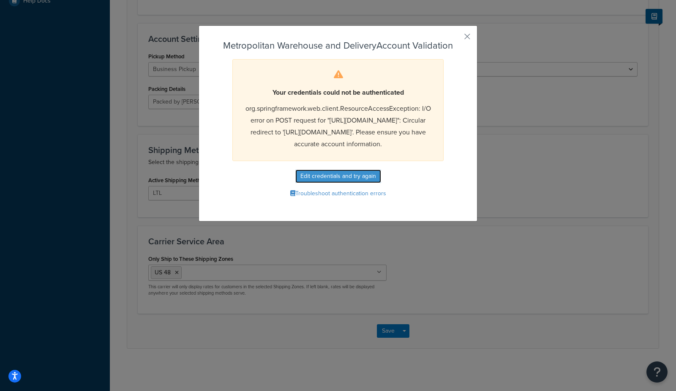
click at [353, 183] on button "Edit credentials and try again" at bounding box center [338, 176] width 86 height 14
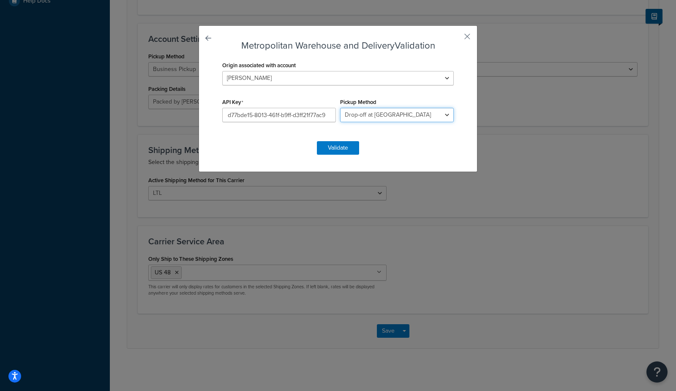
click at [375, 113] on select "Business Pickup Vendor Pickup Residential Pickup Drop-off at Metro Origin Termi…" at bounding box center [397, 115] width 114 height 14
select select "mw"
click at [340, 108] on select "Business Pickup Vendor Pickup Residential Pickup Drop-off at Metro Origin Termi…" at bounding box center [397, 115] width 114 height 14
click at [348, 147] on button "Validate" at bounding box center [338, 148] width 42 height 14
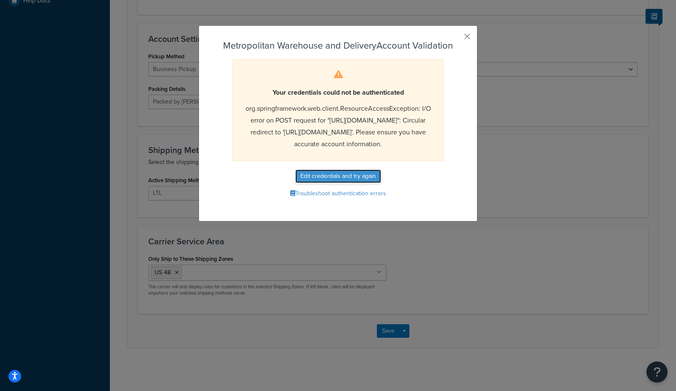
click at [343, 183] on button "Edit credentials and try again" at bounding box center [338, 176] width 86 height 14
select select "mw"
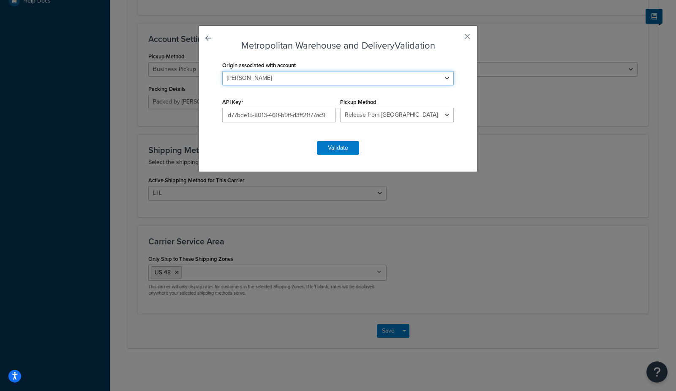
click at [296, 75] on select "Antlerworx Auskin/Fibre B.S. Trading Bernhardt Classic Home Colorado Ski Cowboy…" at bounding box center [338, 78] width 232 height 14
select select "169537"
click at [222, 71] on select "Antlerworx Auskin/Fibre B.S. Trading Bernhardt Classic Home Colorado Ski Cowboy…" at bounding box center [338, 78] width 232 height 14
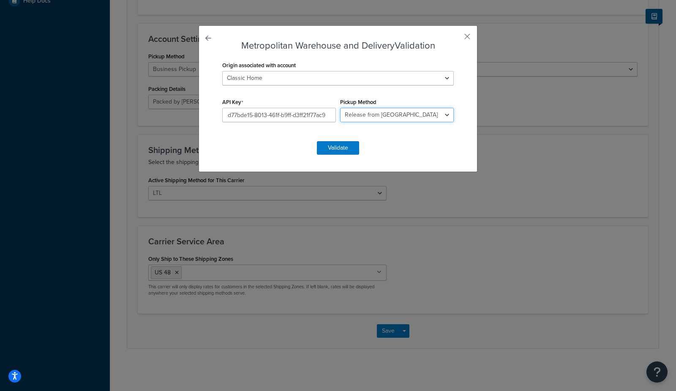
click at [356, 116] on select "Business Pickup Vendor Pickup Residential Pickup Drop-off at Metro Origin Termi…" at bounding box center [397, 115] width 114 height 14
select select "bp"
click at [340, 108] on select "Business Pickup Vendor Pickup Residential Pickup Drop-off at Metro Origin Termi…" at bounding box center [397, 115] width 114 height 14
click at [340, 151] on button "Validate" at bounding box center [338, 148] width 42 height 14
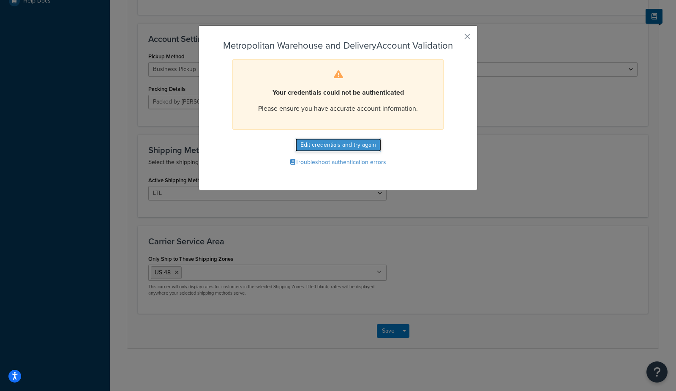
click at [340, 150] on button "Edit credentials and try again" at bounding box center [338, 145] width 86 height 14
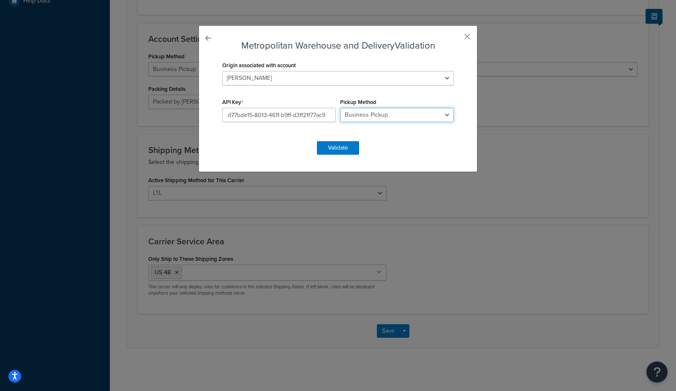
click at [364, 110] on select "Business Pickup Vendor Pickup Residential Pickup Drop-off at Metro Origin Termi…" at bounding box center [397, 115] width 114 height 14
select select "vp"
click at [340, 108] on select "Business Pickup Vendor Pickup Residential Pickup Drop-off at Metro Origin Termi…" at bounding box center [397, 115] width 114 height 14
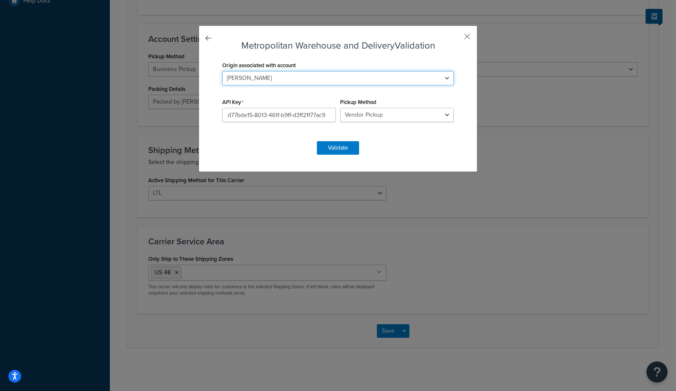
click at [296, 76] on select "Antlerworx Auskin/Fibre B.S. Trading Bernhardt Classic Home Colorado Ski Cowboy…" at bounding box center [338, 78] width 232 height 14
select select "169537"
click at [222, 71] on select "Antlerworx Auskin/Fibre B.S. Trading Bernhardt Classic Home Colorado Ski Cowboy…" at bounding box center [338, 78] width 232 height 14
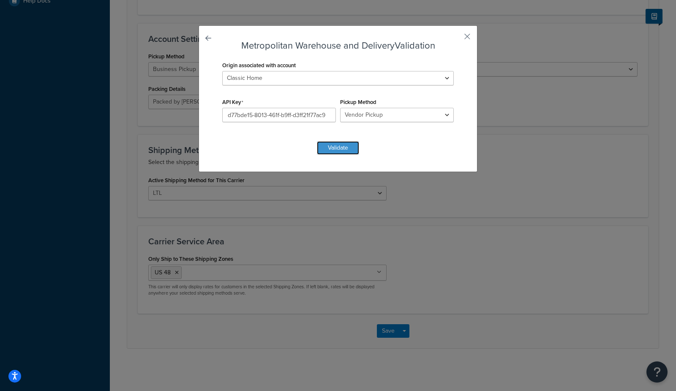
click at [335, 150] on button "Validate" at bounding box center [338, 148] width 42 height 14
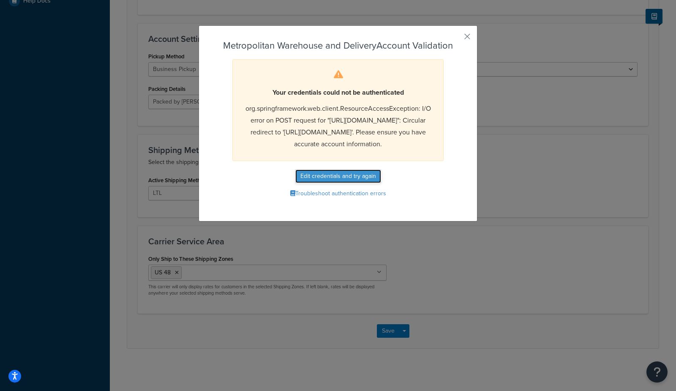
click at [332, 183] on button "Edit credentials and try again" at bounding box center [338, 176] width 86 height 14
select select "vp"
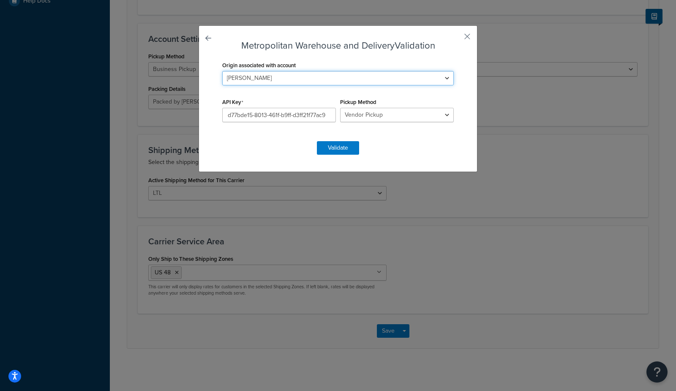
click at [277, 83] on select "Antlerworx Auskin/Fibre B.S. Trading Bernhardt Classic Home Colorado Ski Cowboy…" at bounding box center [338, 78] width 232 height 14
select select "169537"
click at [222, 71] on select "Antlerworx Auskin/Fibre B.S. Trading Bernhardt Classic Home Colorado Ski Cowboy…" at bounding box center [338, 78] width 232 height 14
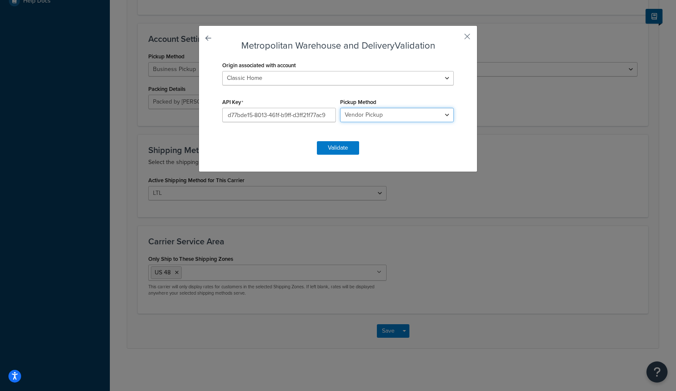
click at [358, 117] on select "Business Pickup Vendor Pickup Residential Pickup Drop-off at Metro Origin Termi…" at bounding box center [397, 115] width 114 height 14
select select "rp"
click at [340, 108] on select "Business Pickup Vendor Pickup Residential Pickup Drop-off at Metro Origin Termi…" at bounding box center [397, 115] width 114 height 14
click at [330, 151] on button "Validate" at bounding box center [338, 148] width 42 height 14
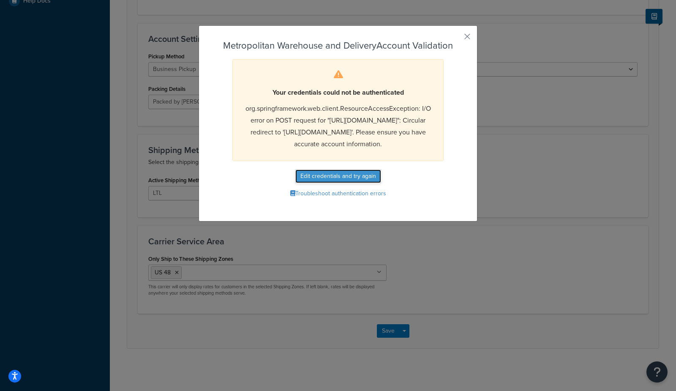
click at [312, 183] on button "Edit credentials and try again" at bounding box center [338, 176] width 86 height 14
select select "rp"
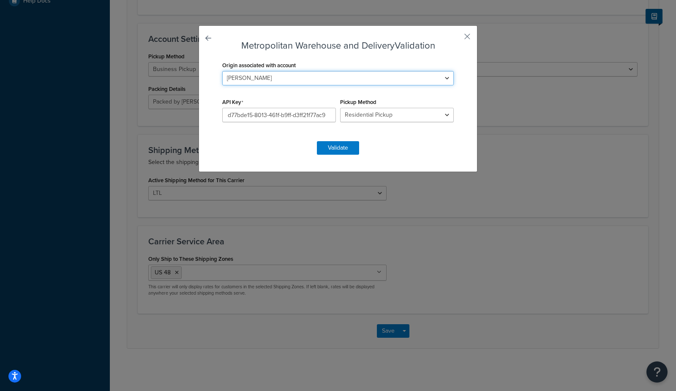
click at [258, 83] on select "Antlerworx Auskin/Fibre B.S. Trading Bernhardt Classic Home Colorado Ski Cowboy…" at bounding box center [338, 78] width 232 height 14
select select "169537"
click at [222, 71] on select "Antlerworx Auskin/Fibre B.S. Trading Bernhardt Classic Home Colorado Ski Cowboy…" at bounding box center [338, 78] width 232 height 14
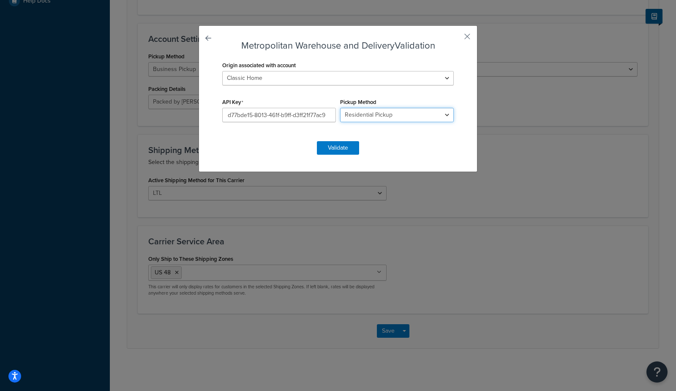
click at [383, 115] on select "Business Pickup Vendor Pickup Residential Pickup Drop-off at Metro Origin Termi…" at bounding box center [397, 115] width 114 height 14
select select "do"
click at [340, 108] on select "Business Pickup Vendor Pickup Residential Pickup Drop-off at Metro Origin Termi…" at bounding box center [397, 115] width 114 height 14
click at [345, 149] on button "Validate" at bounding box center [338, 148] width 42 height 14
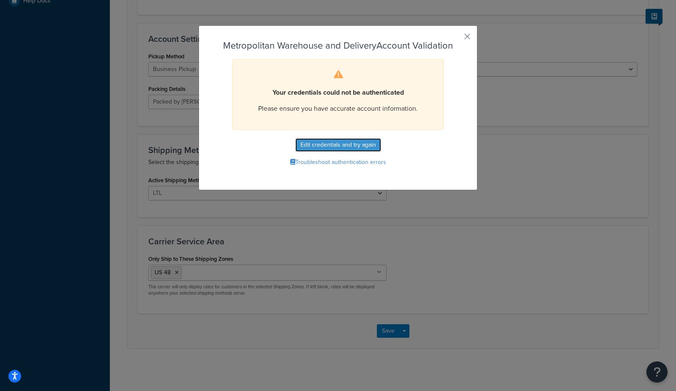
click at [345, 148] on button "Edit credentials and try again" at bounding box center [338, 145] width 86 height 14
select select "do"
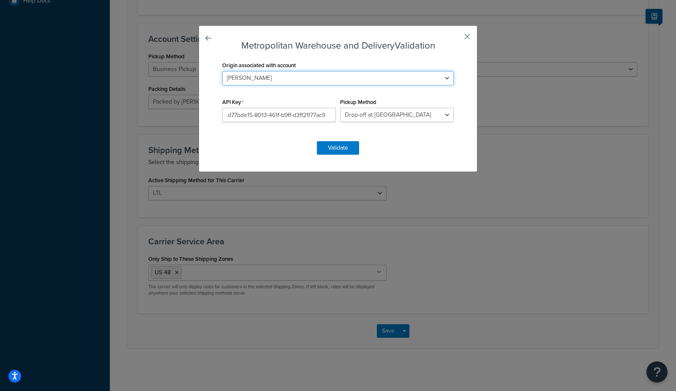
click at [234, 85] on select "Antlerworx Auskin/Fibre B.S. Trading Bernhardt Classic Home Colorado Ski Cowboy…" at bounding box center [338, 78] width 232 height 14
select select "169537"
click at [222, 71] on select "Antlerworx Auskin/Fibre B.S. Trading Bernhardt Classic Home Colorado Ski Cowboy…" at bounding box center [338, 78] width 232 height 14
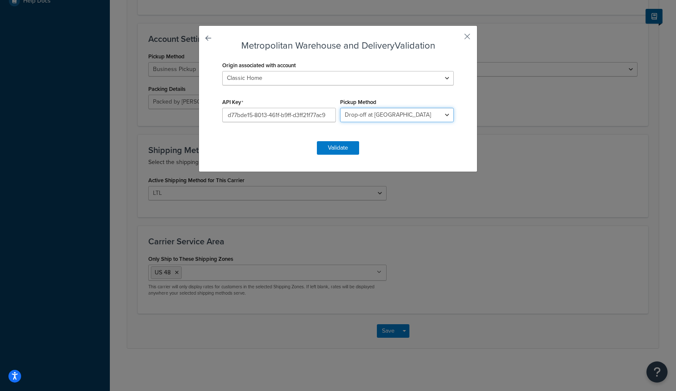
click at [356, 116] on select "Business Pickup Vendor Pickup Residential Pickup Drop-off at Metro Origin Termi…" at bounding box center [397, 115] width 114 height 14
select select "dd"
click at [340, 108] on select "Business Pickup Vendor Pickup Residential Pickup Drop-off at Metro Origin Termi…" at bounding box center [397, 115] width 114 height 14
click at [329, 147] on button "Validate" at bounding box center [338, 148] width 42 height 14
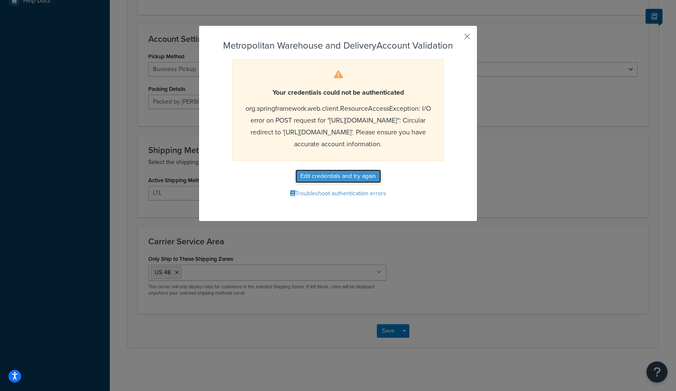
click at [314, 183] on button "Edit credentials and try again" at bounding box center [338, 176] width 86 height 14
select select "dd"
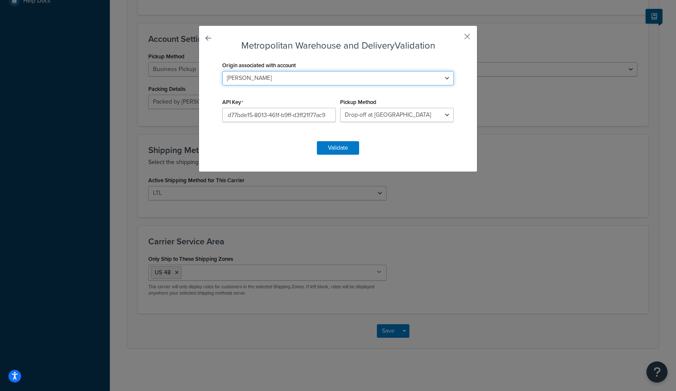
click at [277, 81] on select "Antlerworx Auskin/Fibre B.S. Trading Bernhardt Classic Home Colorado Ski Cowboy…" at bounding box center [338, 78] width 232 height 14
select select "169537"
click at [222, 71] on select "Antlerworx Auskin/Fibre B.S. Trading Bernhardt Classic Home Colorado Ski Cowboy…" at bounding box center [338, 78] width 232 height 14
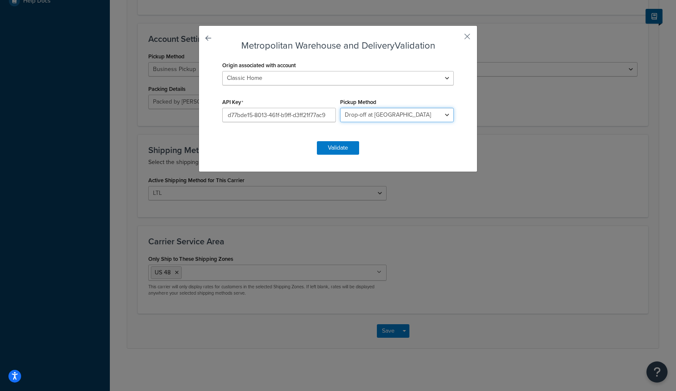
click at [374, 114] on select "Business Pickup Vendor Pickup Residential Pickup Drop-off at Metro Origin Termi…" at bounding box center [397, 115] width 114 height 14
select select "mw"
click at [340, 108] on select "Business Pickup Vendor Pickup Residential Pickup Drop-off at Metro Origin Termi…" at bounding box center [397, 115] width 114 height 14
click at [346, 151] on button "Validate" at bounding box center [338, 148] width 42 height 14
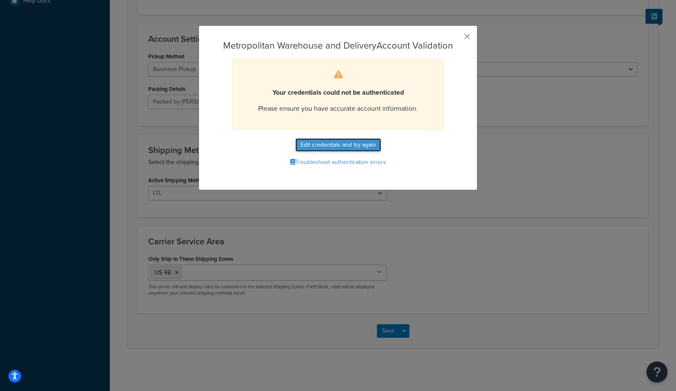
click at [347, 147] on button "Edit credentials and try again" at bounding box center [338, 145] width 86 height 14
select select "mw"
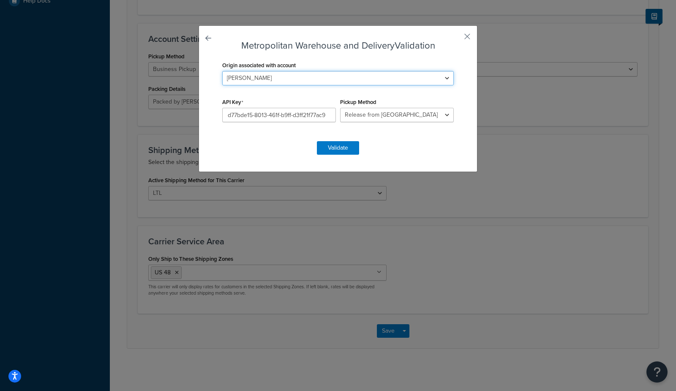
click at [281, 82] on select "Antlerworx Auskin/Fibre B.S. Trading Bernhardt Classic Home Colorado Ski Cowboy…" at bounding box center [338, 78] width 232 height 14
select select "169542"
click at [222, 71] on select "Antlerworx Auskin/Fibre B.S. Trading Bernhardt Classic Home Colorado Ski Cowboy…" at bounding box center [338, 78] width 232 height 14
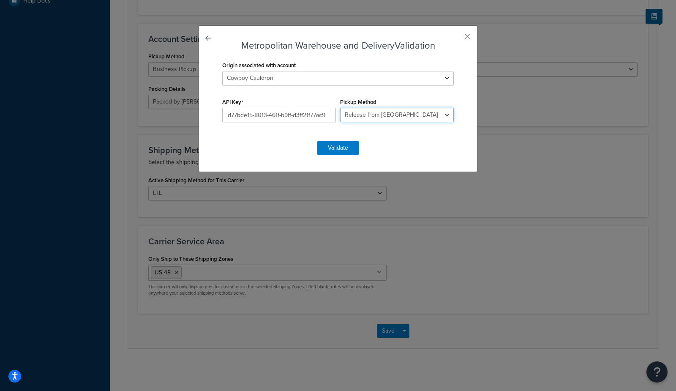
click at [376, 114] on select "Business Pickup Vendor Pickup Residential Pickup Drop-off at Metro Origin Termi…" at bounding box center [397, 115] width 114 height 14
select select "bp"
click at [340, 108] on select "Business Pickup Vendor Pickup Residential Pickup Drop-off at Metro Origin Termi…" at bounding box center [397, 115] width 114 height 14
click at [338, 144] on button "Validate" at bounding box center [338, 148] width 42 height 14
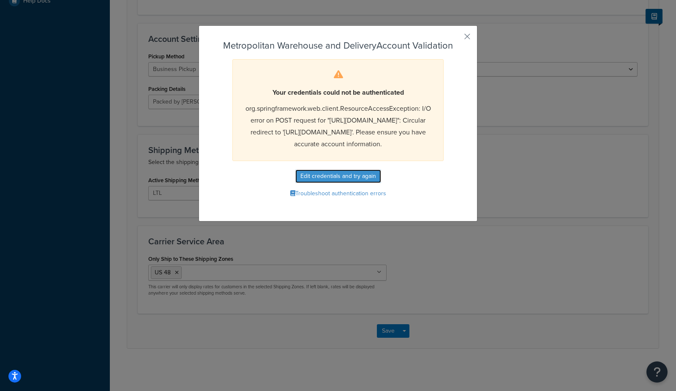
click at [311, 183] on button "Edit credentials and try again" at bounding box center [338, 176] width 86 height 14
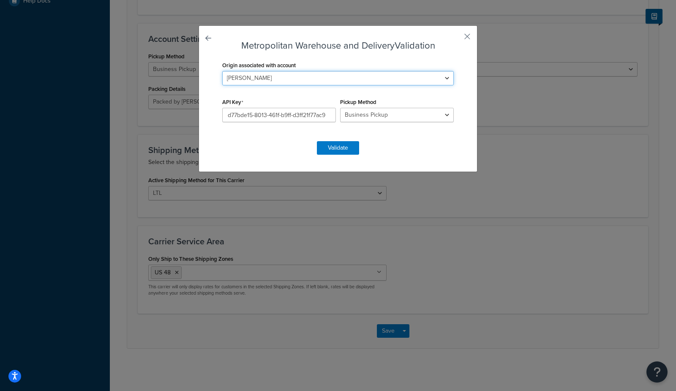
click at [281, 80] on select "Antlerworx Auskin/Fibre B.S. Trading Bernhardt Classic Home Colorado Ski Cowboy…" at bounding box center [338, 78] width 232 height 14
select select "169542"
click at [222, 71] on select "Antlerworx Auskin/Fibre B.S. Trading Bernhardt Classic Home Colorado Ski Cowboy…" at bounding box center [338, 78] width 232 height 14
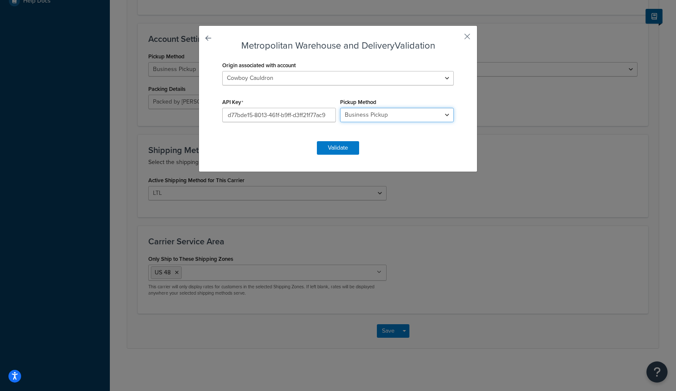
click at [370, 116] on select "Business Pickup Vendor Pickup Residential Pickup Drop-off at Metro Origin Termi…" at bounding box center [397, 115] width 114 height 14
select select "vp"
click at [340, 108] on select "Business Pickup Vendor Pickup Residential Pickup Drop-off at Metro Origin Termi…" at bounding box center [397, 115] width 114 height 14
click at [345, 153] on button "Validate" at bounding box center [338, 148] width 42 height 14
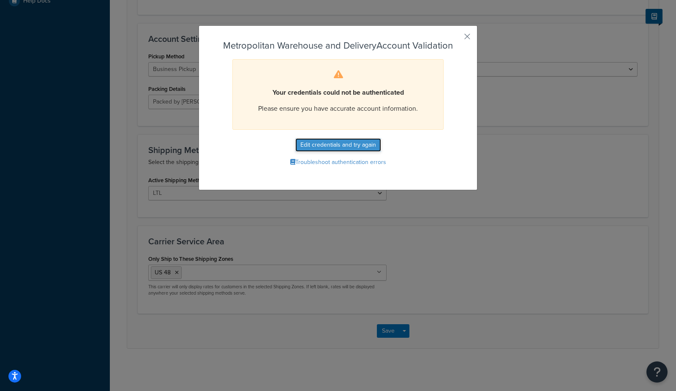
click at [343, 142] on button "Edit credentials and try again" at bounding box center [338, 145] width 86 height 14
select select "vp"
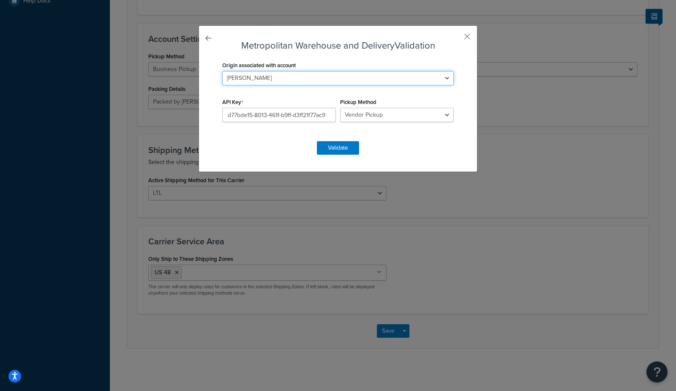
click at [301, 80] on select "Antlerworx Auskin/Fibre B.S. Trading Bernhardt Classic Home Colorado Ski Cowboy…" at bounding box center [338, 78] width 232 height 14
select select "169542"
click at [222, 71] on select "Antlerworx Auskin/Fibre B.S. Trading Bernhardt Classic Home Colorado Ski Cowboy…" at bounding box center [338, 78] width 232 height 14
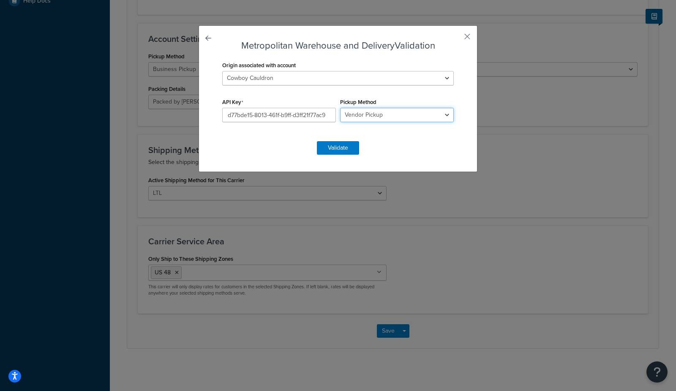
click at [361, 116] on select "Business Pickup Vendor Pickup Residential Pickup Drop-off at Metro Origin Termi…" at bounding box center [397, 115] width 114 height 14
select select "rp"
click at [340, 108] on select "Business Pickup Vendor Pickup Residential Pickup Drop-off at Metro Origin Termi…" at bounding box center [397, 115] width 114 height 14
click at [346, 146] on button "Validate" at bounding box center [338, 148] width 42 height 14
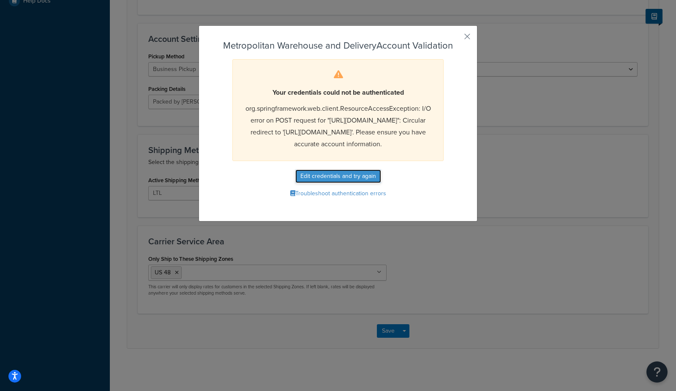
click at [332, 183] on button "Edit credentials and try again" at bounding box center [338, 176] width 86 height 14
select select "rp"
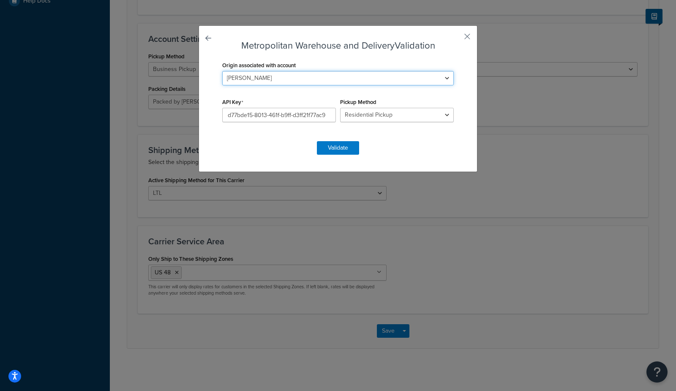
click at [283, 76] on select "Antlerworx Auskin/Fibre B.S. Trading Bernhardt Classic Home Colorado Ski Cowboy…" at bounding box center [338, 78] width 232 height 14
select select "169542"
click at [222, 71] on select "Antlerworx Auskin/Fibre B.S. Trading Bernhardt Classic Home Colorado Ski Cowboy…" at bounding box center [338, 78] width 232 height 14
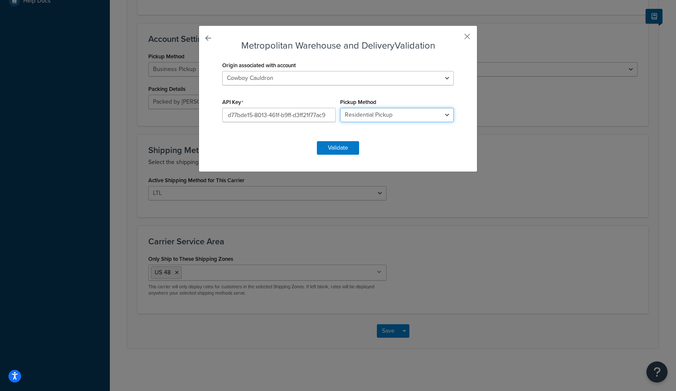
click at [378, 114] on select "Business Pickup Vendor Pickup Residential Pickup Drop-off at Metro Origin Termi…" at bounding box center [397, 115] width 114 height 14
select select "do"
click at [340, 108] on select "Business Pickup Vendor Pickup Residential Pickup Drop-off at Metro Origin Termi…" at bounding box center [397, 115] width 114 height 14
click at [350, 150] on button "Validate" at bounding box center [338, 148] width 42 height 14
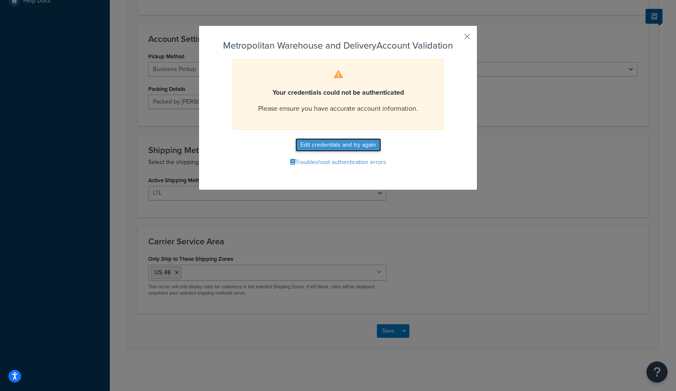
click at [335, 150] on button "Edit credentials and try again" at bounding box center [338, 145] width 86 height 14
select select "do"
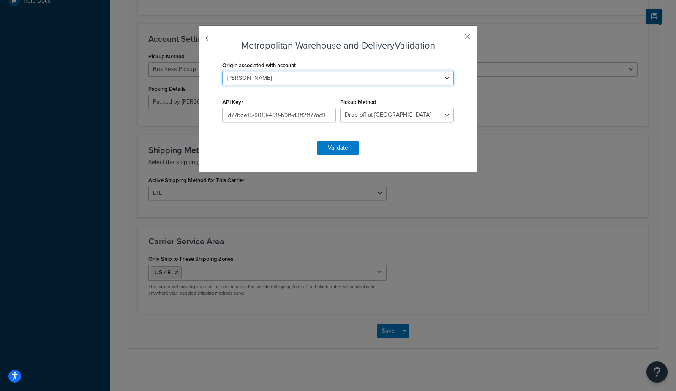
click at [281, 80] on select "Antlerworx Auskin/Fibre B.S. Trading Bernhardt Classic Home Colorado Ski Cowboy…" at bounding box center [338, 78] width 232 height 14
select select "169542"
click at [222, 71] on select "Antlerworx Auskin/Fibre B.S. Trading Bernhardt Classic Home Colorado Ski Cowboy…" at bounding box center [338, 78] width 232 height 14
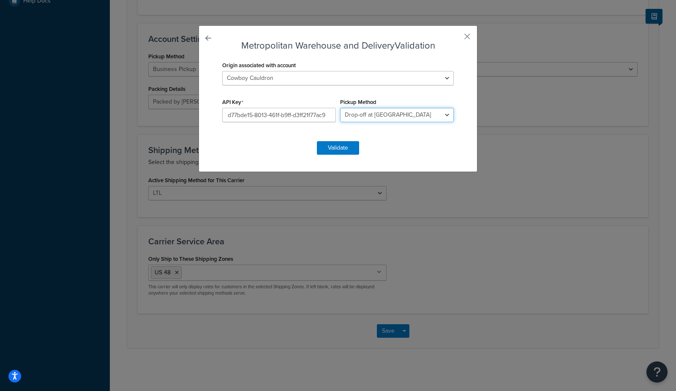
click at [373, 117] on select "Business Pickup Vendor Pickup Residential Pickup Drop-off at Metro Origin Termi…" at bounding box center [397, 115] width 114 height 14
select select "dd"
click at [340, 108] on select "Business Pickup Vendor Pickup Residential Pickup Drop-off at Metro Origin Termi…" at bounding box center [397, 115] width 114 height 14
click at [347, 146] on button "Validate" at bounding box center [338, 148] width 42 height 14
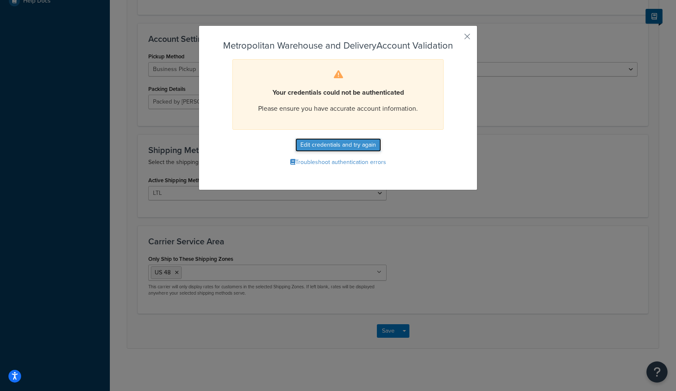
click at [310, 148] on button "Edit credentials and try again" at bounding box center [338, 145] width 86 height 14
select select "dd"
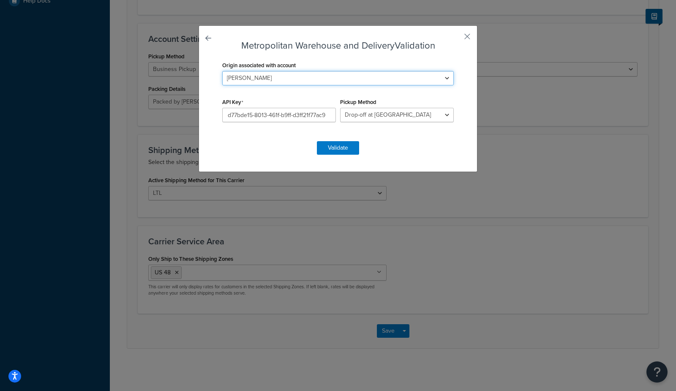
click at [269, 74] on select "Antlerworx Auskin/Fibre B.S. Trading Bernhardt Classic Home Colorado Ski Cowboy…" at bounding box center [338, 78] width 232 height 14
select select "169542"
click at [222, 71] on select "Antlerworx Auskin/Fibre B.S. Trading Bernhardt Classic Home Colorado Ski Cowboy…" at bounding box center [338, 78] width 232 height 14
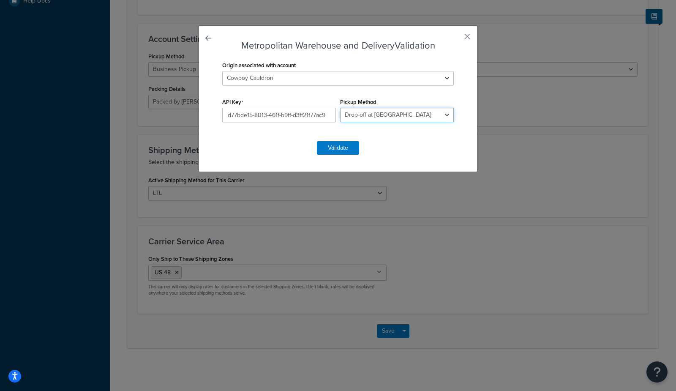
click at [365, 119] on select "Business Pickup Vendor Pickup Residential Pickup Drop-off at Metro Origin Termi…" at bounding box center [397, 115] width 114 height 14
select select "mw"
click at [340, 108] on select "Business Pickup Vendor Pickup Residential Pickup Drop-off at Metro Origin Termi…" at bounding box center [397, 115] width 114 height 14
click at [339, 148] on button "Validate" at bounding box center [338, 148] width 42 height 14
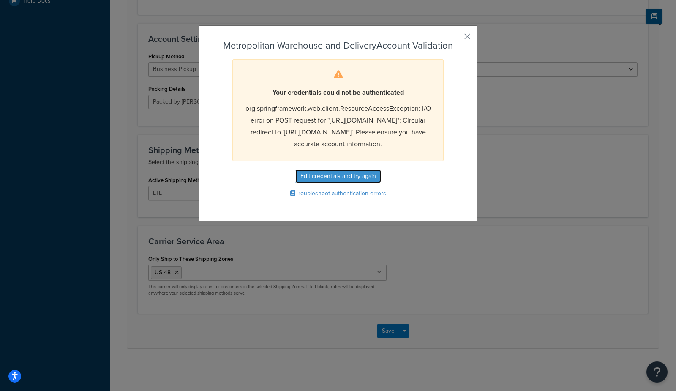
click at [362, 183] on button "Edit credentials and try again" at bounding box center [338, 176] width 86 height 14
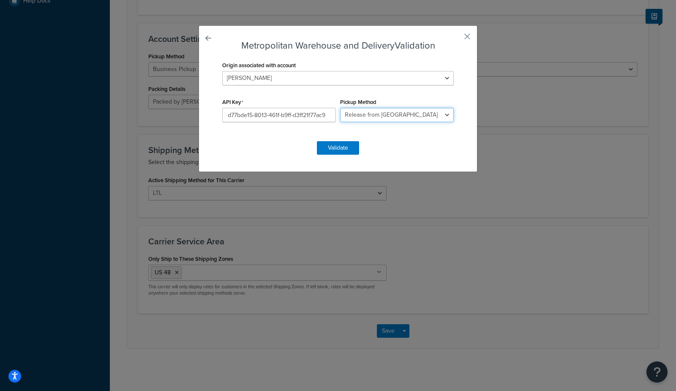
click at [360, 114] on select "Business Pickup Vendor Pickup Residential Pickup Drop-off at Metro Origin Termi…" at bounding box center [397, 115] width 114 height 14
click at [353, 120] on select "Business Pickup Vendor Pickup Residential Pickup Drop-off at Metro Origin Termi…" at bounding box center [397, 115] width 114 height 14
select select "bp"
click at [340, 108] on select "Business Pickup Vendor Pickup Residential Pickup Drop-off at Metro Origin Termi…" at bounding box center [397, 115] width 114 height 14
click at [339, 147] on button "Validate" at bounding box center [338, 148] width 42 height 14
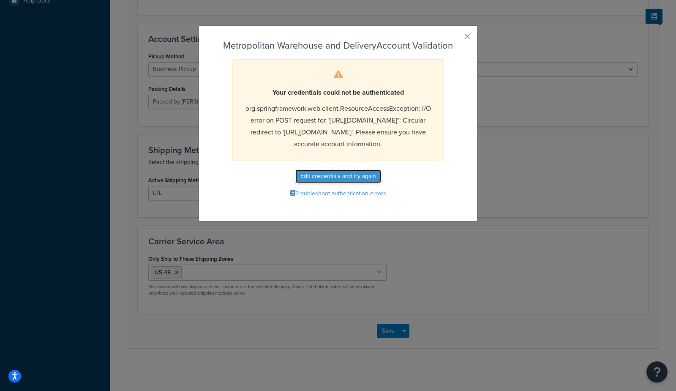
click at [346, 183] on button "Edit credentials and try again" at bounding box center [338, 176] width 86 height 14
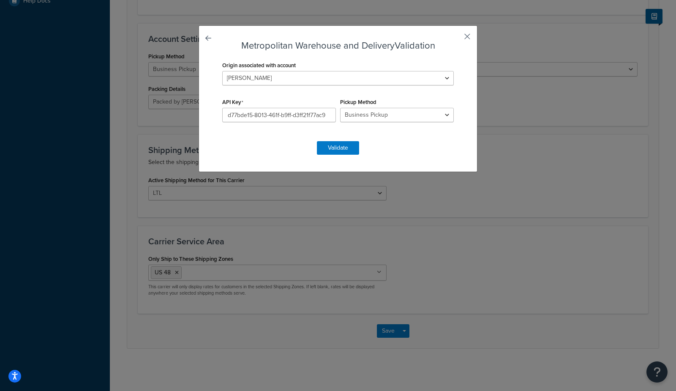
click at [456, 38] on button "button" at bounding box center [455, 39] width 2 height 2
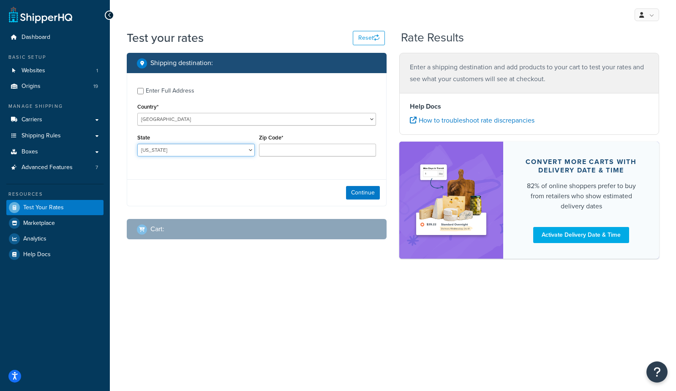
click at [179, 154] on select "Alabama Alaska American Samoa Arizona Arkansas Armed Forces Americas Armed Forc…" at bounding box center [195, 150] width 117 height 13
click at [184, 93] on div "Enter Full Address" at bounding box center [170, 91] width 49 height 12
click at [144, 93] on input "Enter Full Address" at bounding box center [140, 91] width 6 height 6
checkbox input "true"
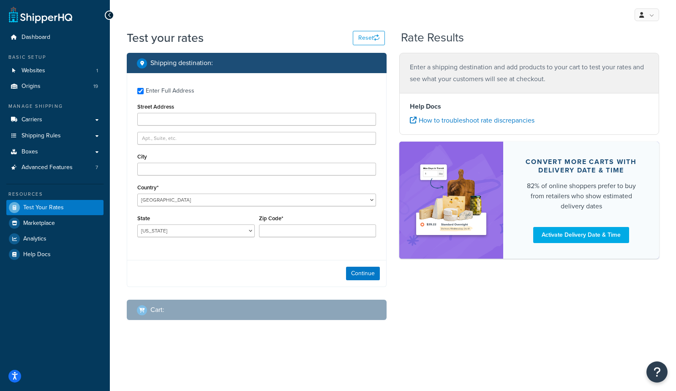
click at [169, 126] on div "Enter Full Address Street Address City Country* United States United Kingdom Af…" at bounding box center [256, 163] width 259 height 180
click at [174, 120] on input "Street Address" at bounding box center [256, 119] width 239 height 13
type input "525 York Rd, Mongoose"
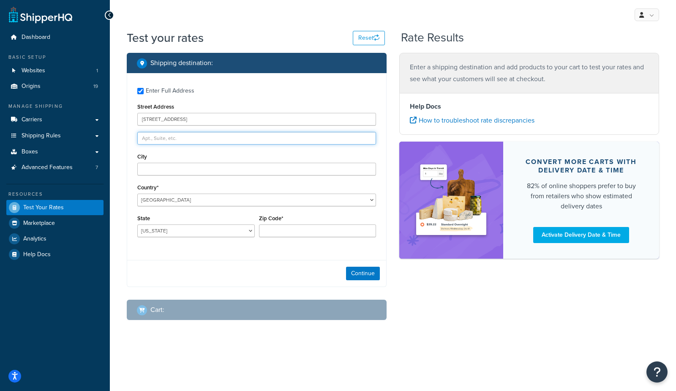
type input "Mongoose"
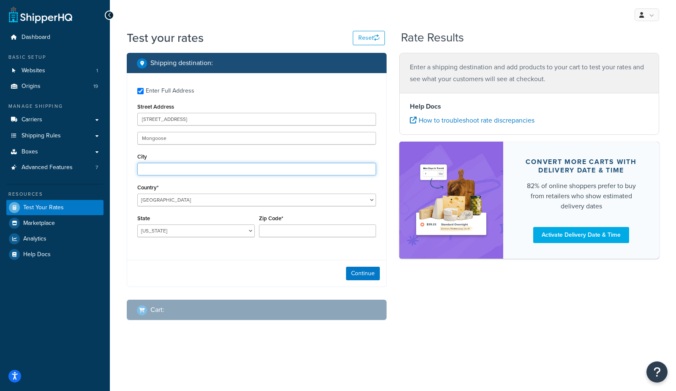
type input "Hinsdale"
type input "60521"
click at [187, 237] on select "Alabama Alaska American Samoa Arizona Arkansas Armed Forces Americas Armed Forc…" at bounding box center [195, 230] width 117 height 13
select select "IL"
click at [137, 224] on select "Alabama Alaska American Samoa Arizona Arkansas Armed Forces Americas Armed Forc…" at bounding box center [195, 230] width 117 height 13
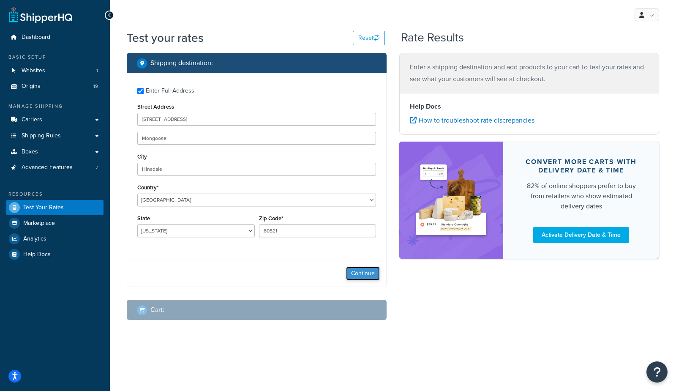
click at [366, 273] on button "Continue" at bounding box center [363, 274] width 34 height 14
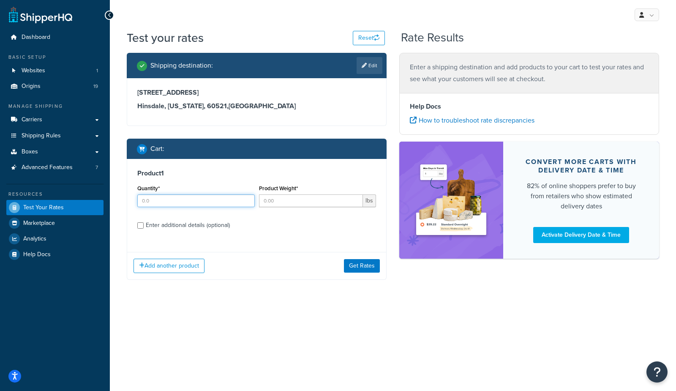
drag, startPoint x: 181, startPoint y: 203, endPoint x: 240, endPoint y: 202, distance: 59.2
click at [184, 202] on input "Quantity*" at bounding box center [195, 200] width 117 height 13
type input "1"
click at [289, 202] on input "Product Weight*" at bounding box center [311, 200] width 104 height 13
type input "300"
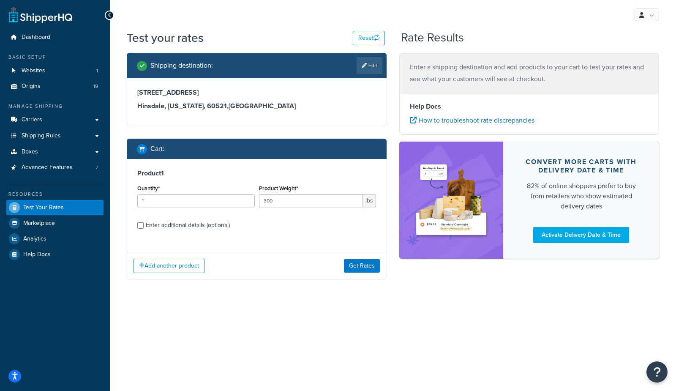
click at [204, 226] on div "Enter additional details (optional)" at bounding box center [188, 225] width 84 height 12
click at [144, 226] on input "Enter additional details (optional)" at bounding box center [140, 225] width 6 height 6
checkbox input "true"
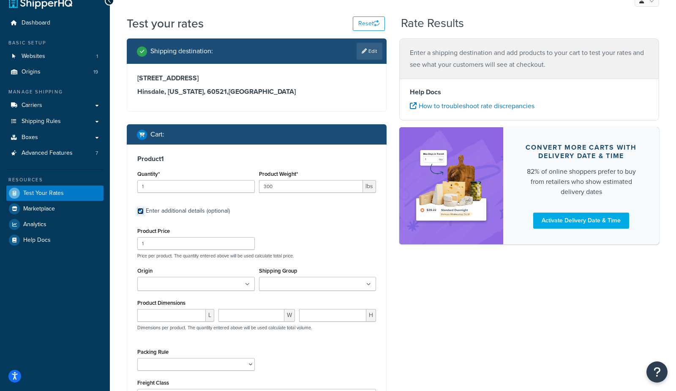
scroll to position [16, 0]
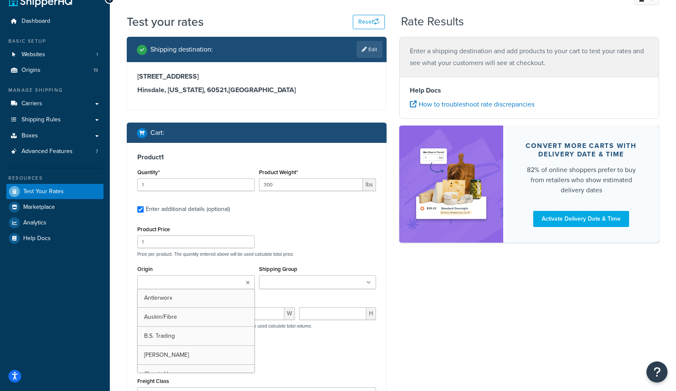
click at [183, 283] on input "Origin" at bounding box center [177, 282] width 75 height 9
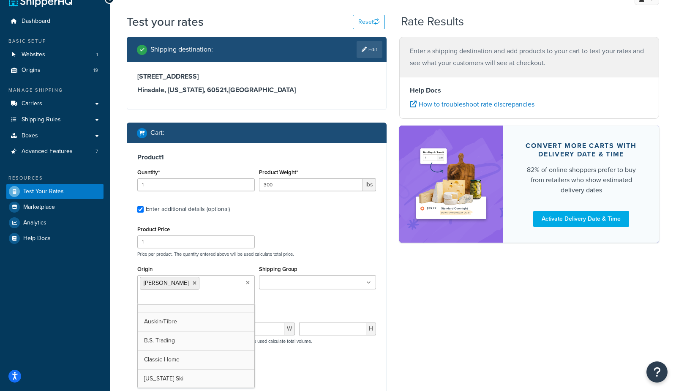
drag, startPoint x: 471, startPoint y: 354, endPoint x: 461, endPoint y: 264, distance: 90.9
click at [471, 354] on div "Shipping destination : Edit 525 York Rd, Mongoose, Mongoose Hinsdale, Illinois,…" at bounding box center [392, 255] width 545 height 436
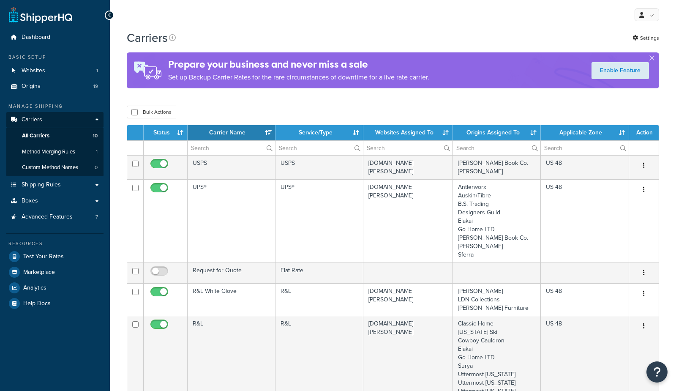
select select "15"
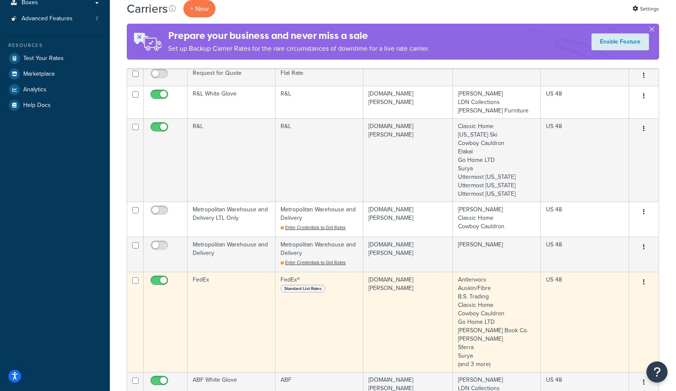
scroll to position [210, 0]
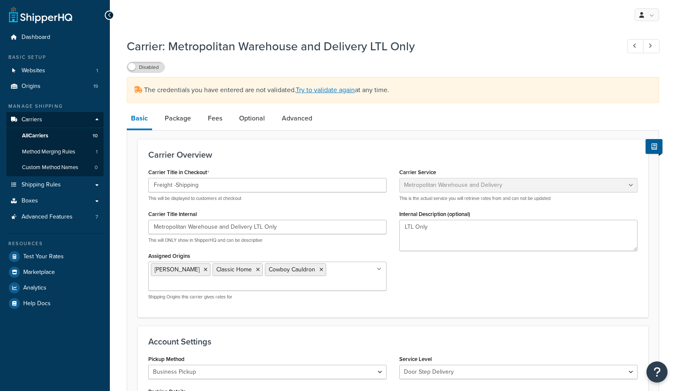
select select "metropolitanFreight"
select select "ds"
click at [324, 90] on link "Try to validate again" at bounding box center [325, 90] width 59 height 10
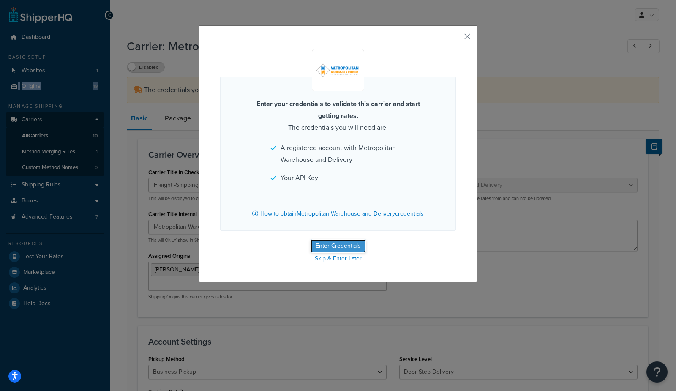
click at [346, 246] on button "Enter Credentials" at bounding box center [338, 246] width 55 height 14
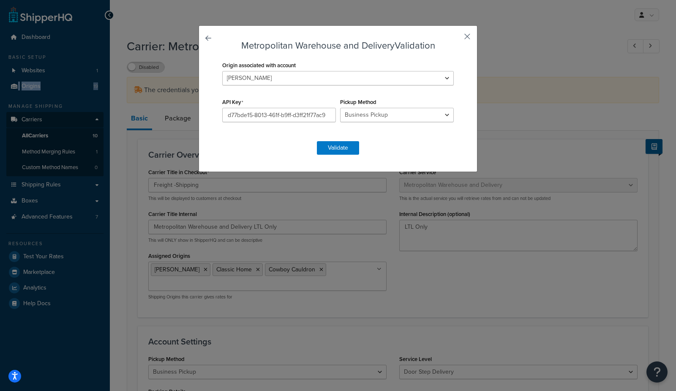
click at [456, 38] on button "button" at bounding box center [455, 39] width 2 height 2
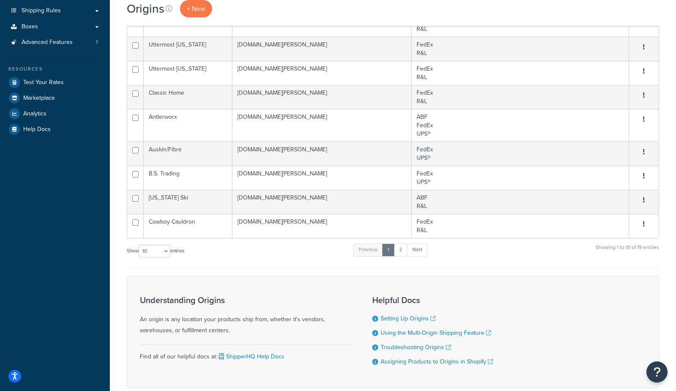
scroll to position [137, 0]
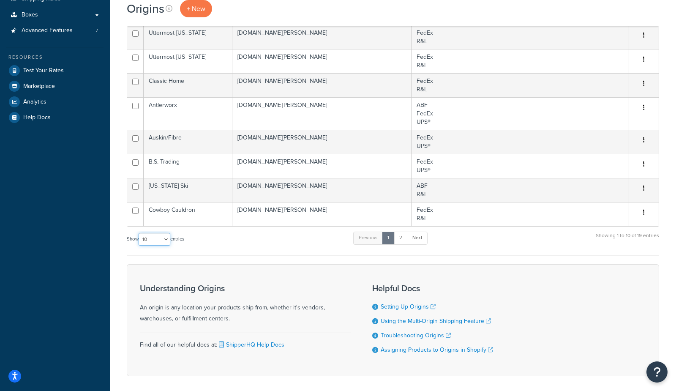
click at [147, 245] on select "10 15 25 50 100 1000" at bounding box center [155, 239] width 32 height 13
select select "1000"
click at [139, 235] on select "10 15 25 50 100 1000" at bounding box center [155, 239] width 32 height 13
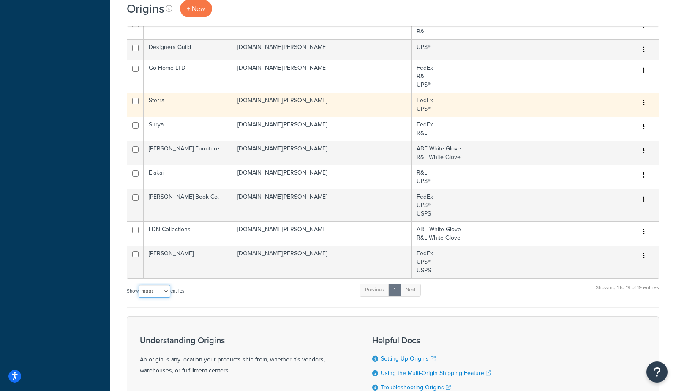
scroll to position [0, 0]
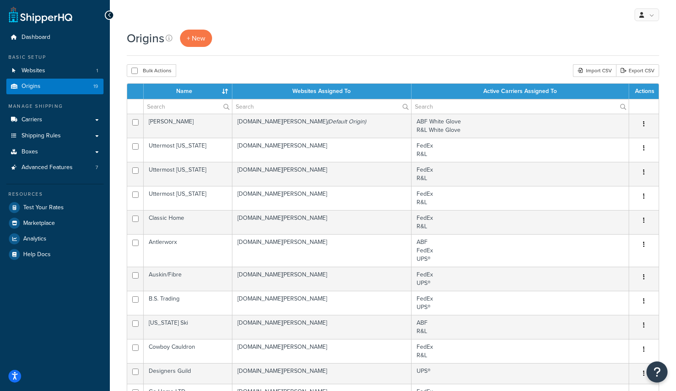
click at [298, 34] on div "Origins + New" at bounding box center [393, 38] width 532 height 17
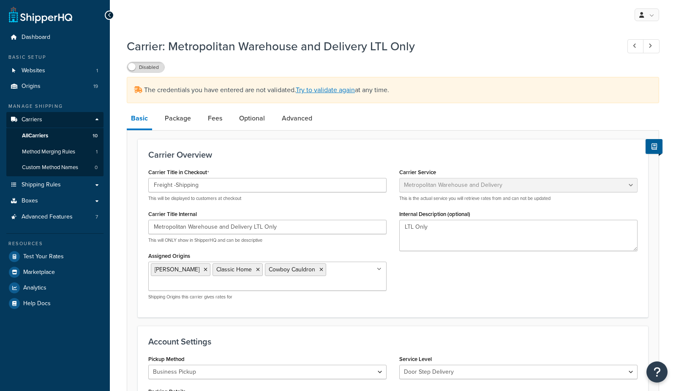
select select "metropolitanFreight"
select select "ds"
